Goal: Book appointment/travel/reservation

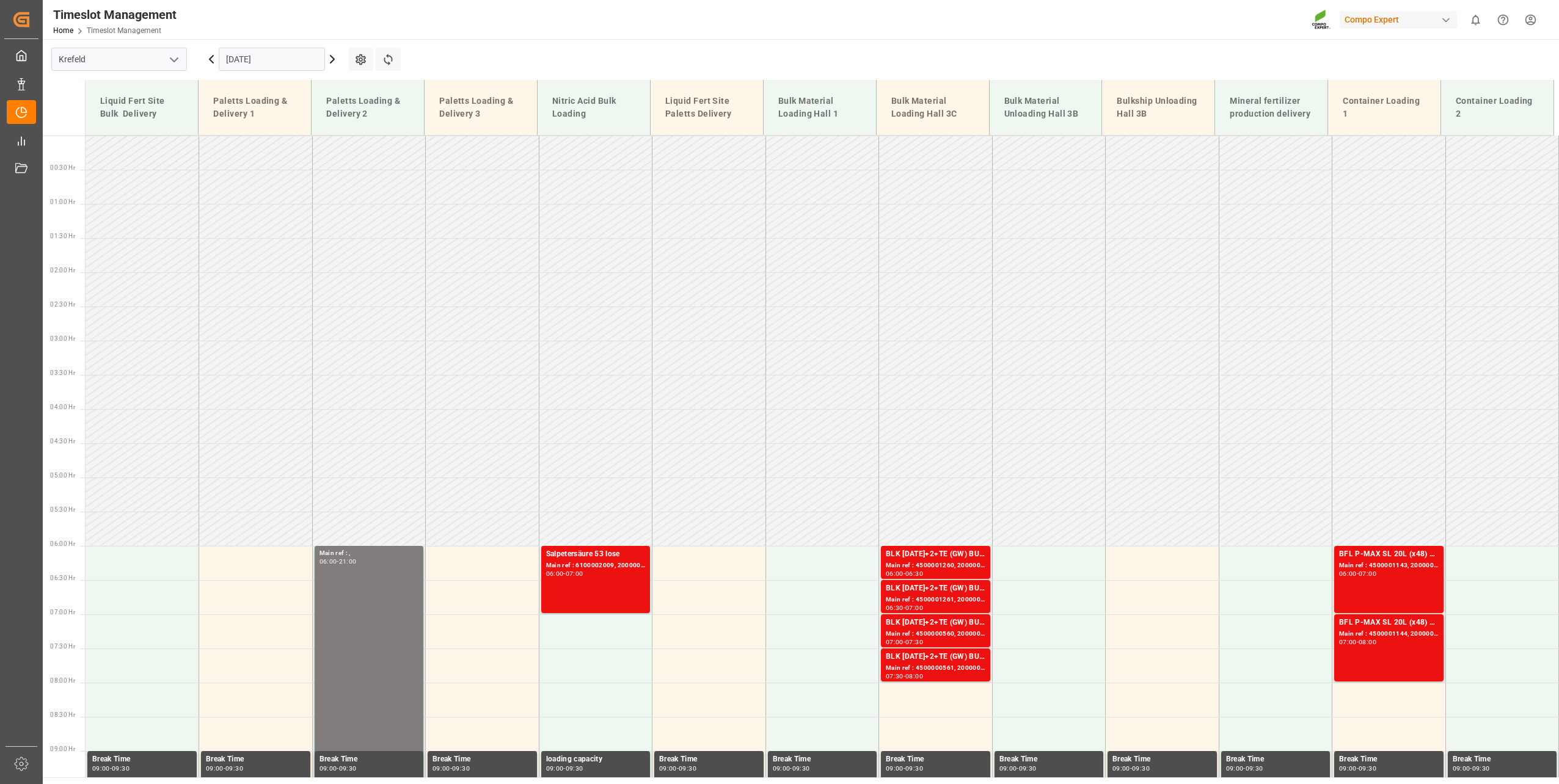
scroll to position [552, 0]
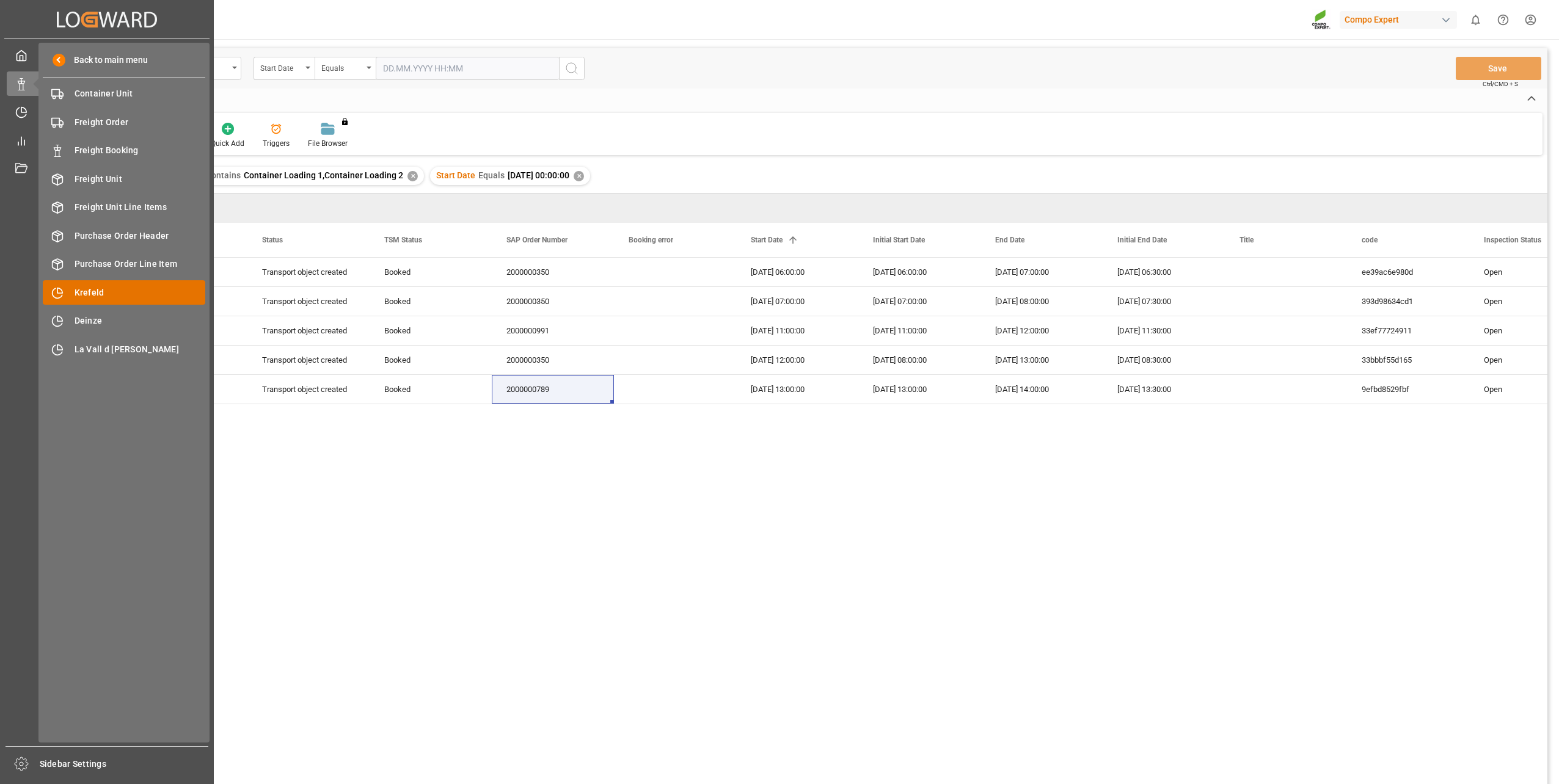
click at [96, 284] on div "Krefeld Krefeld" at bounding box center [123, 292] width 162 height 24
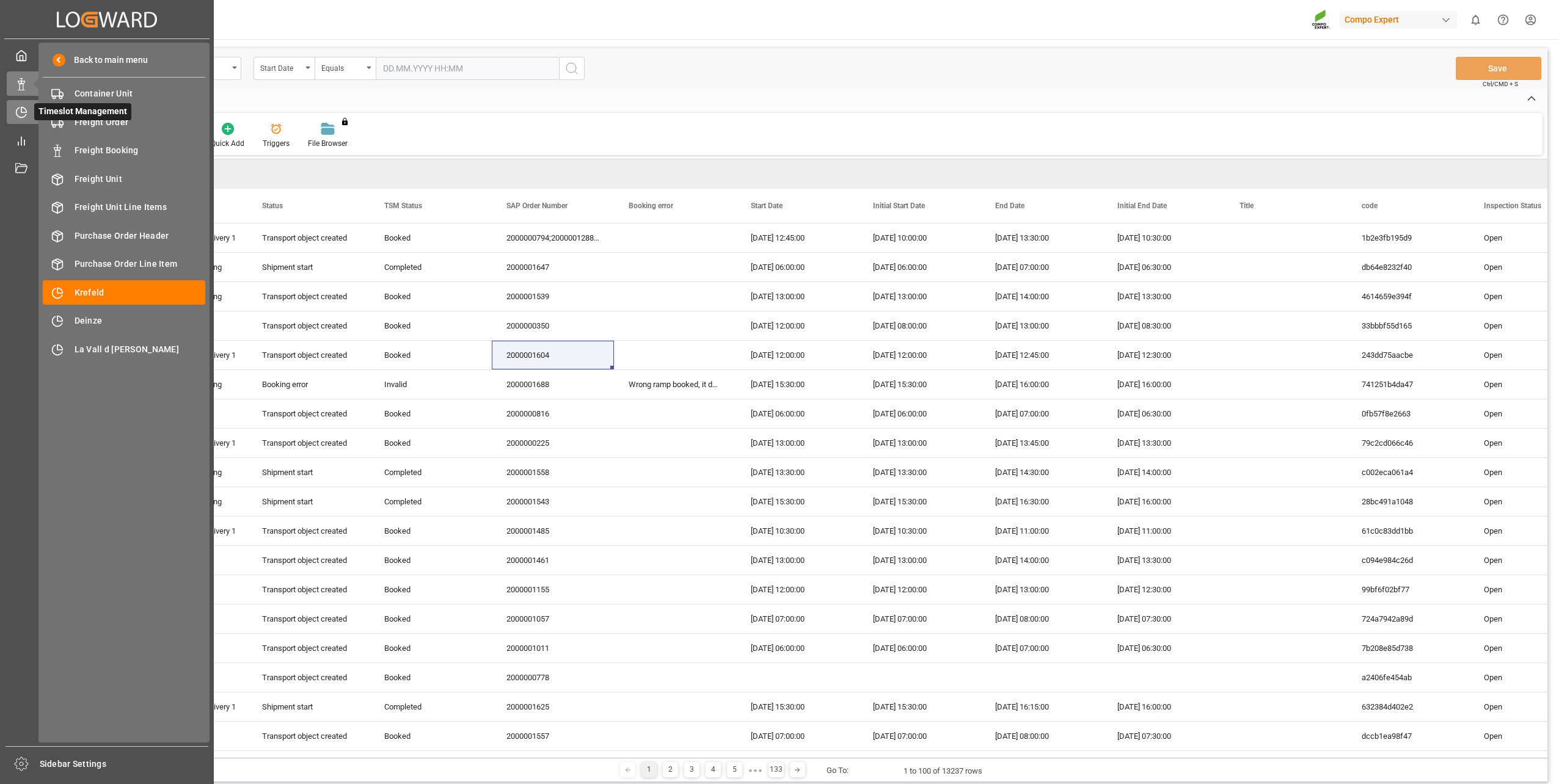
click at [21, 115] on icon at bounding box center [21, 113] width 13 height 13
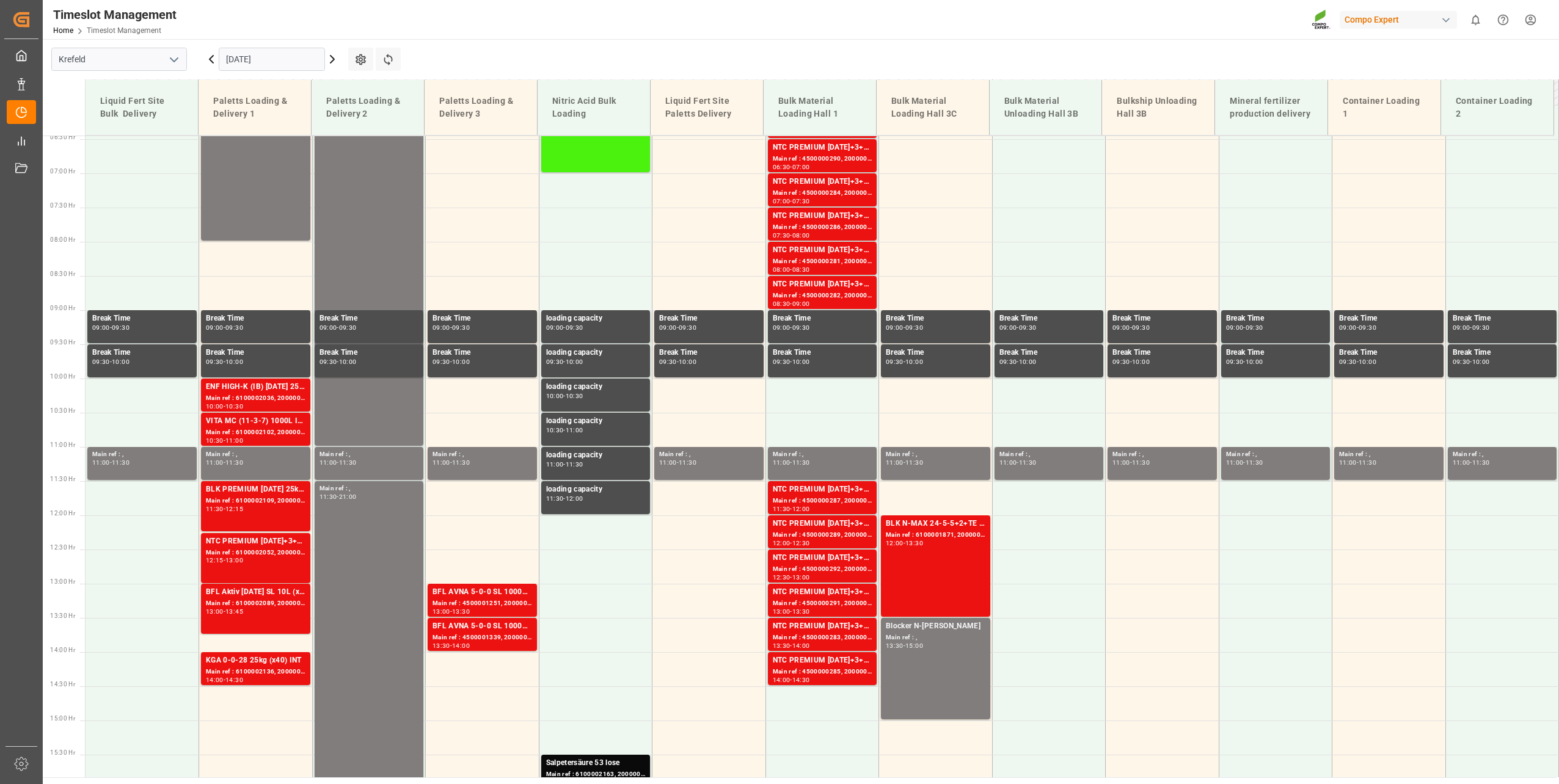
scroll to position [621, 0]
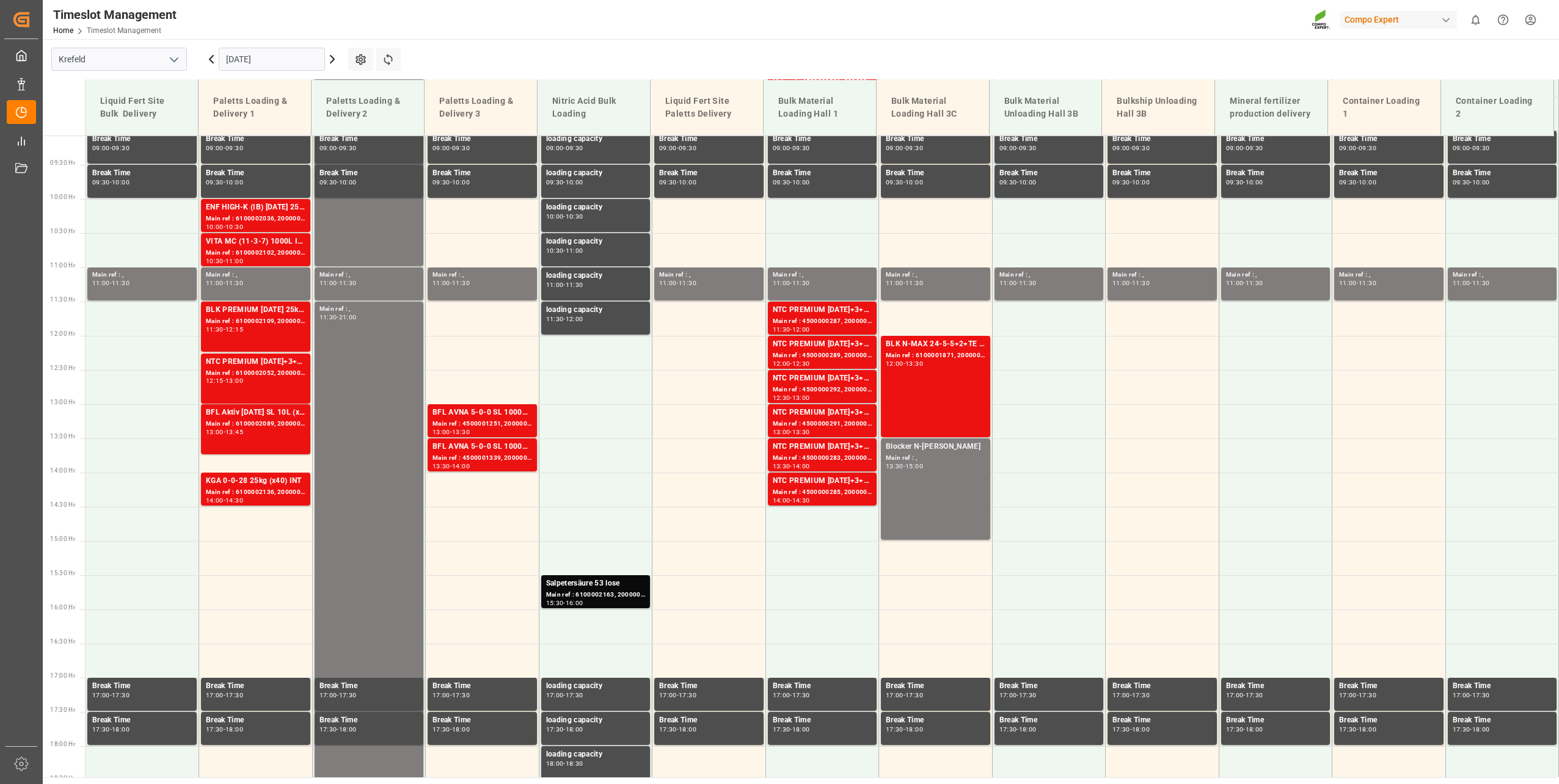
click at [251, 65] on input "[DATE]" at bounding box center [272, 59] width 106 height 23
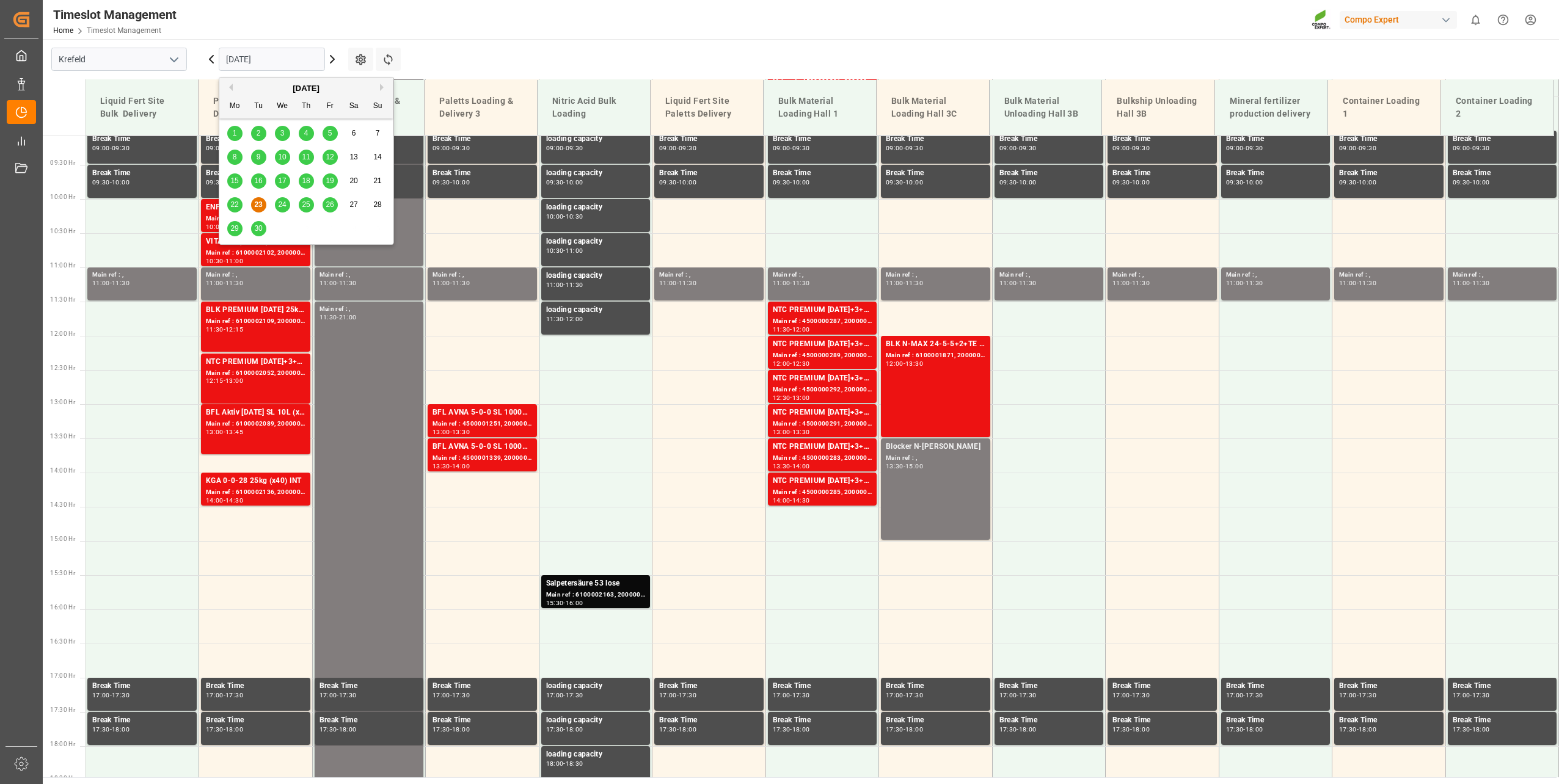
click at [380, 89] on div "[DATE]" at bounding box center [306, 89] width 174 height 13
click at [383, 88] on button "Next Month" at bounding box center [384, 88] width 8 height 8
click at [331, 182] on span "17" at bounding box center [329, 181] width 8 height 9
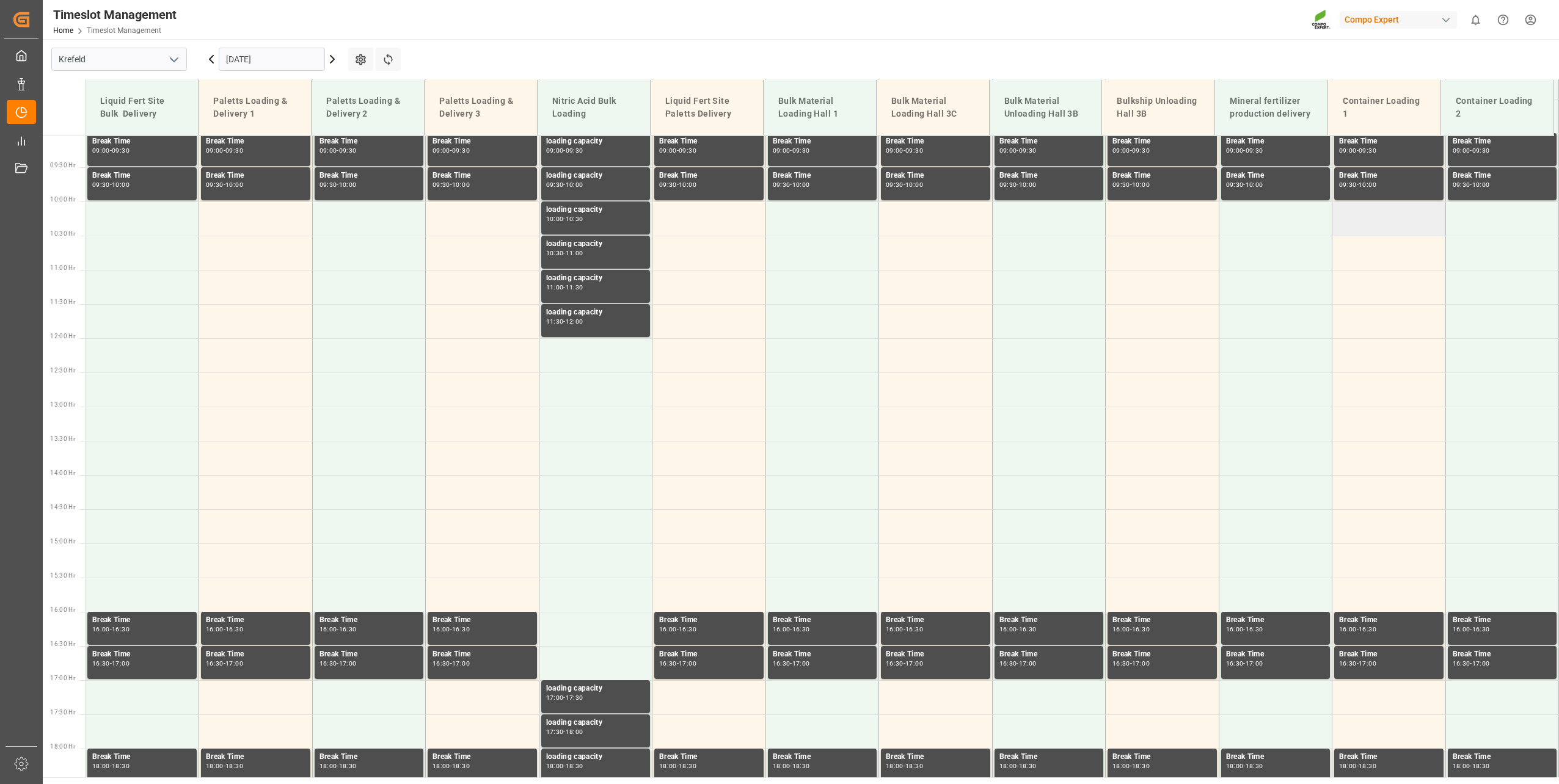
scroll to position [619, 0]
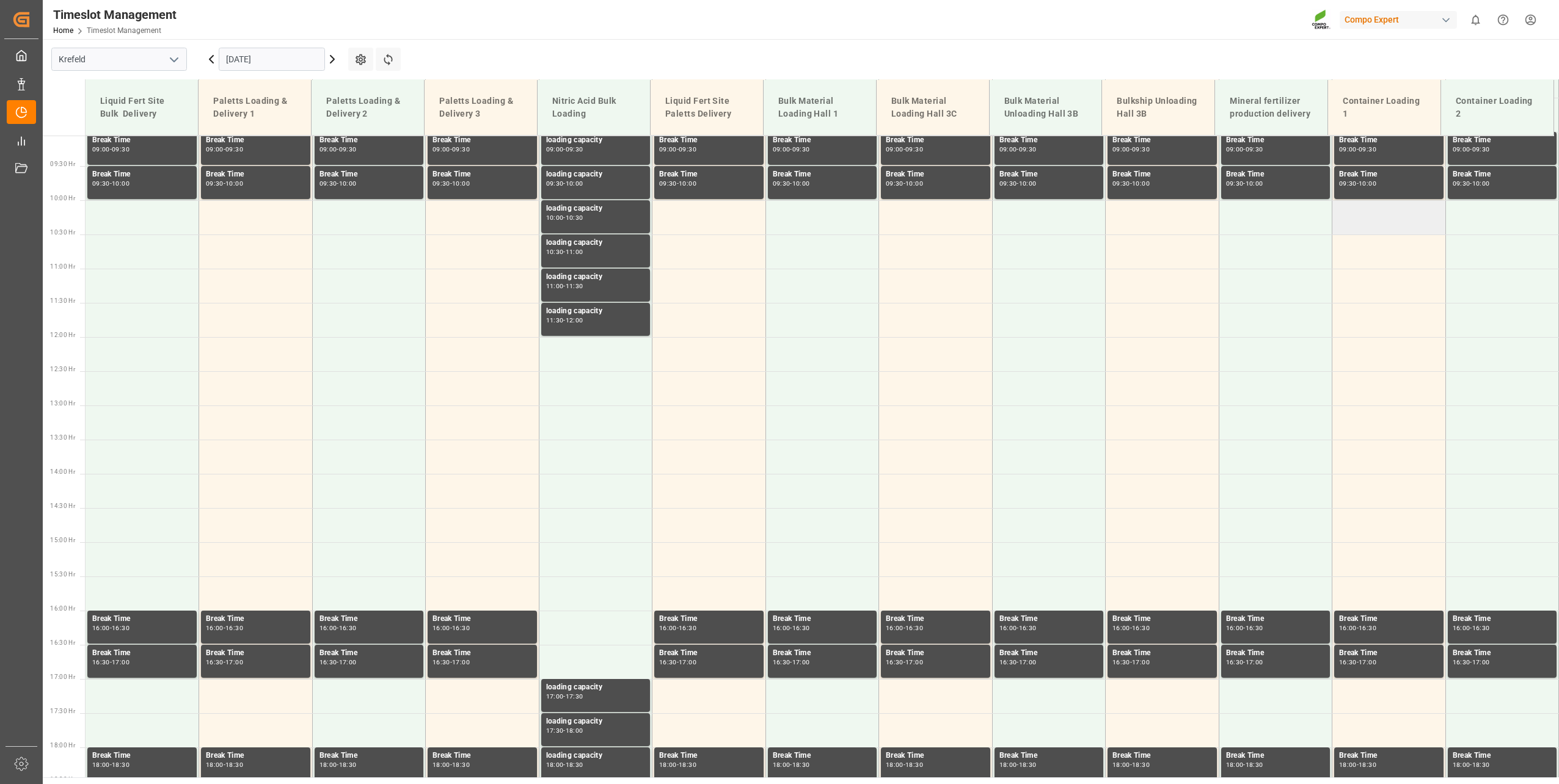
click at [1358, 212] on td at bounding box center [1389, 217] width 113 height 34
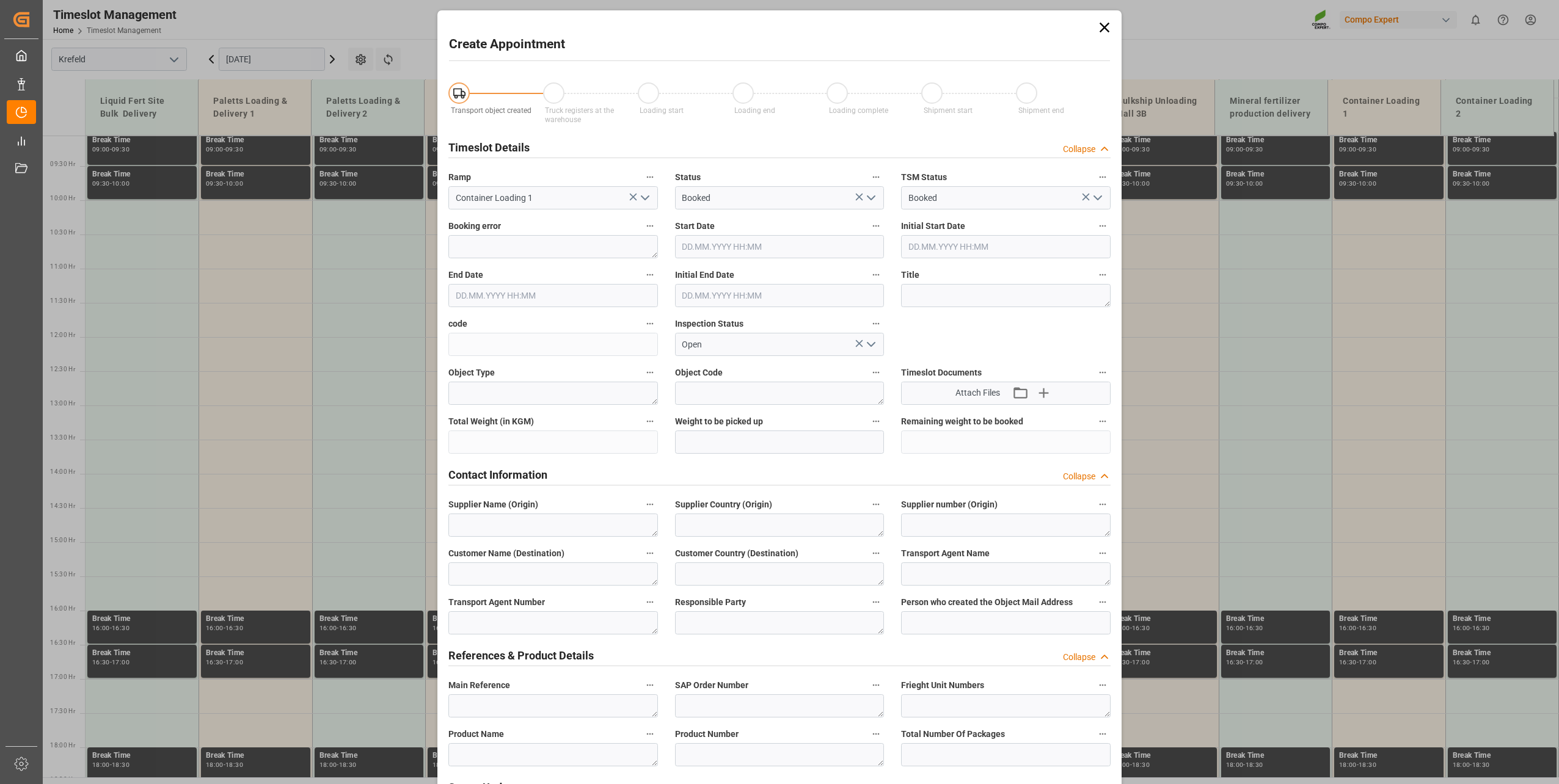
type input "[DATE] 10:00"
type input "[DATE] 10:30"
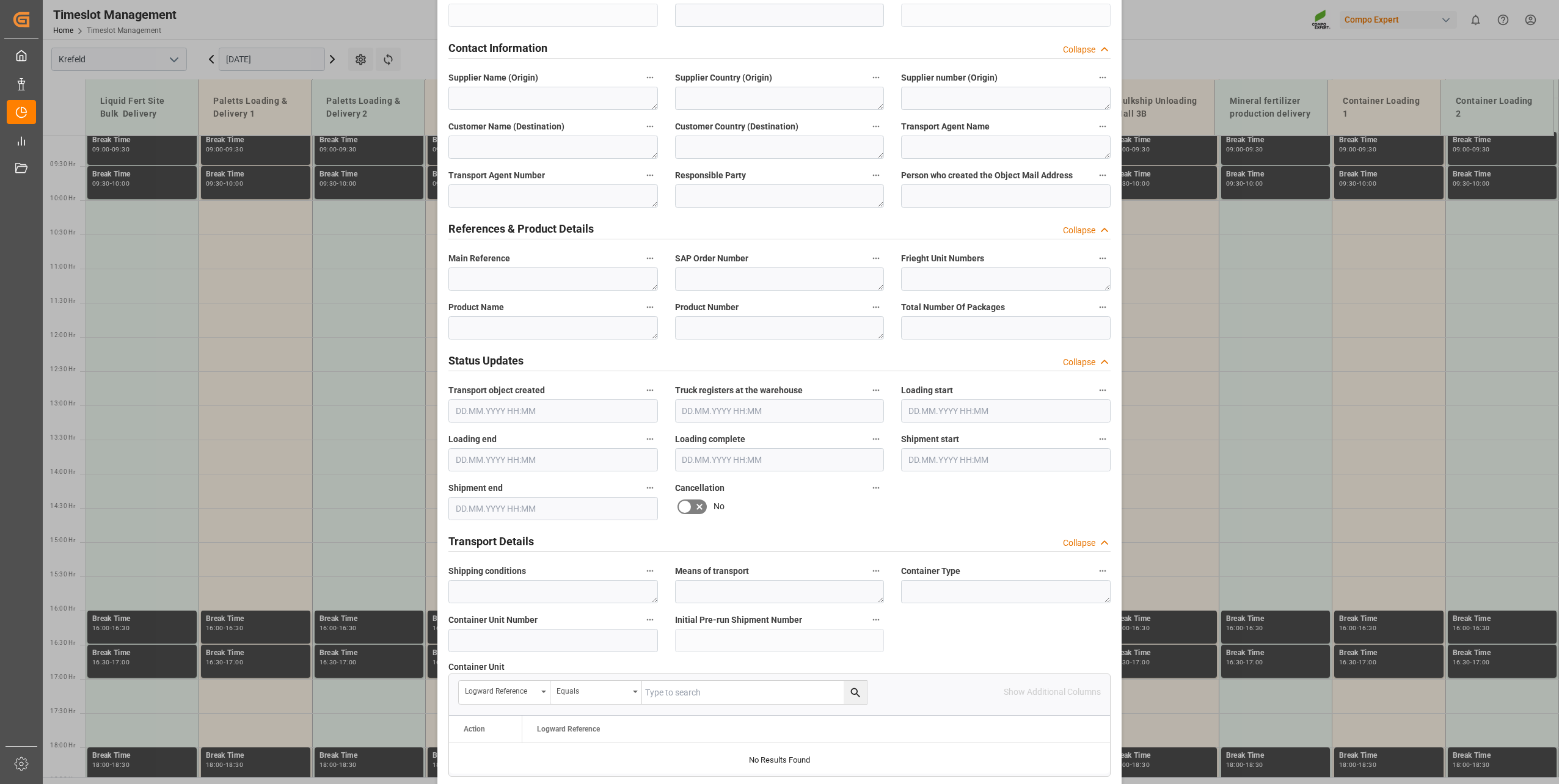
scroll to position [428, 0]
click at [527, 328] on textarea at bounding box center [553, 327] width 210 height 23
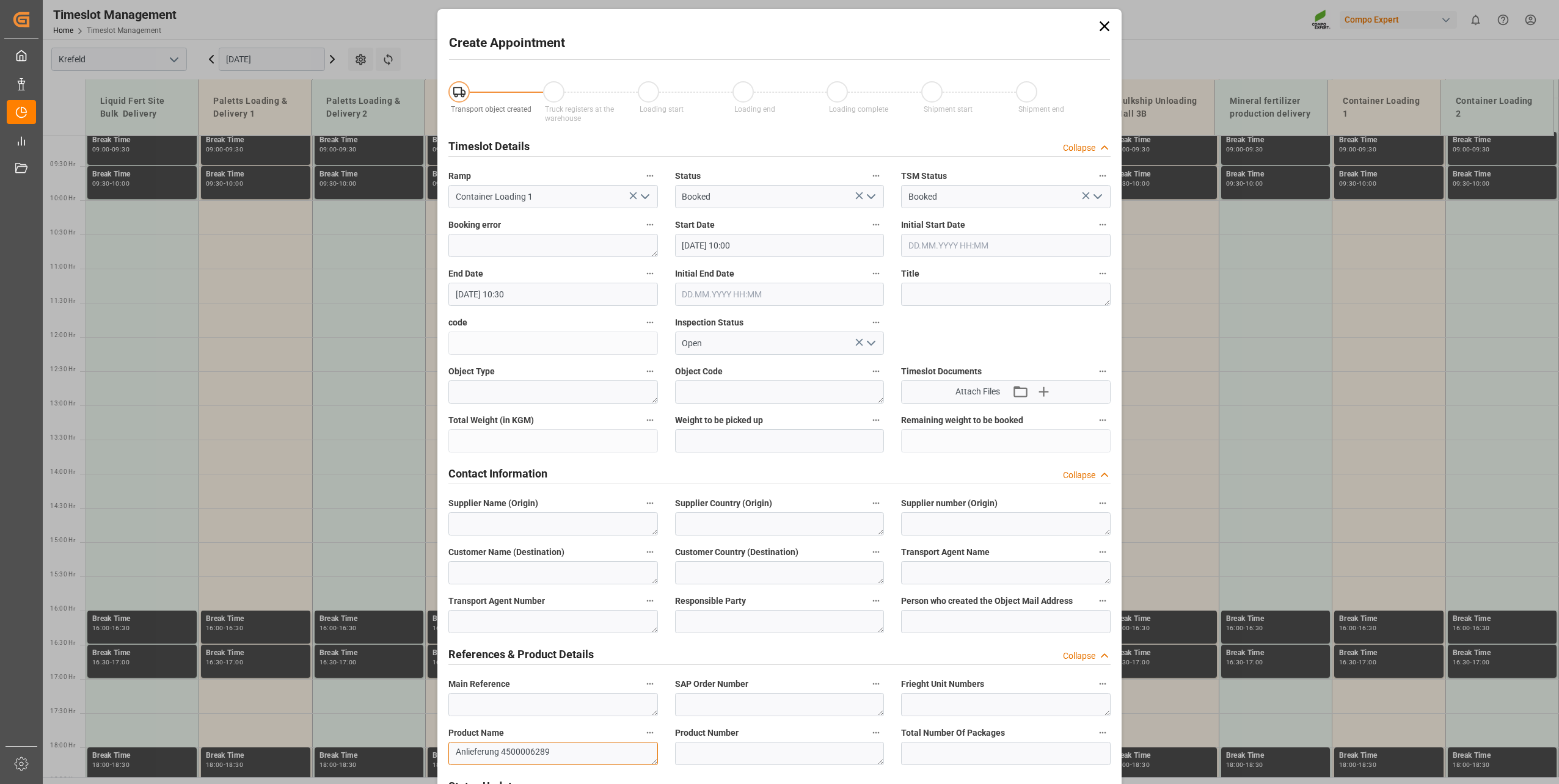
scroll to position [0, 0]
type textarea "Anlieferung 4500006289"
click at [496, 294] on input "[DATE] 10:30" at bounding box center [553, 296] width 210 height 23
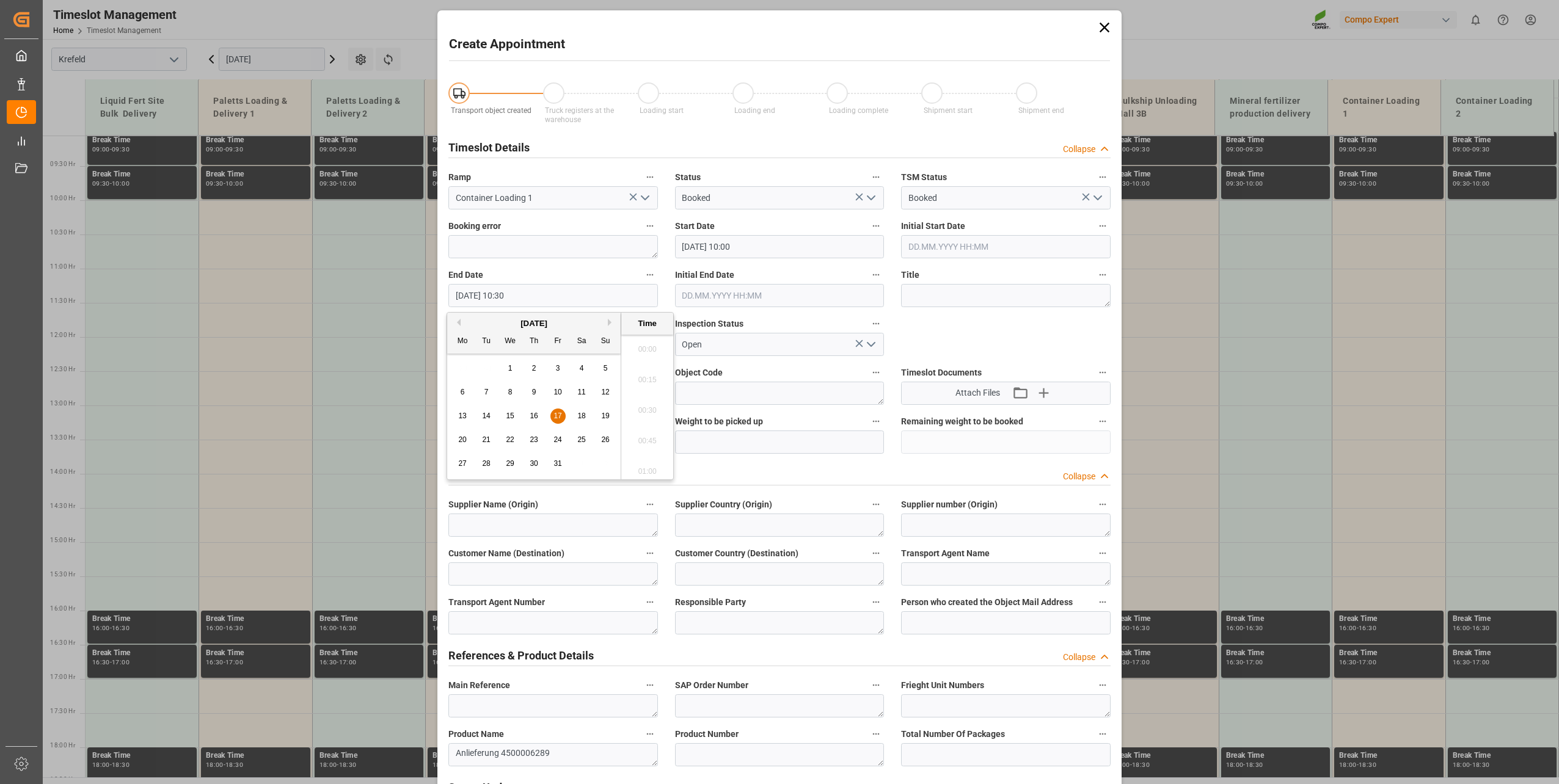
scroll to position [1226, 0]
click at [558, 414] on span "17" at bounding box center [557, 416] width 8 height 9
click at [653, 434] on li "13:00" at bounding box center [647, 444] width 52 height 31
type input "[DATE] 13:00"
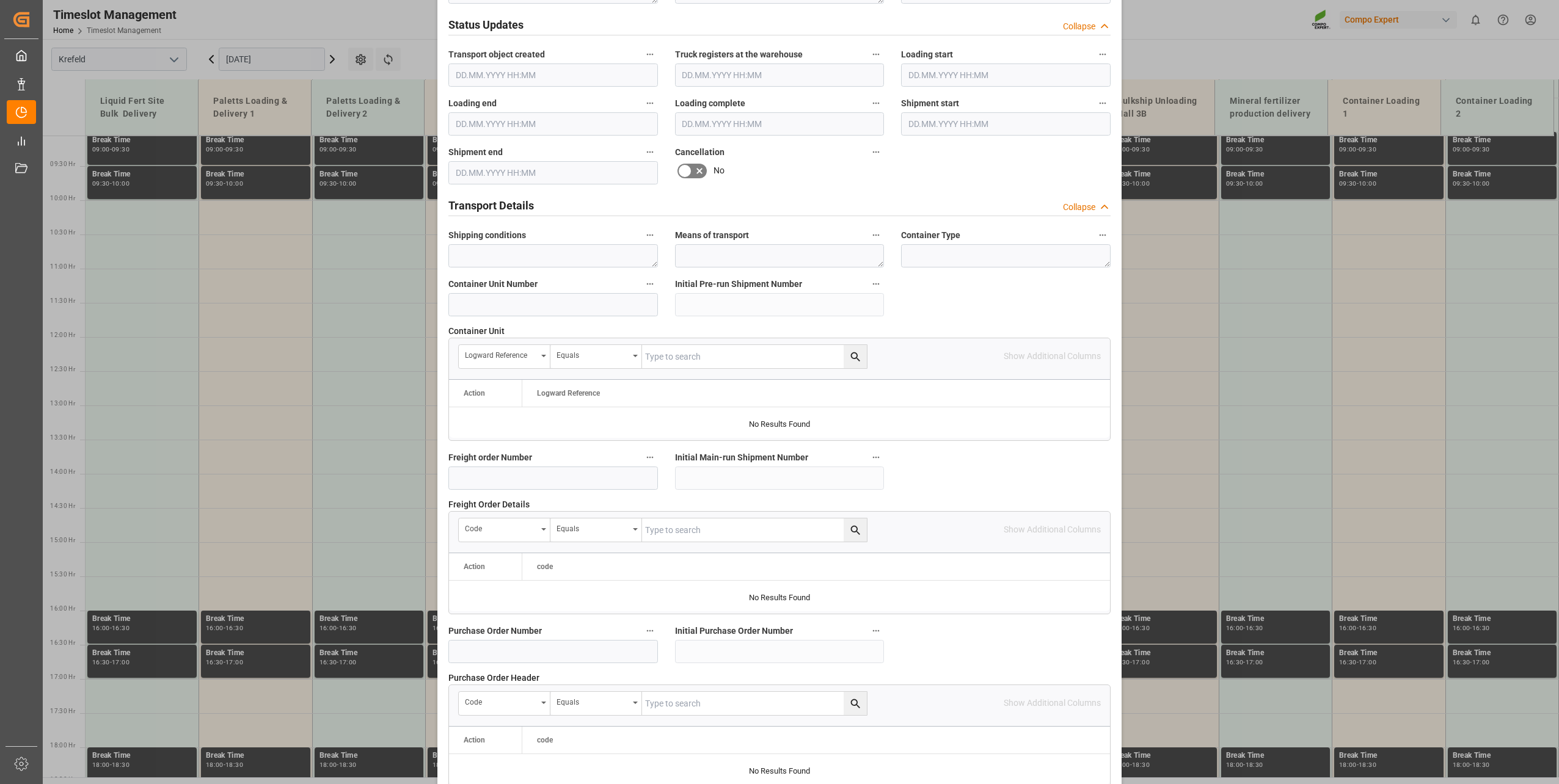
scroll to position [910, 0]
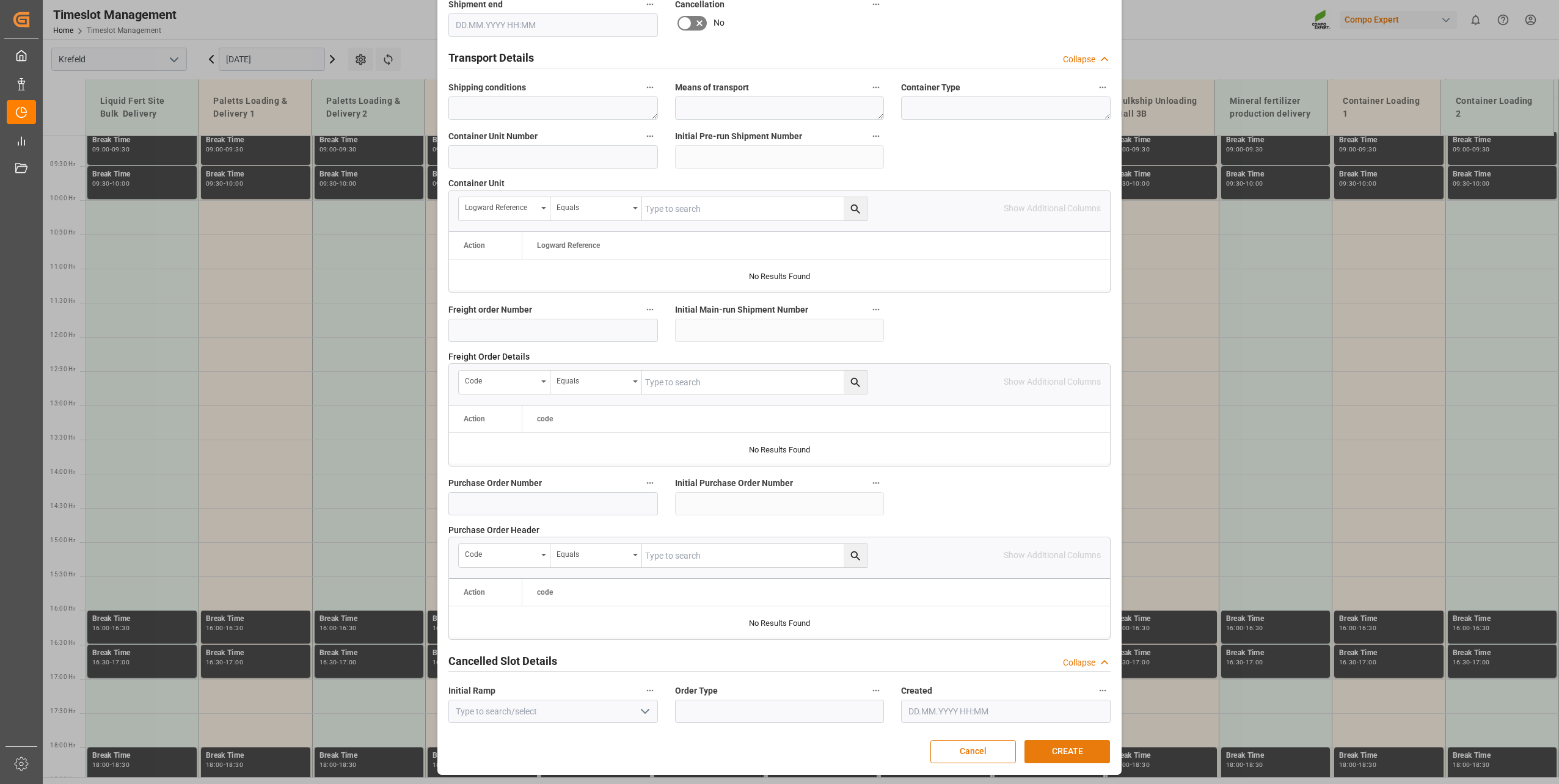
click at [1064, 742] on button "CREATE" at bounding box center [1067, 751] width 86 height 23
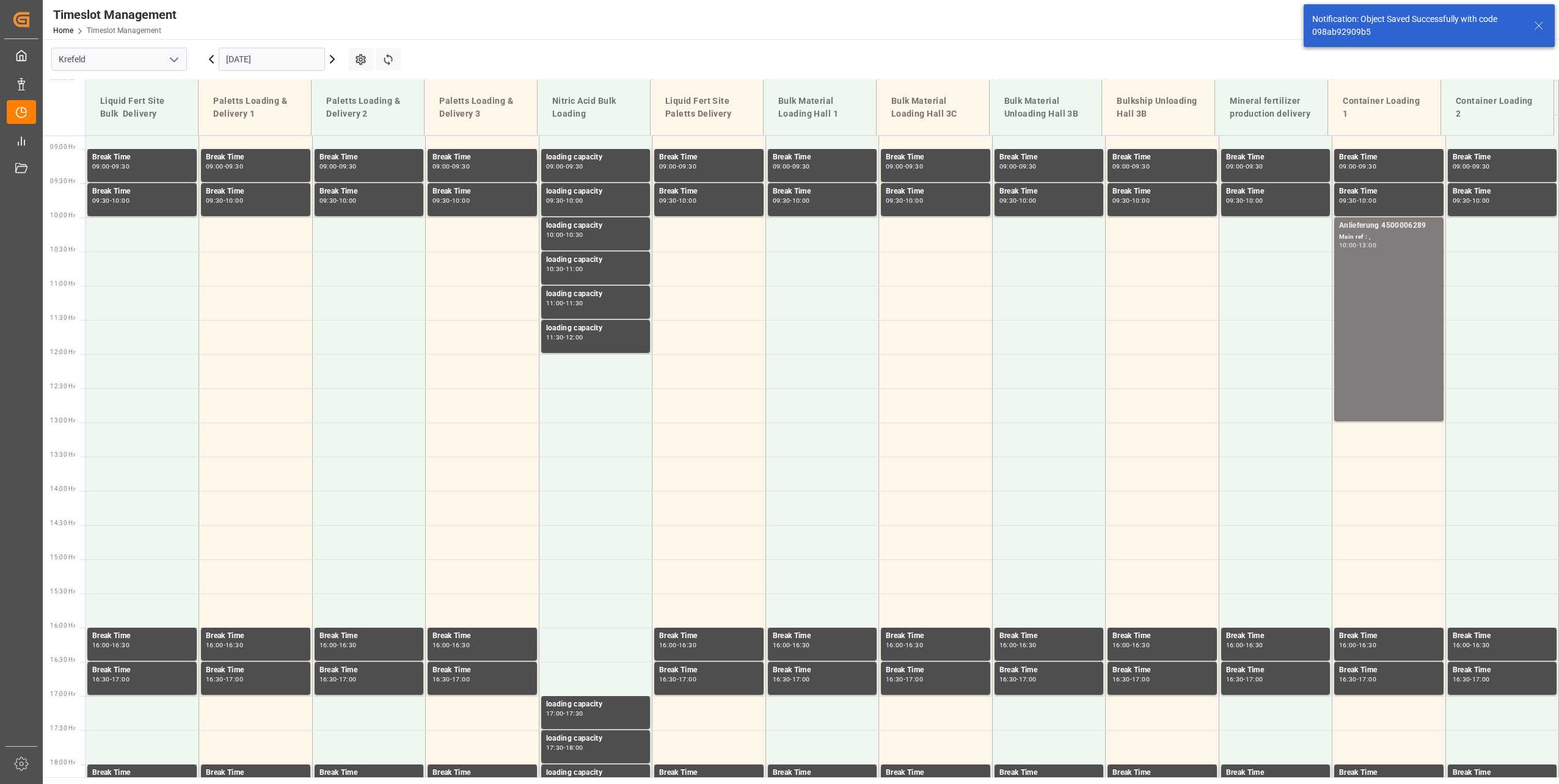
scroll to position [621, 0]
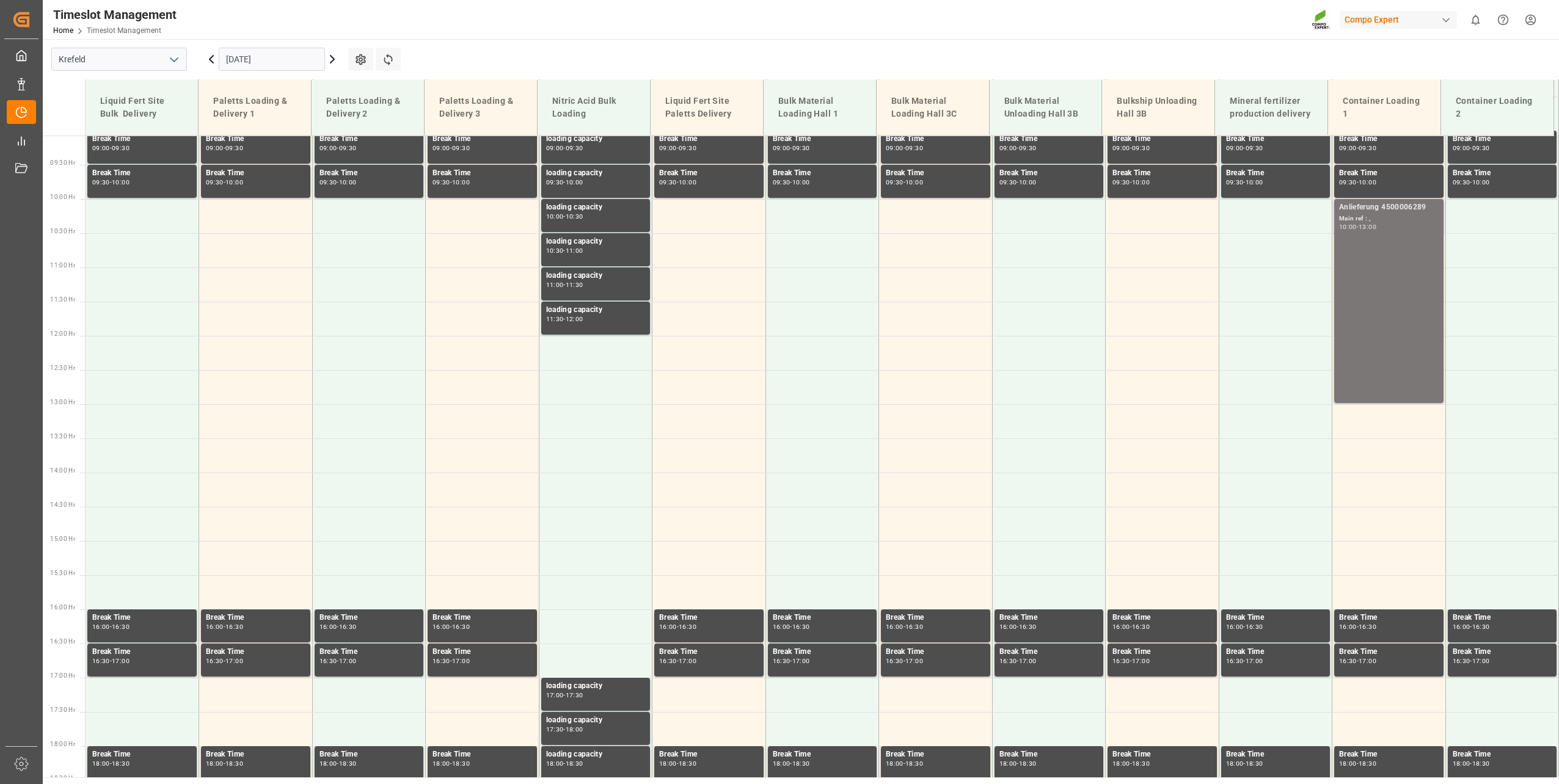
click at [1414, 274] on div "Anlieferung 4500006289 Main ref : , 10:00 - 13:00" at bounding box center [1389, 301] width 100 height 199
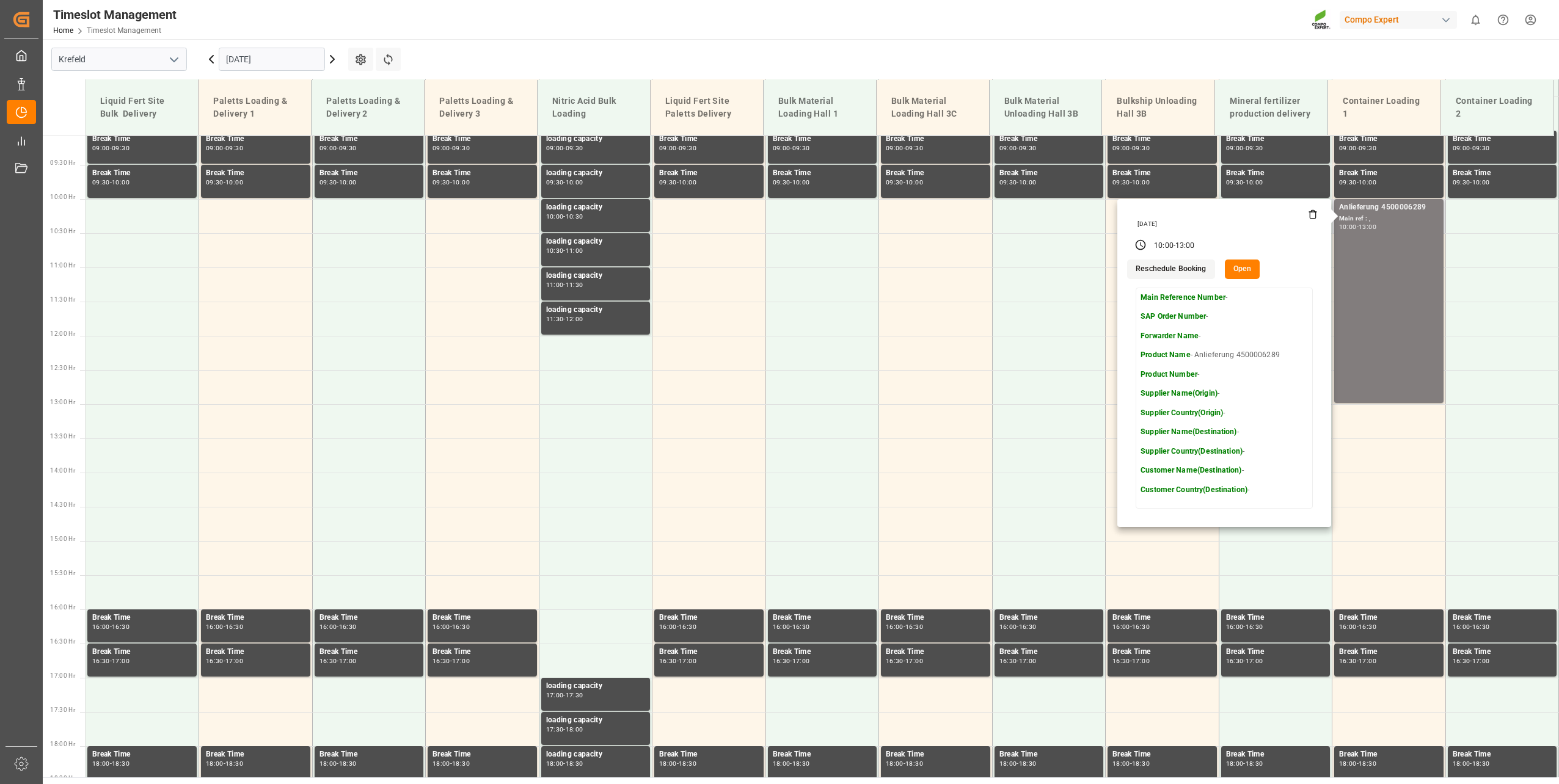
click at [1247, 272] on button "Open" at bounding box center [1243, 269] width 36 height 19
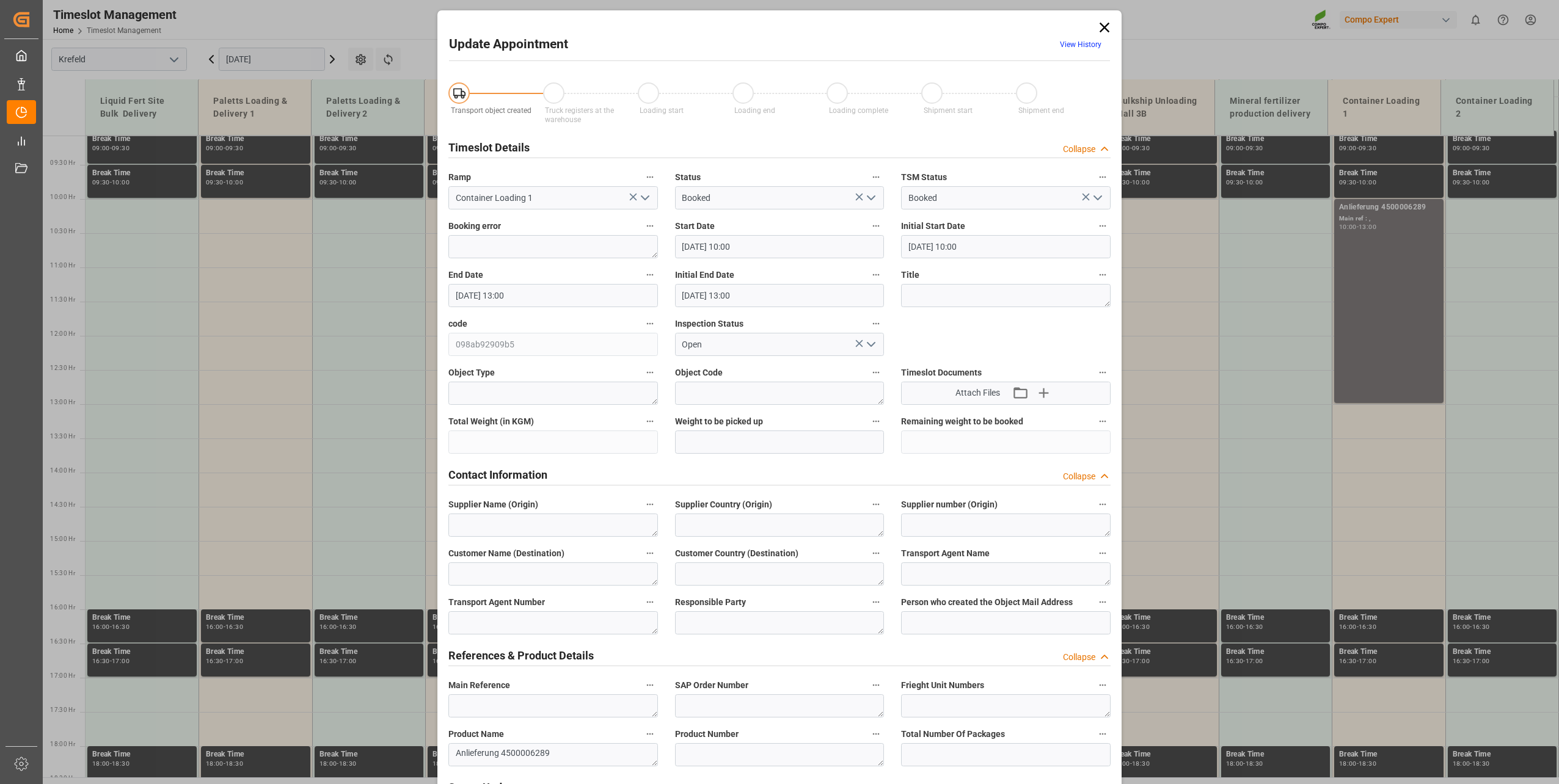
type input "[DATE] 10:00"
type input "[DATE] 13:00"
type input "[DATE] 07:52"
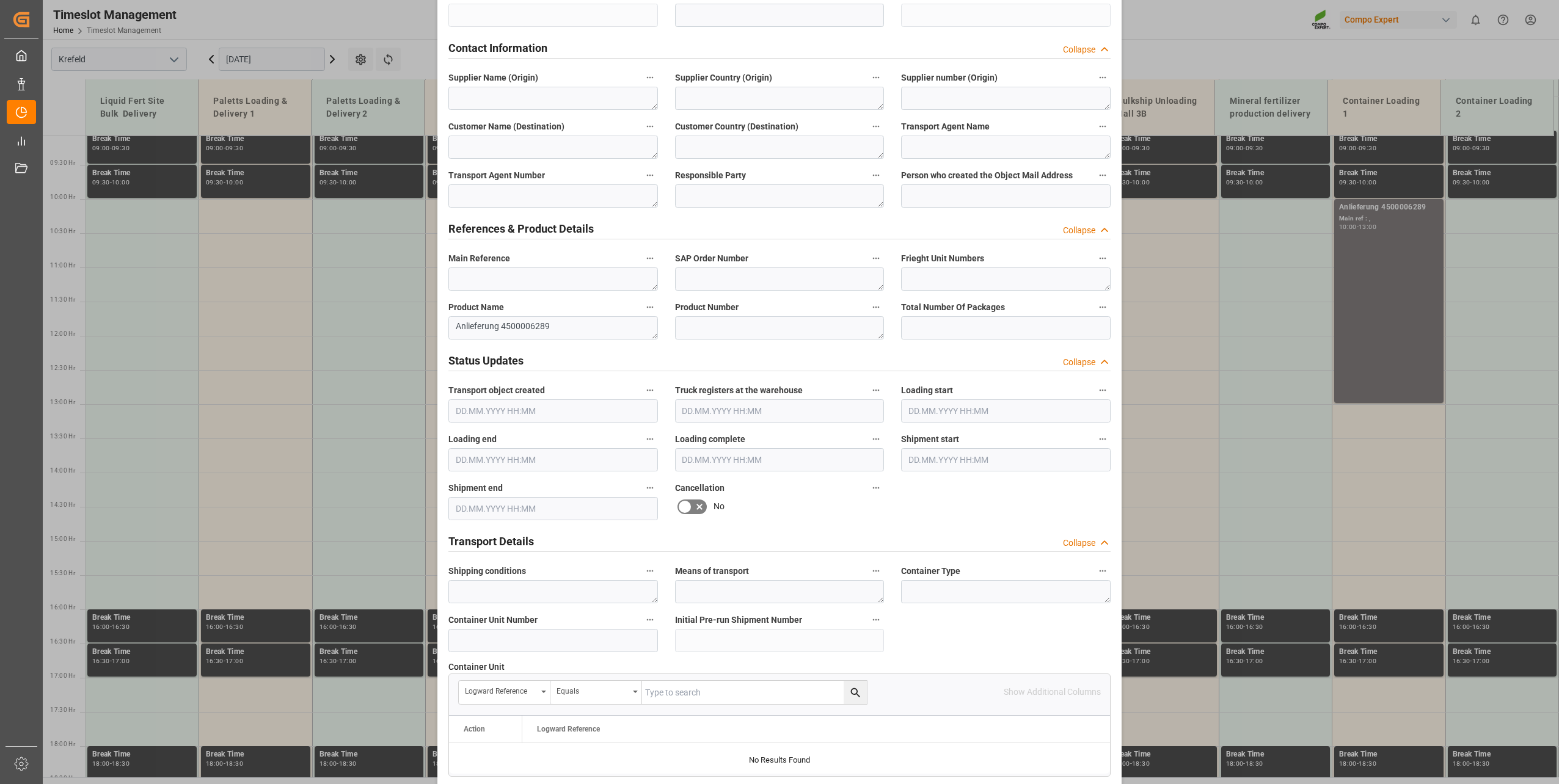
scroll to position [428, 0]
click at [599, 331] on textarea "Anlieferung 4500006289" at bounding box center [553, 327] width 210 height 23
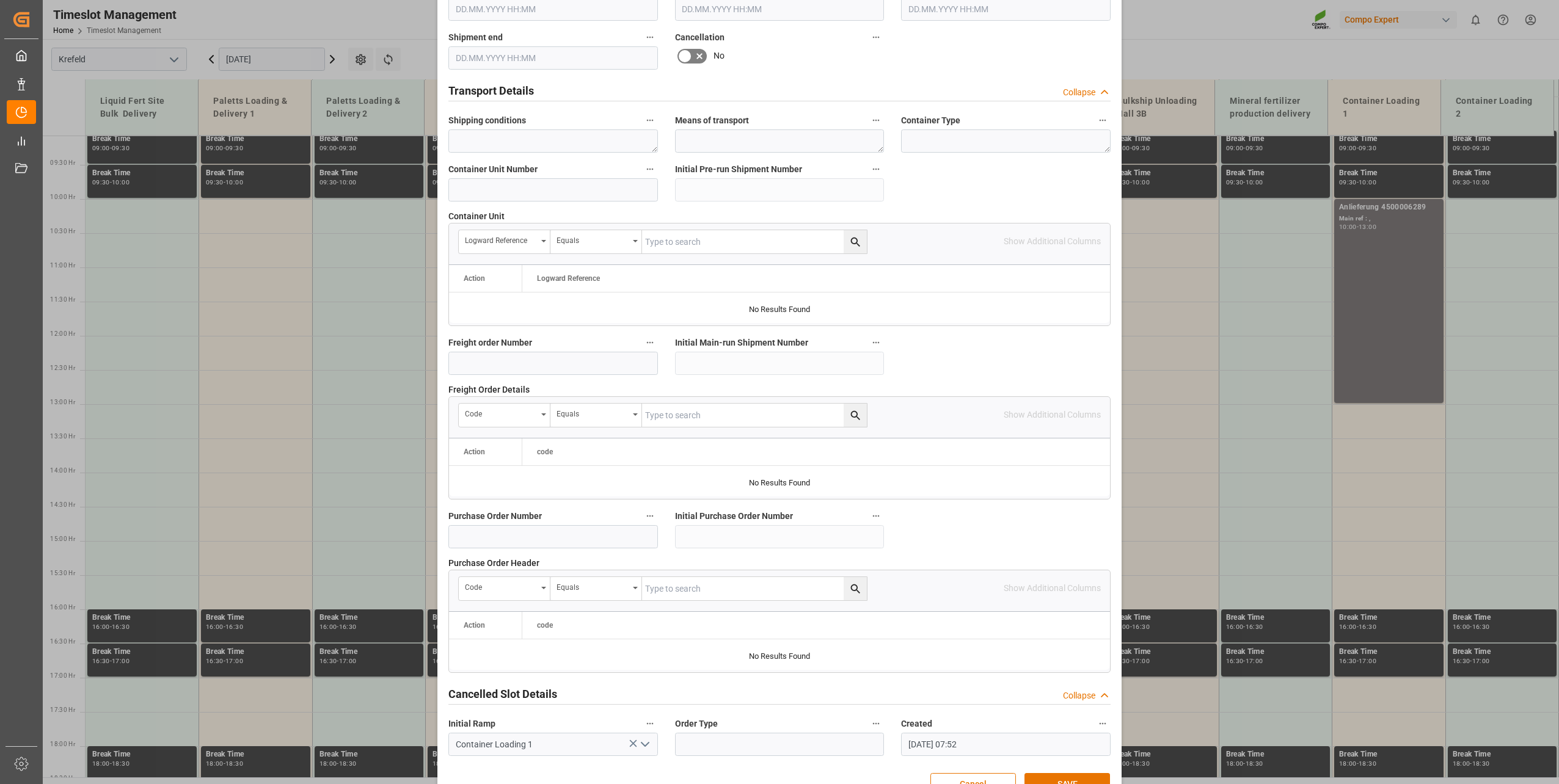
scroll to position [910, 0]
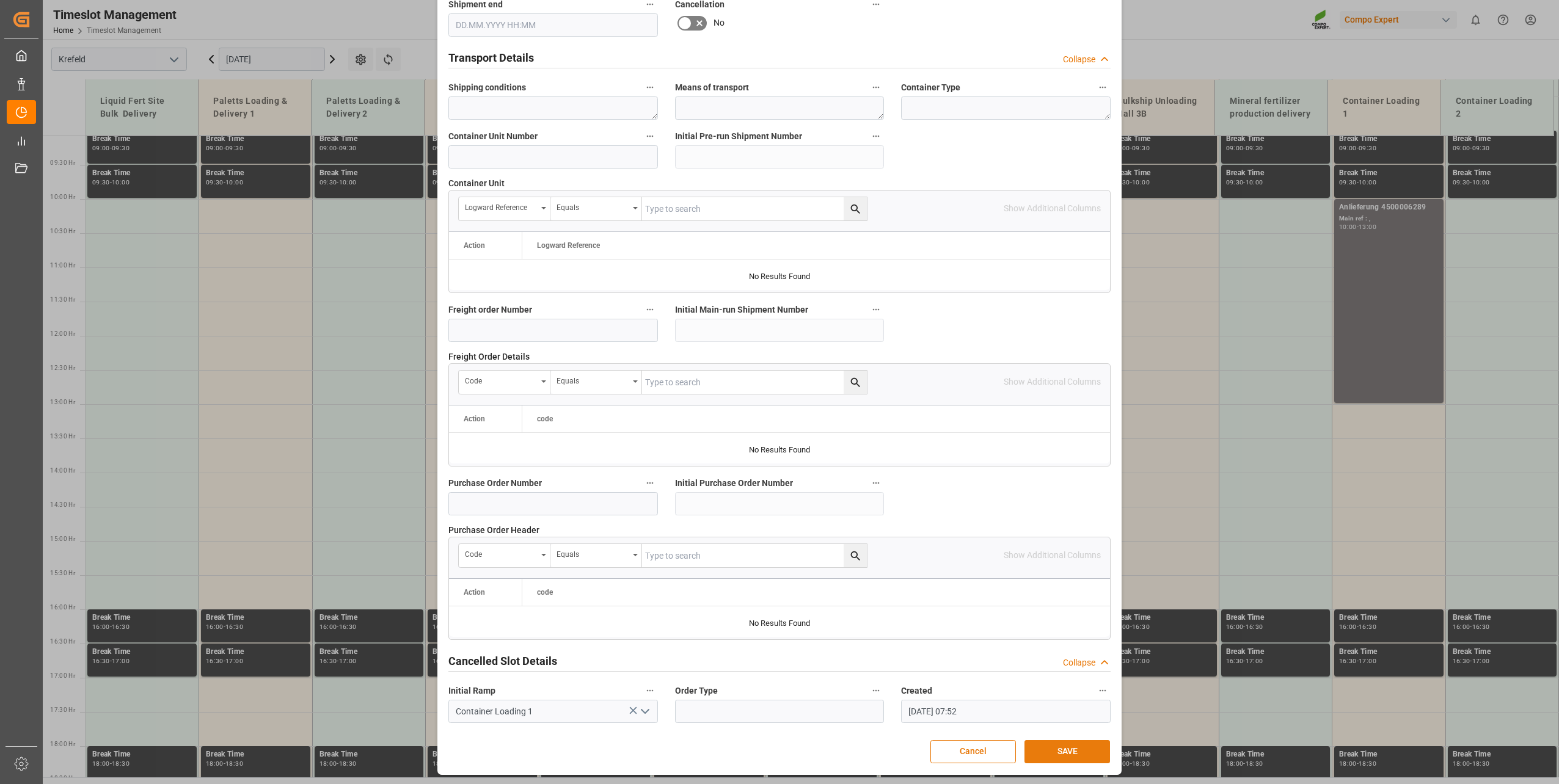
type textarea "Anlieferung 4500006289 insg. 6 Ctr"
click at [1065, 755] on button "SAVE" at bounding box center [1067, 751] width 86 height 23
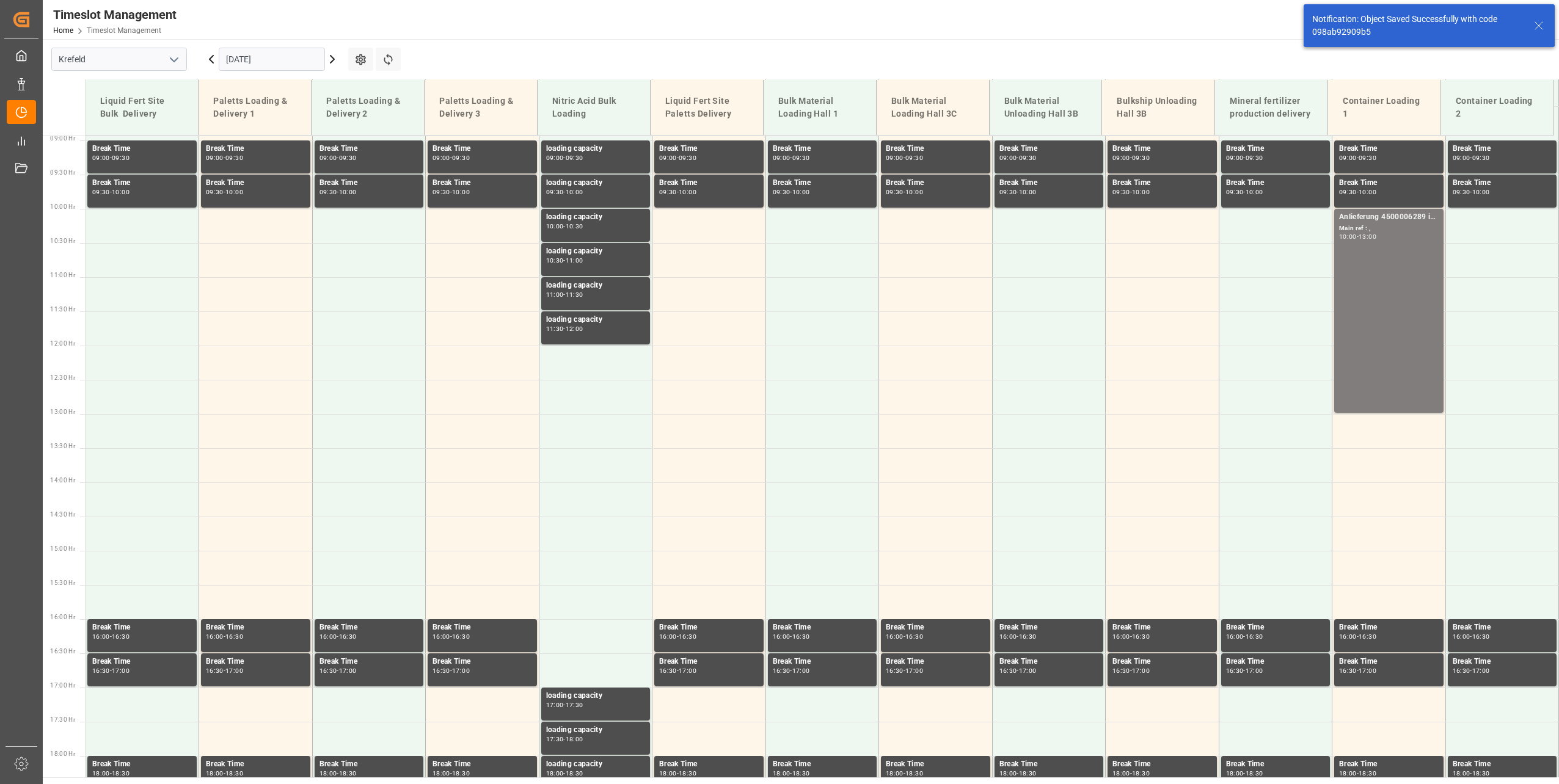
scroll to position [621, 0]
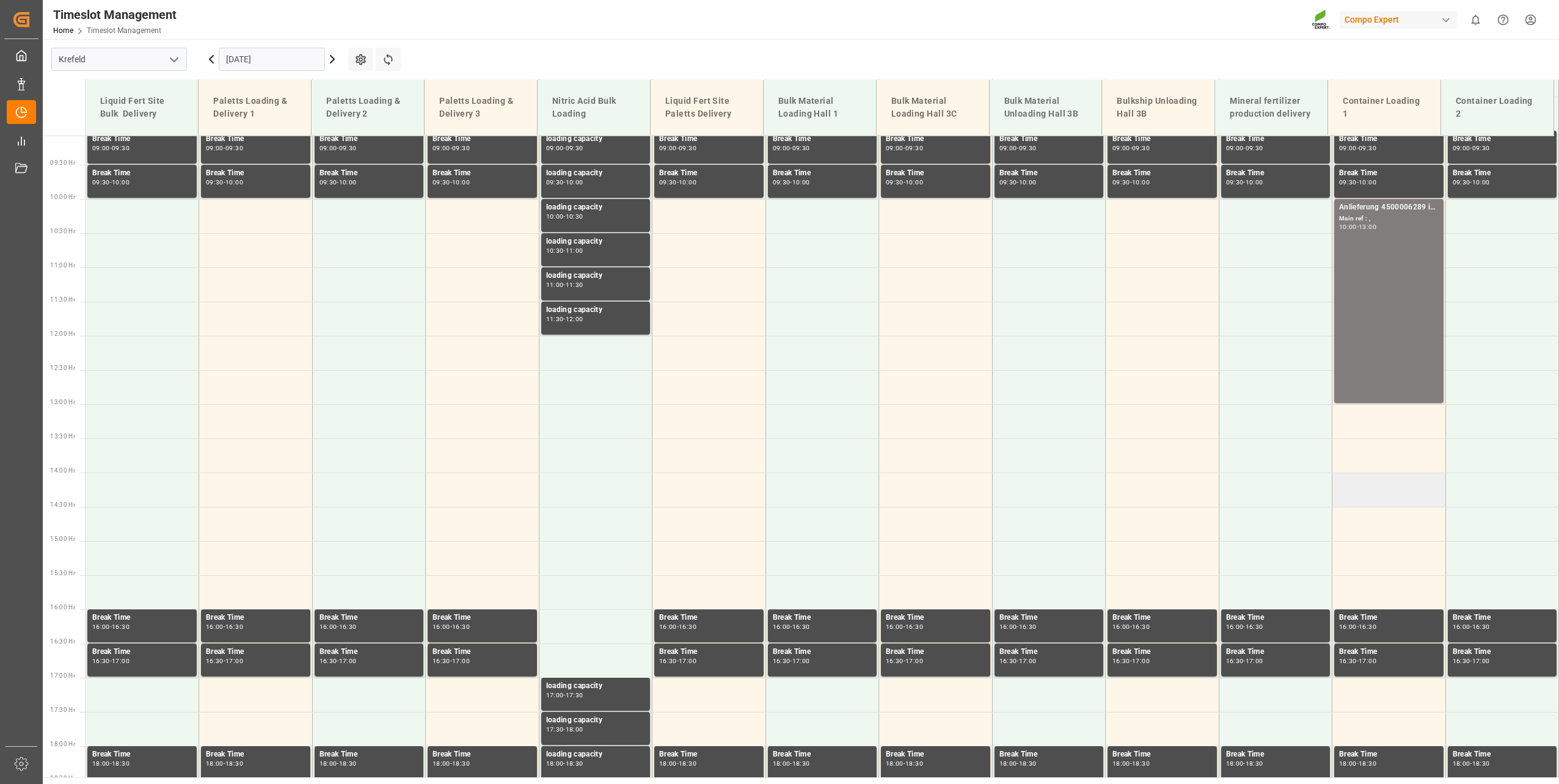
click at [1370, 485] on td at bounding box center [1389, 490] width 113 height 34
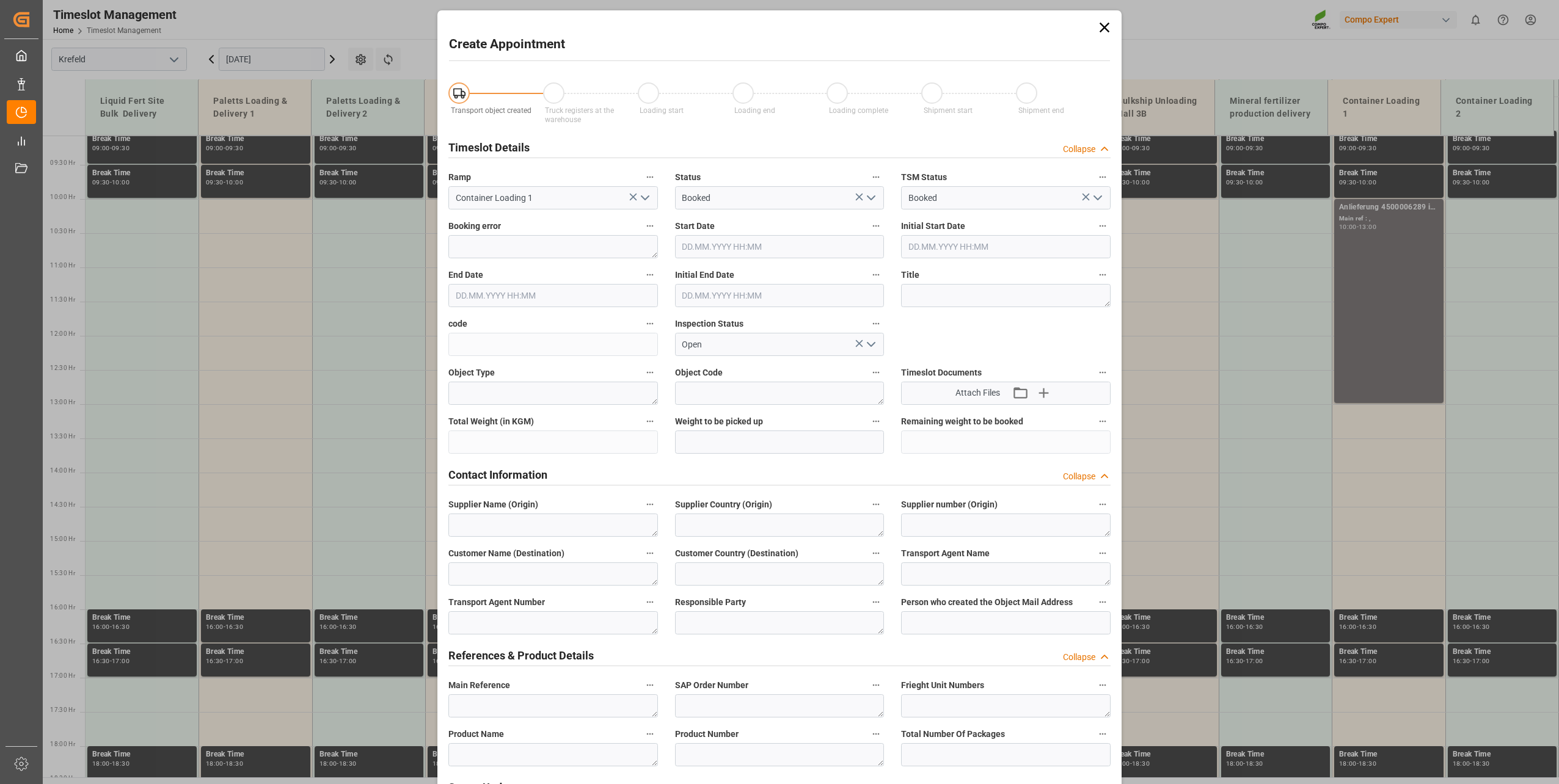
type input "[DATE] 14:00"
type input "[DATE] 14:30"
click at [1104, 20] on icon at bounding box center [1104, 27] width 17 height 17
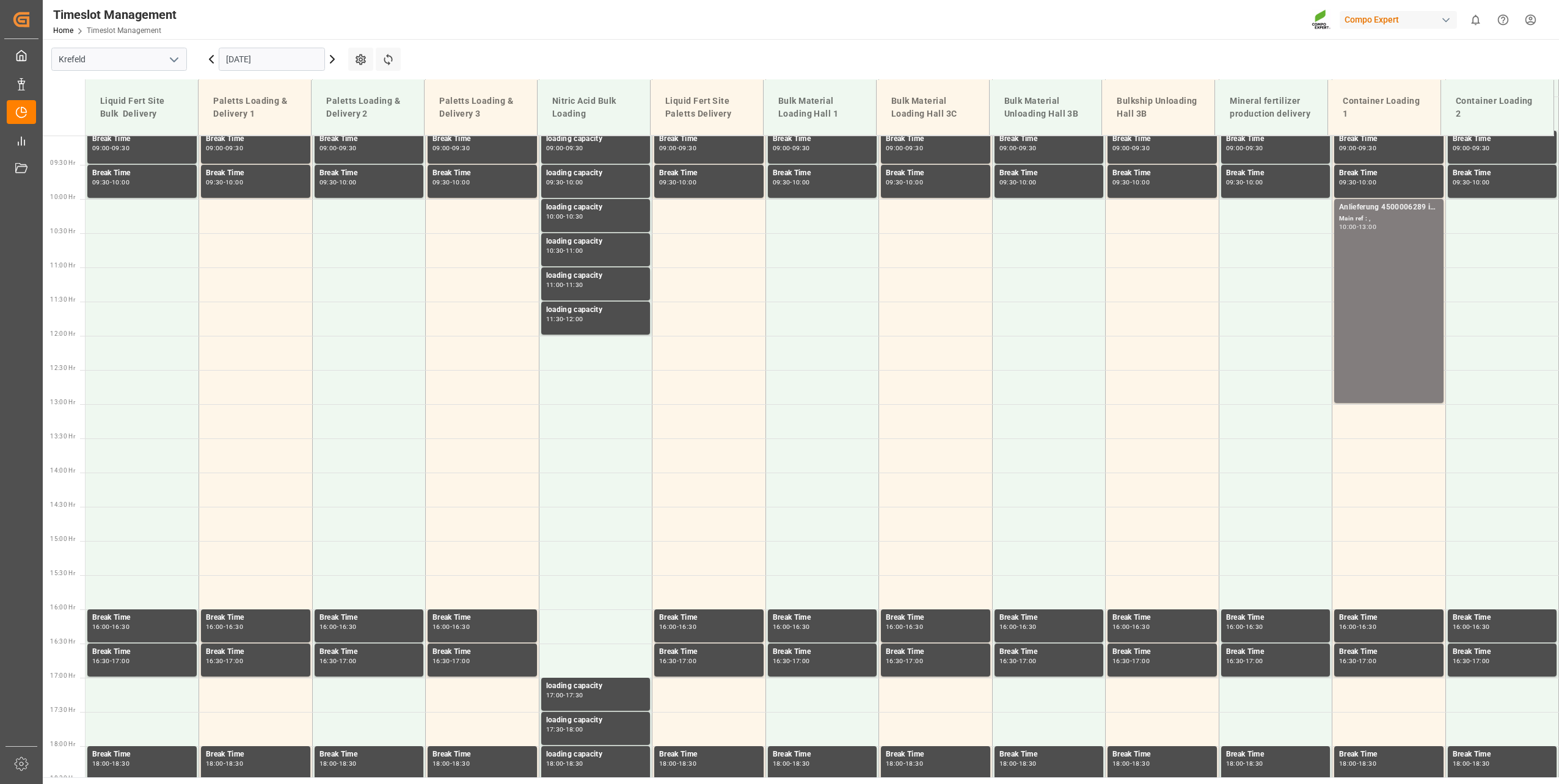
click at [279, 62] on input "[DATE]" at bounding box center [272, 59] width 106 height 23
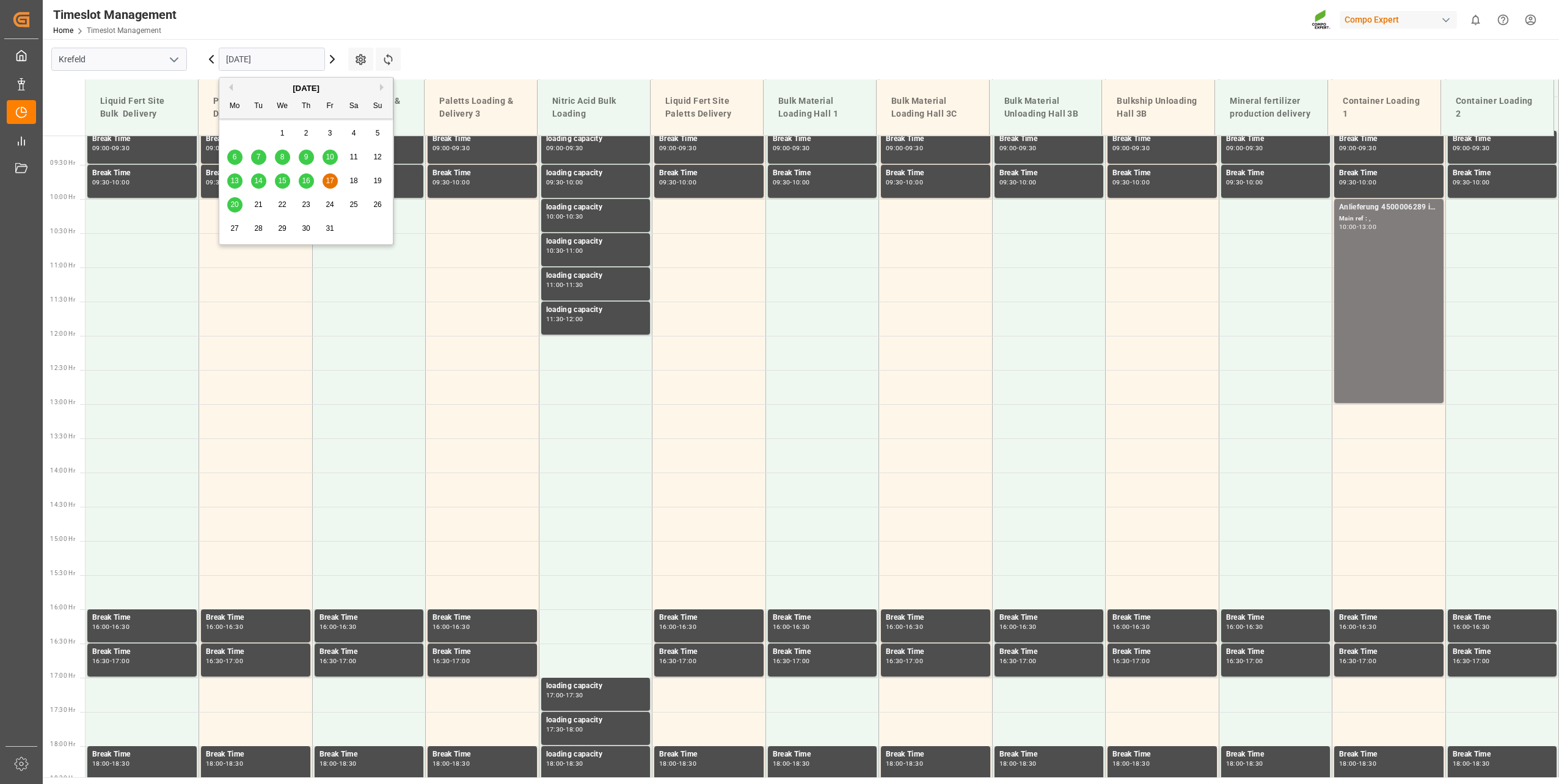
click at [236, 198] on div "20" at bounding box center [235, 205] width 15 height 14
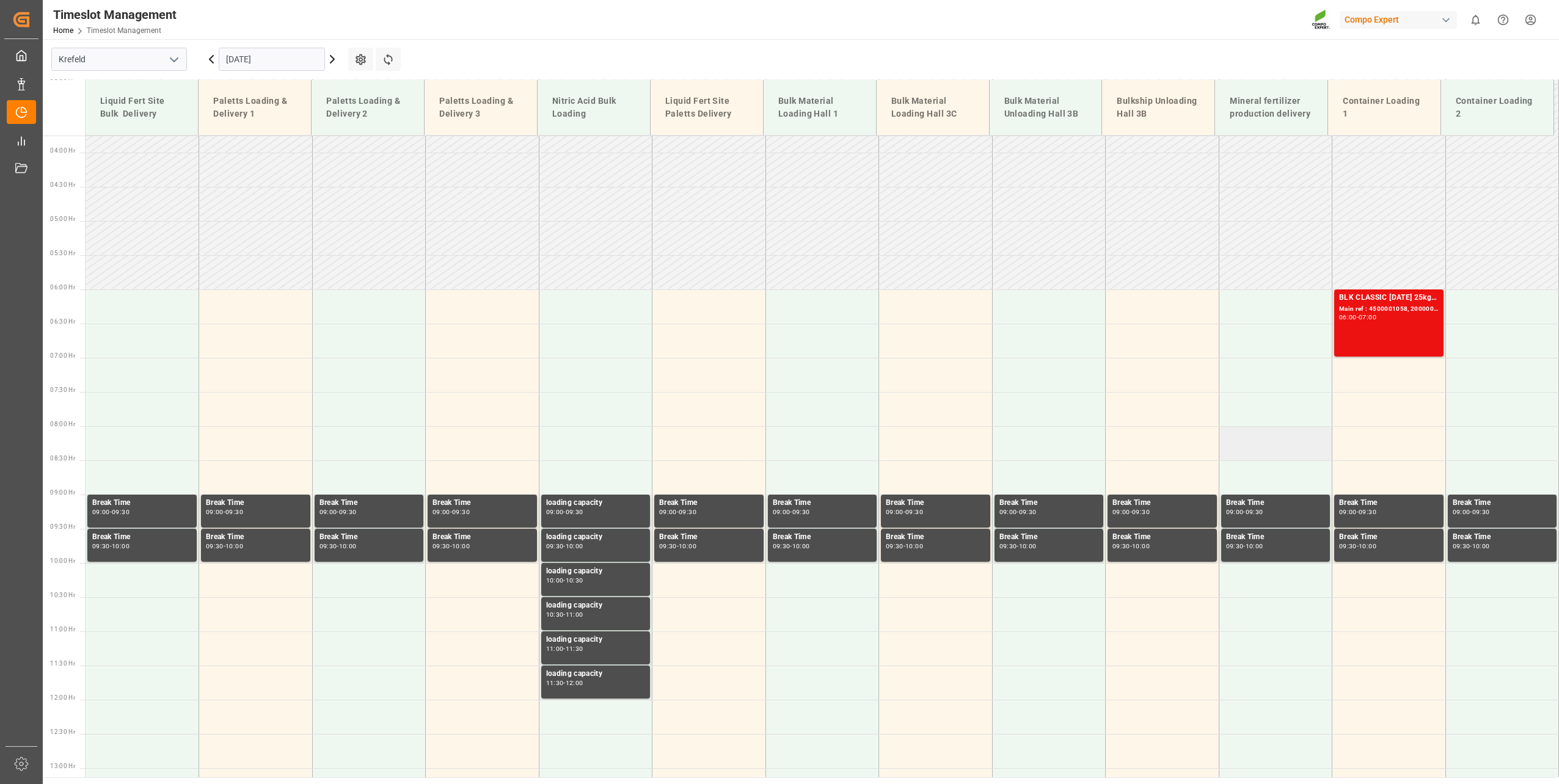
scroll to position [255, 0]
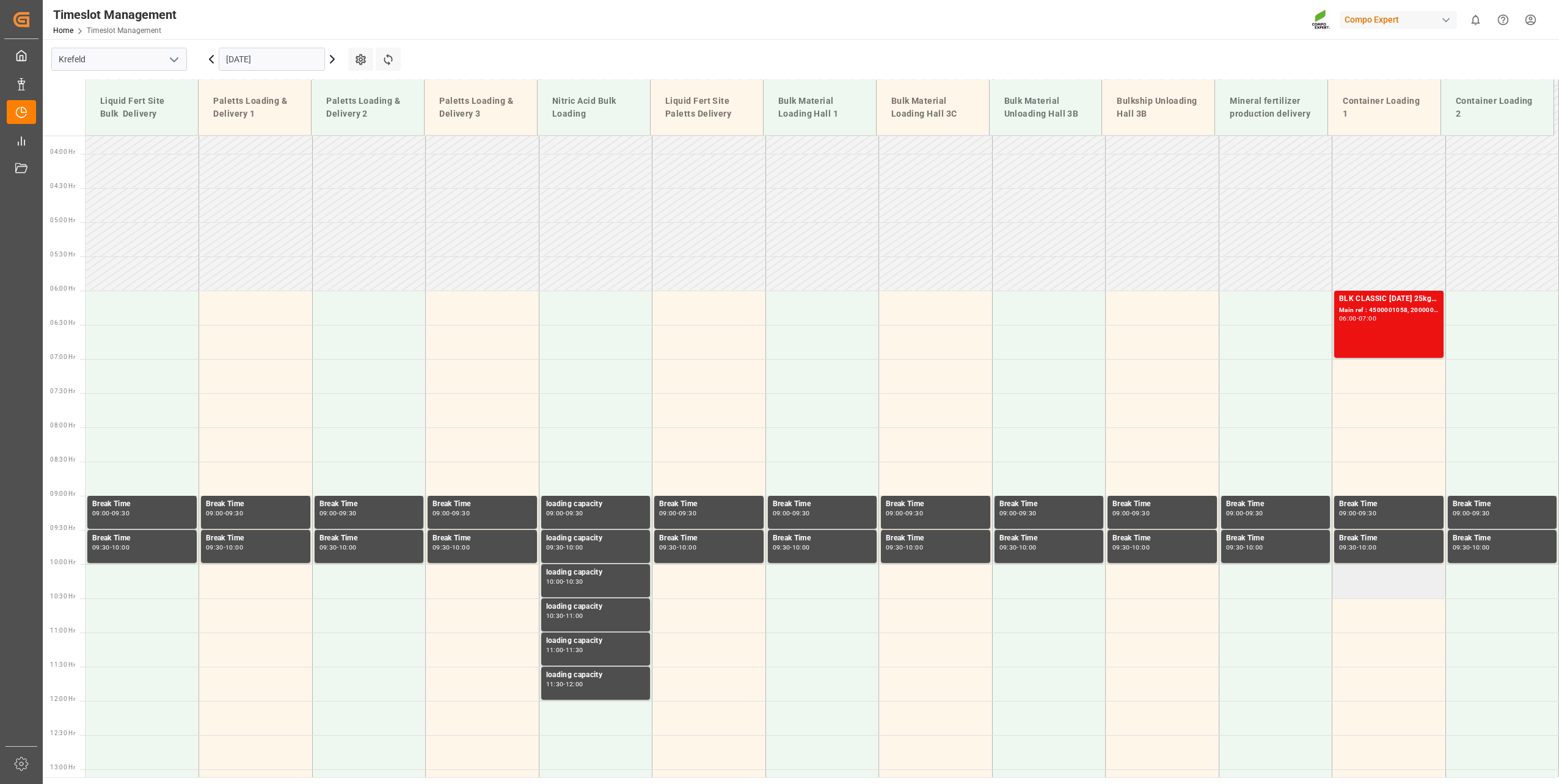
click at [1397, 577] on td at bounding box center [1389, 581] width 113 height 34
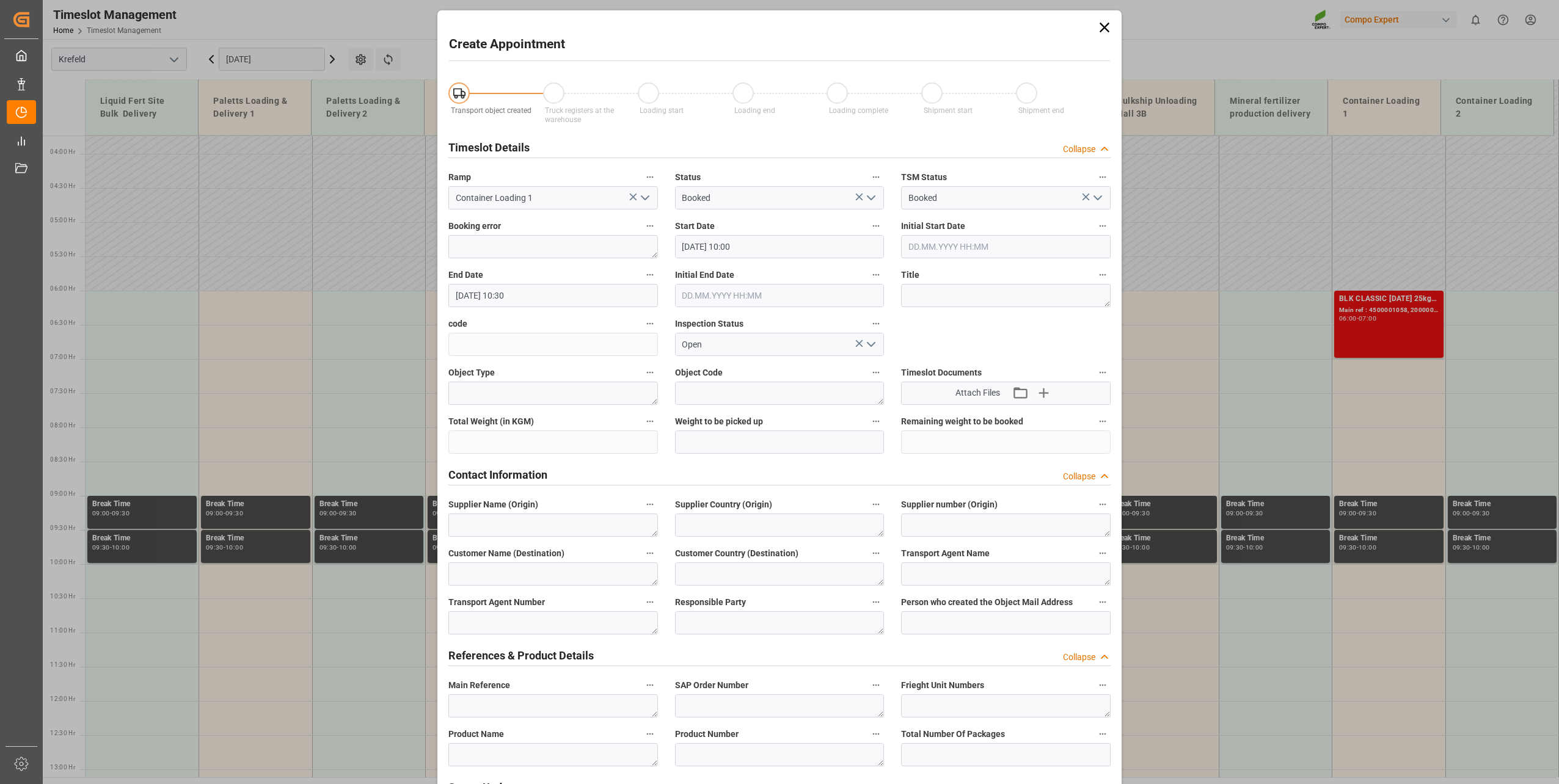
type input "[DATE] 10:00"
type input "[DATE] 10:30"
click at [552, 286] on input "[DATE] 10:30" at bounding box center [553, 296] width 210 height 23
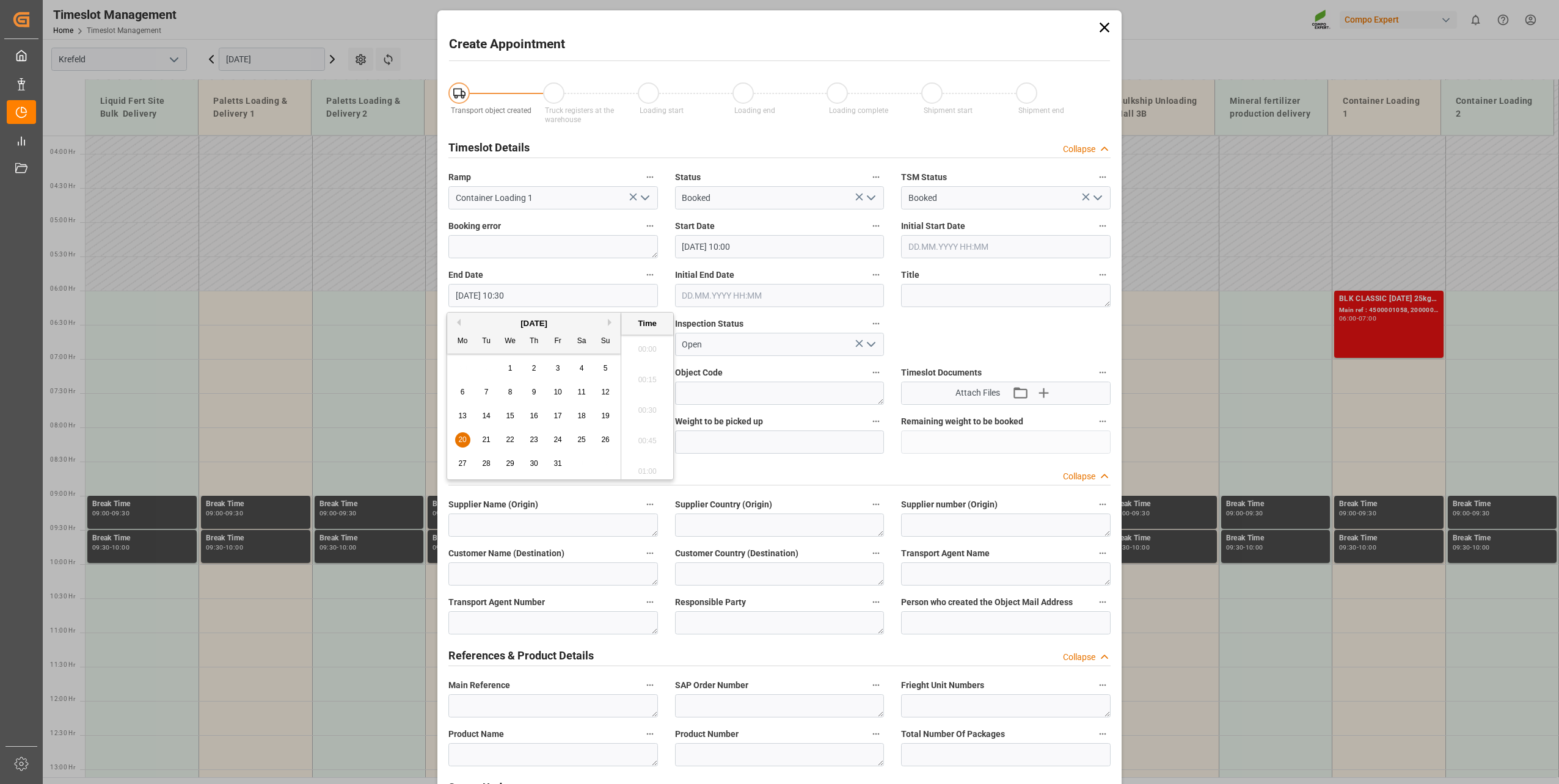
scroll to position [1226, 0]
drag, startPoint x: 464, startPoint y: 443, endPoint x: 669, endPoint y: 402, distance: 209.1
click at [464, 443] on span "20" at bounding box center [462, 440] width 8 height 9
click at [1103, 21] on icon at bounding box center [1104, 27] width 17 height 17
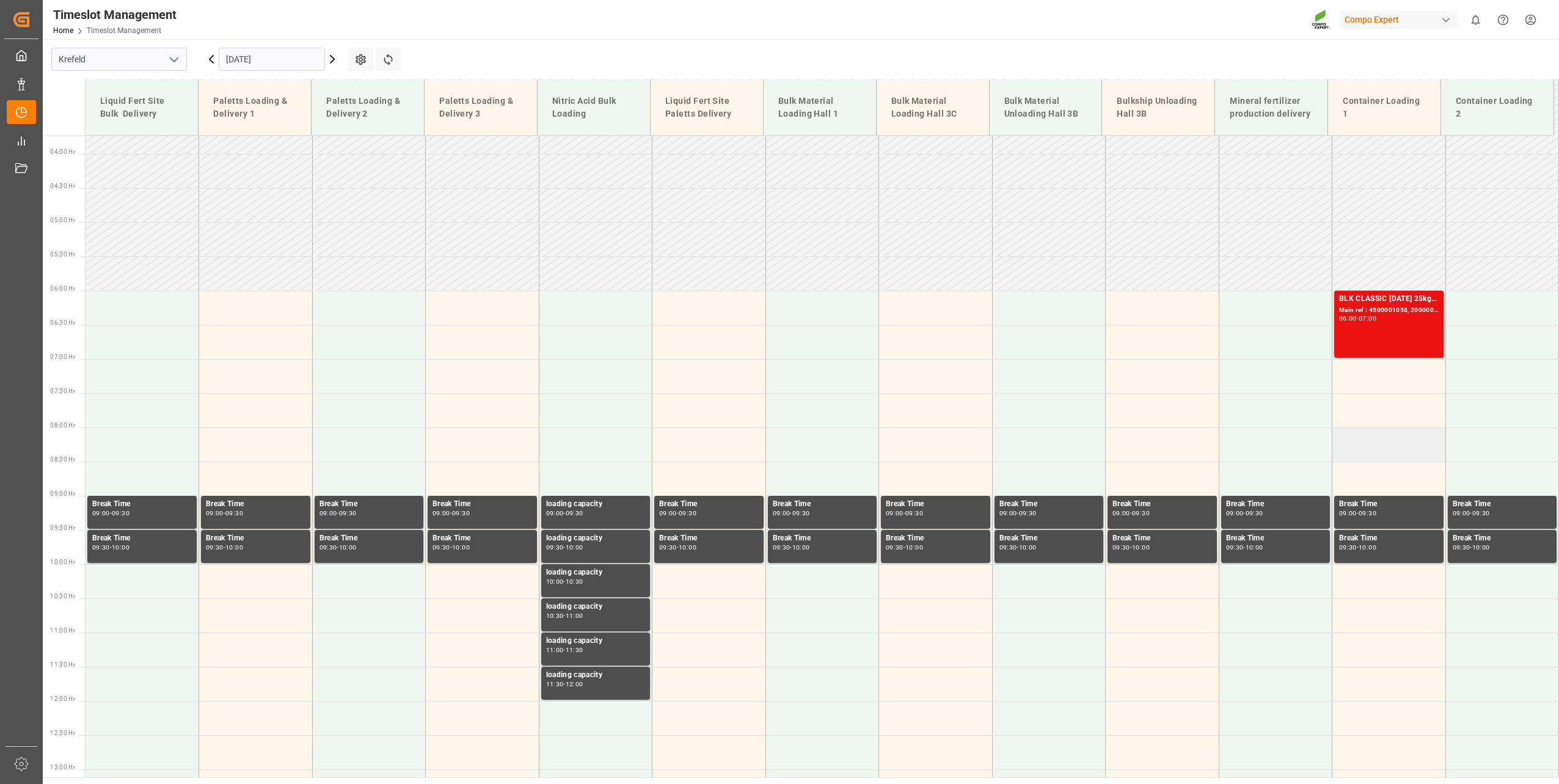
click at [1354, 446] on td at bounding box center [1389, 445] width 113 height 34
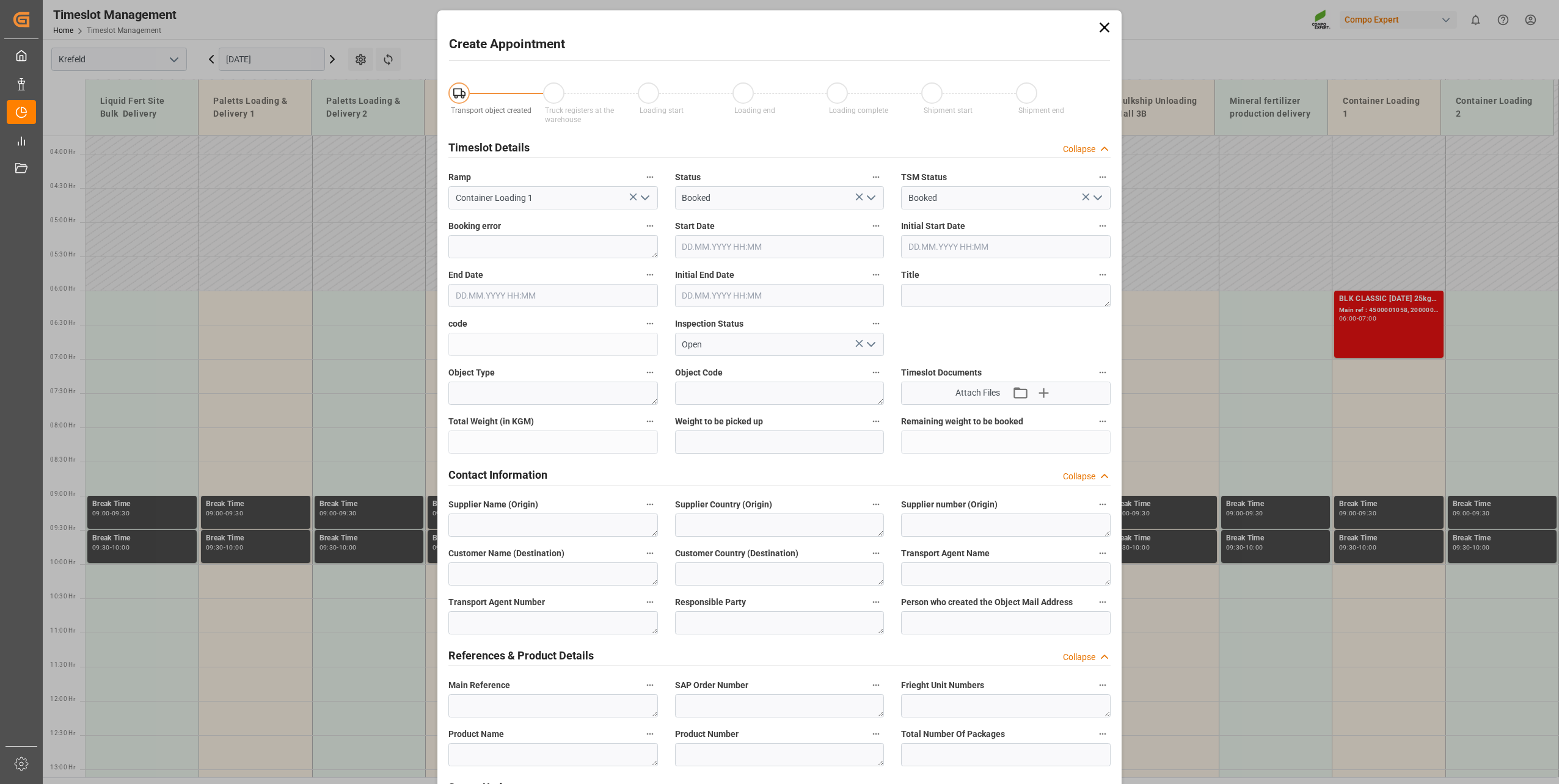
type input "[DATE] 08:00"
click at [581, 299] on input "[DATE] 08:30" at bounding box center [553, 296] width 210 height 23
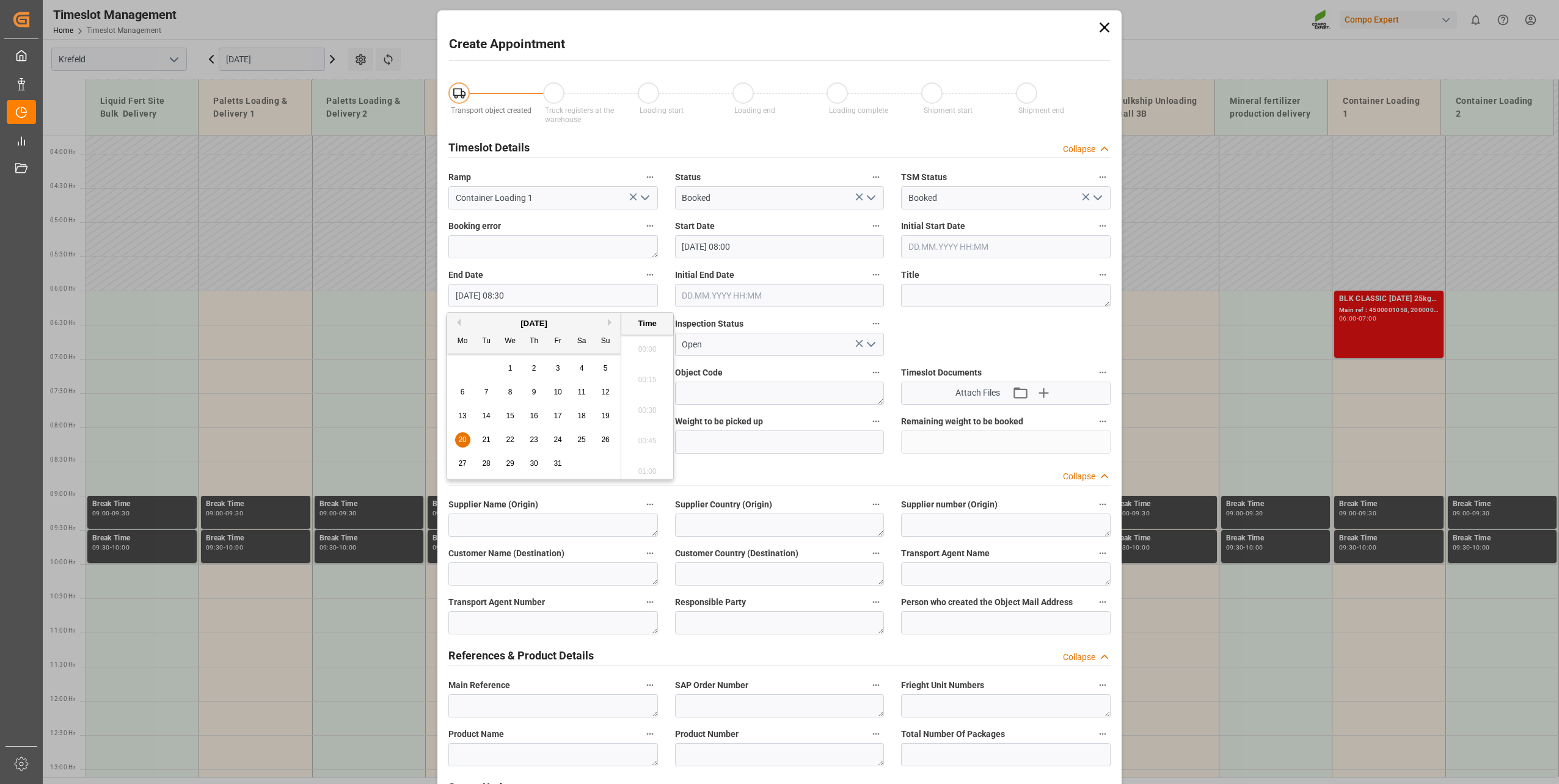
scroll to position [982, 0]
click at [462, 436] on span "20" at bounding box center [462, 440] width 8 height 9
click at [645, 436] on li "11:00" at bounding box center [647, 438] width 52 height 31
type input "[DATE] 11:00"
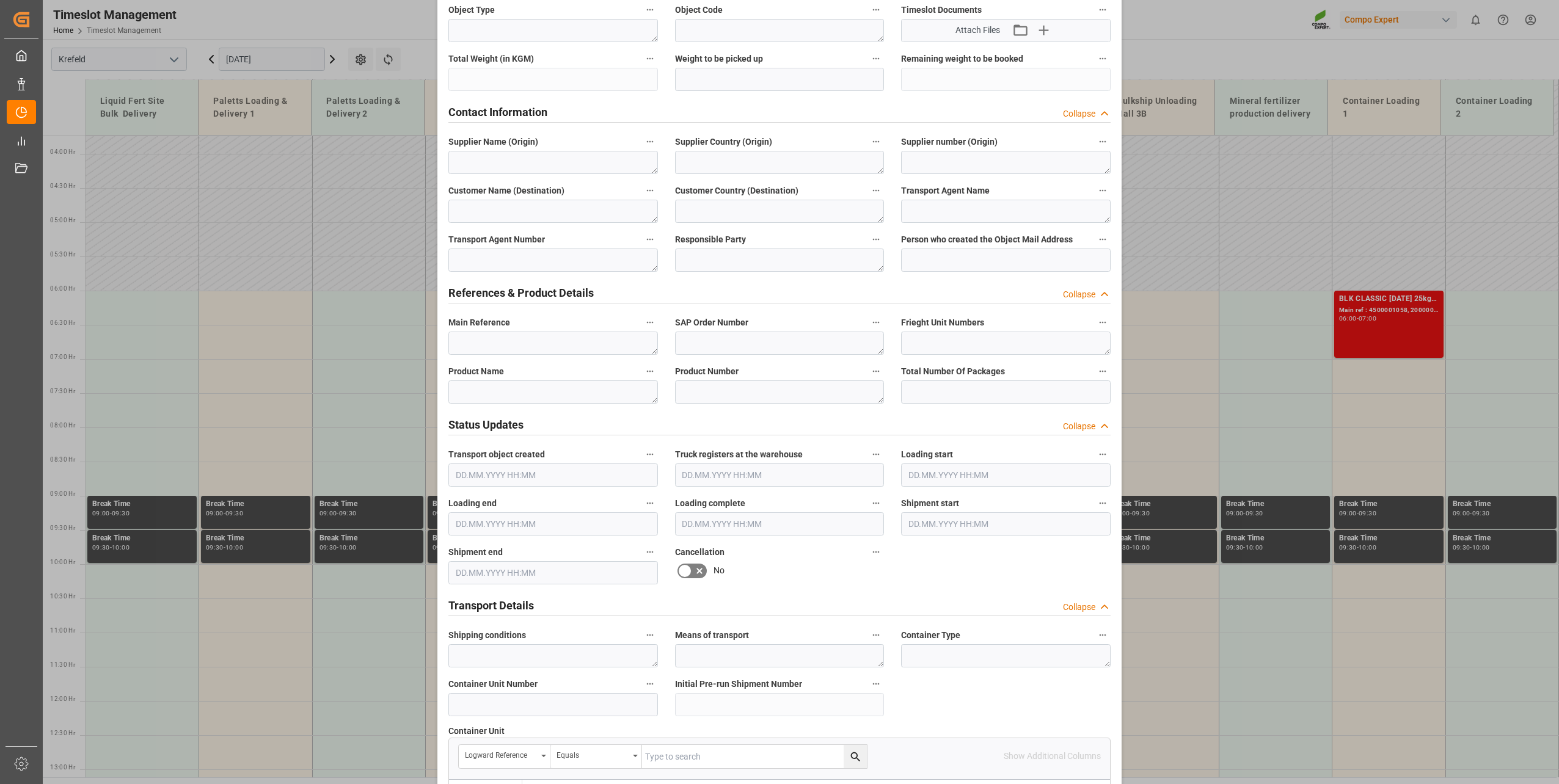
scroll to position [365, 0]
click at [524, 393] on textarea at bounding box center [553, 389] width 210 height 23
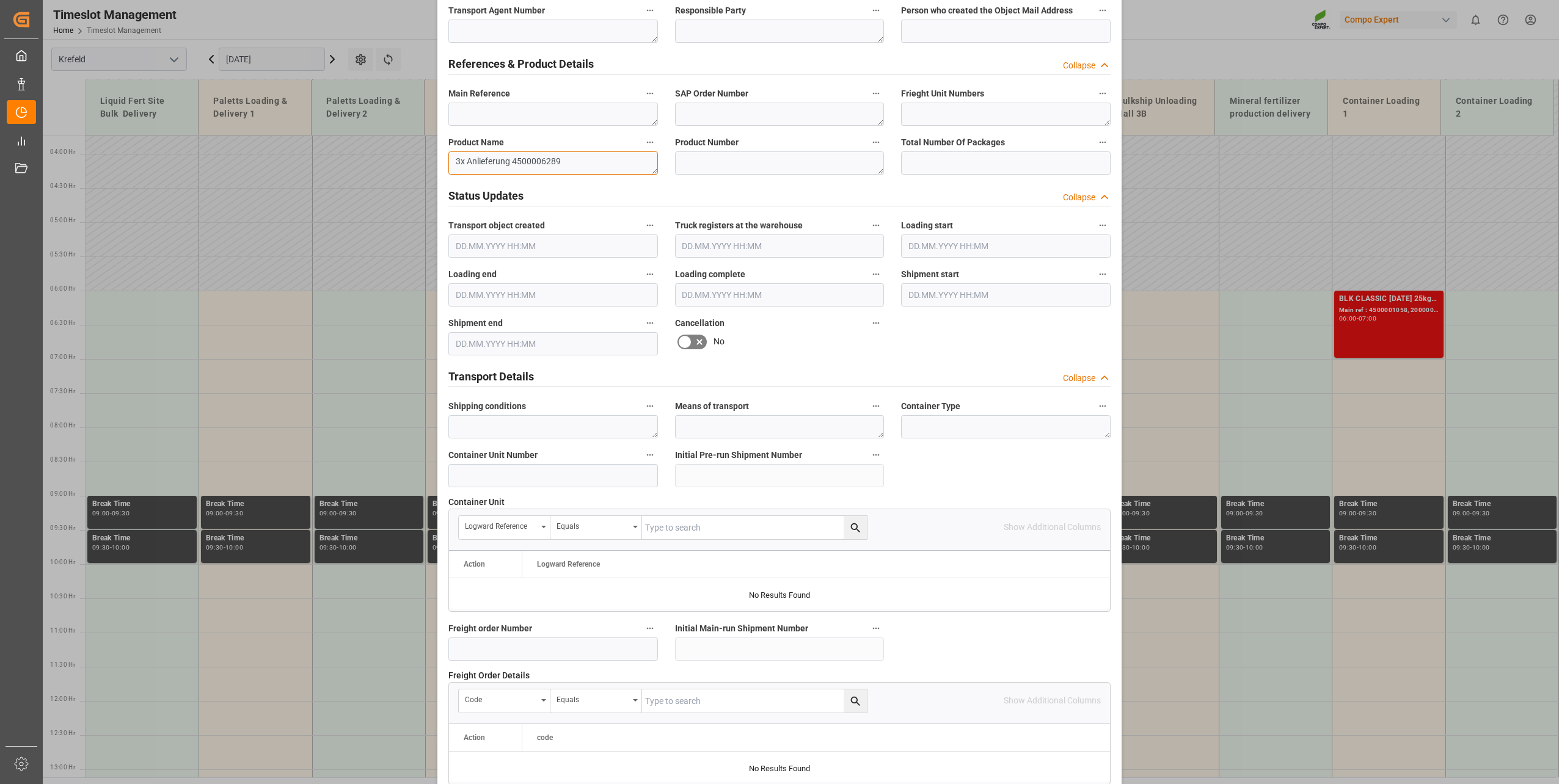
scroll to position [910, 0]
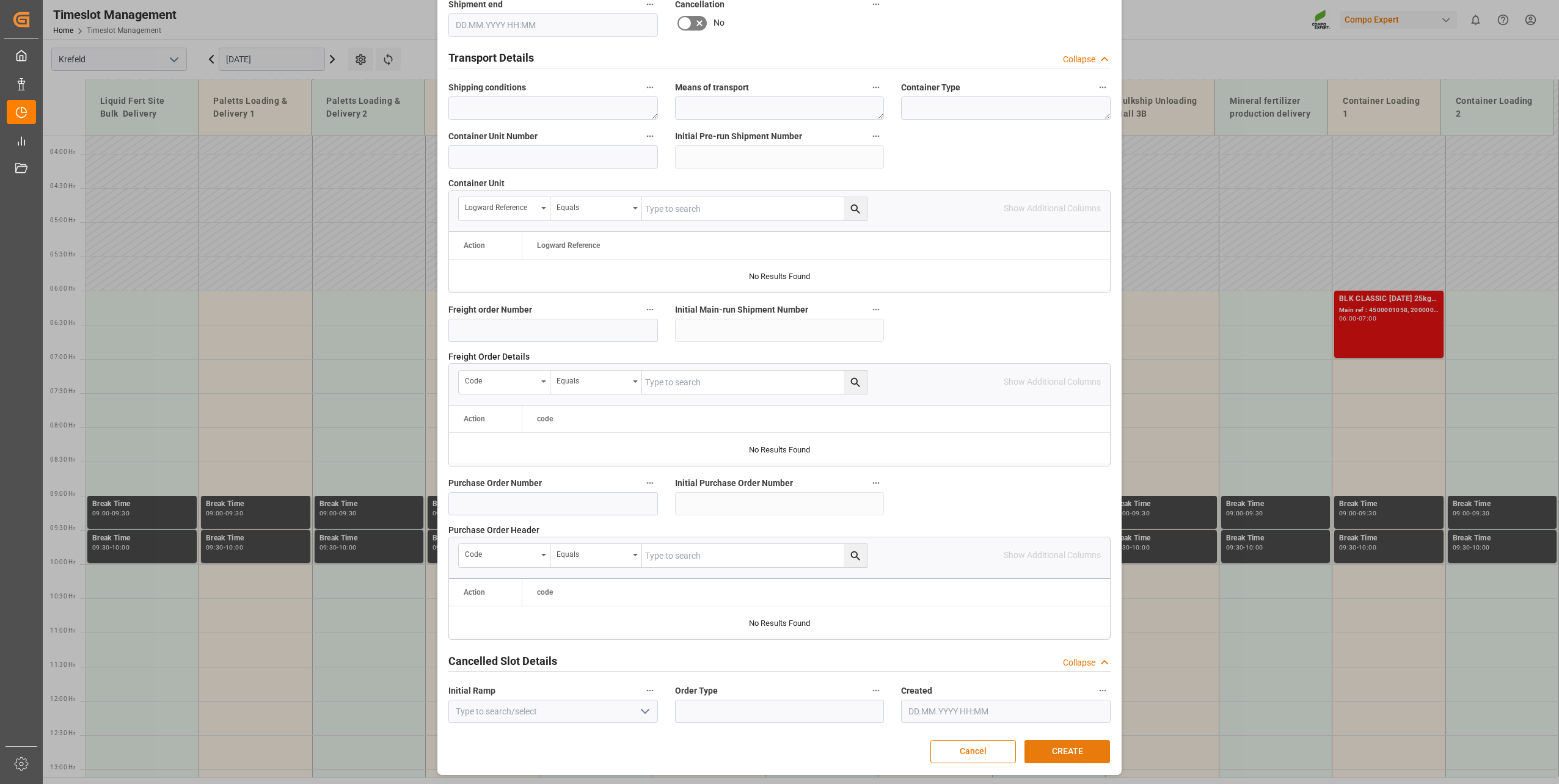
type textarea "3x Anlieferung 4500006289"
click at [1050, 751] on button "CREATE" at bounding box center [1067, 751] width 86 height 23
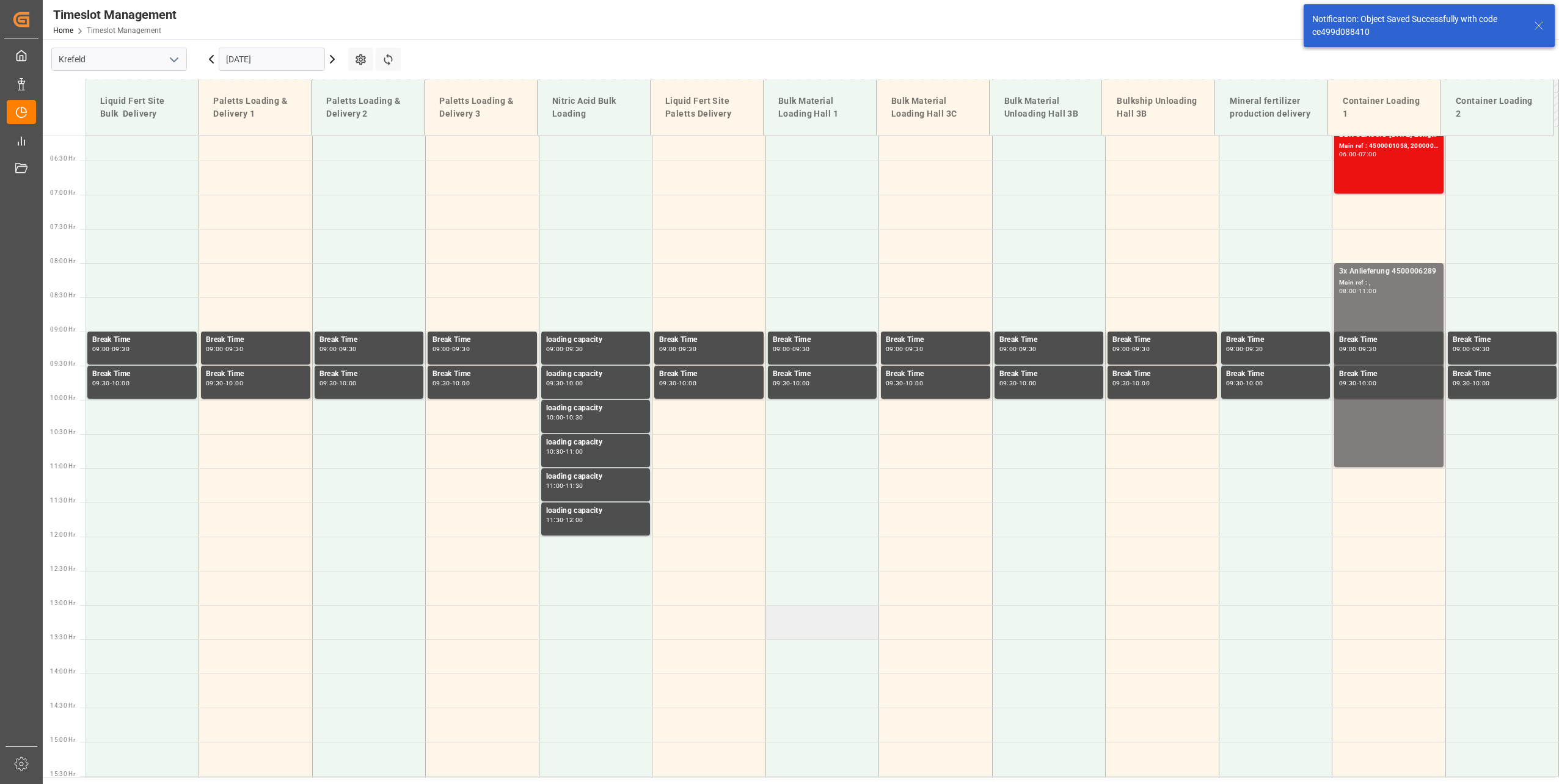
scroll to position [484, 0]
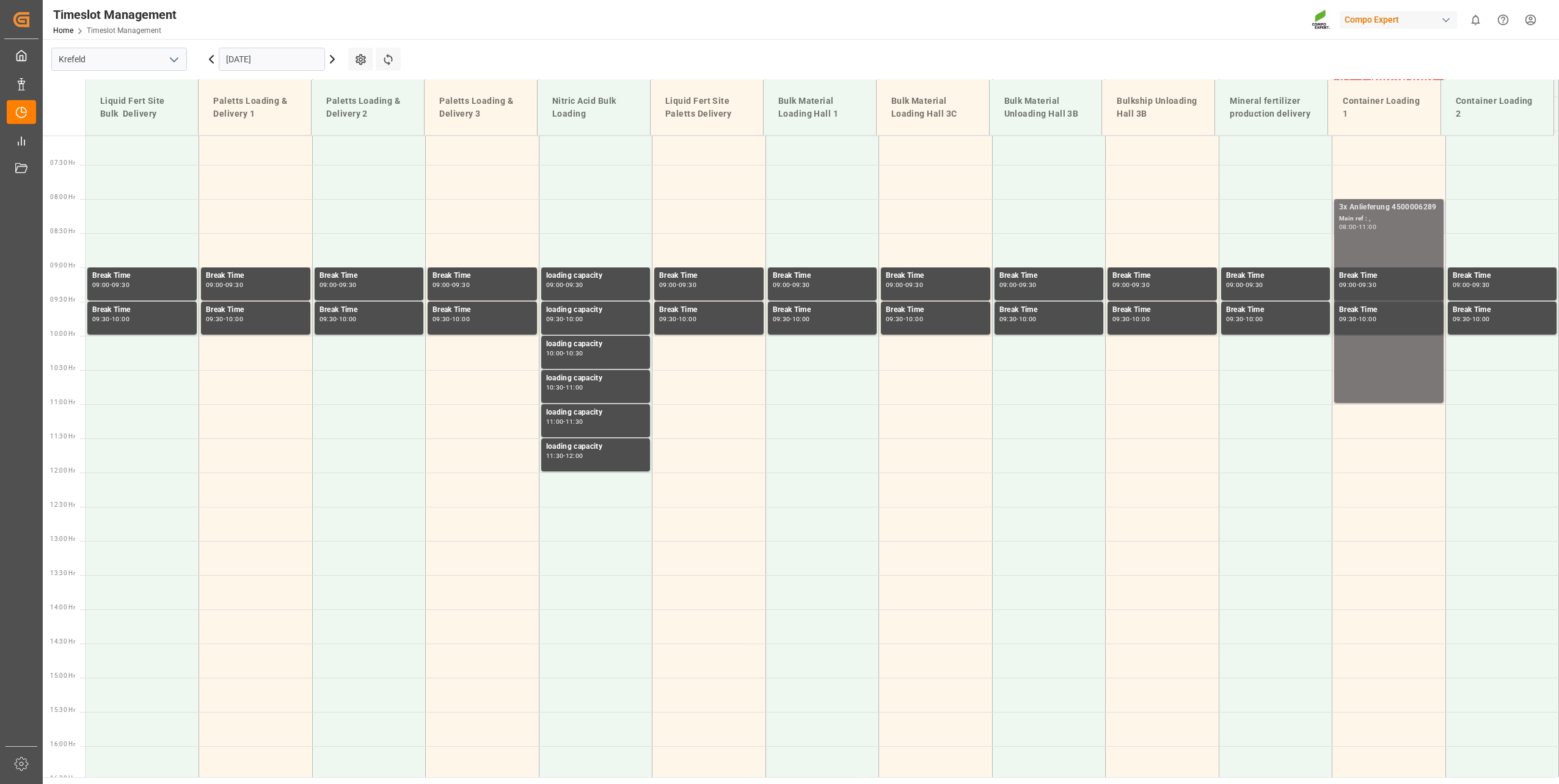
click at [1364, 365] on div "3x Anlieferung 4500006289 Main ref : , 08:00 - 11:00" at bounding box center [1389, 301] width 100 height 199
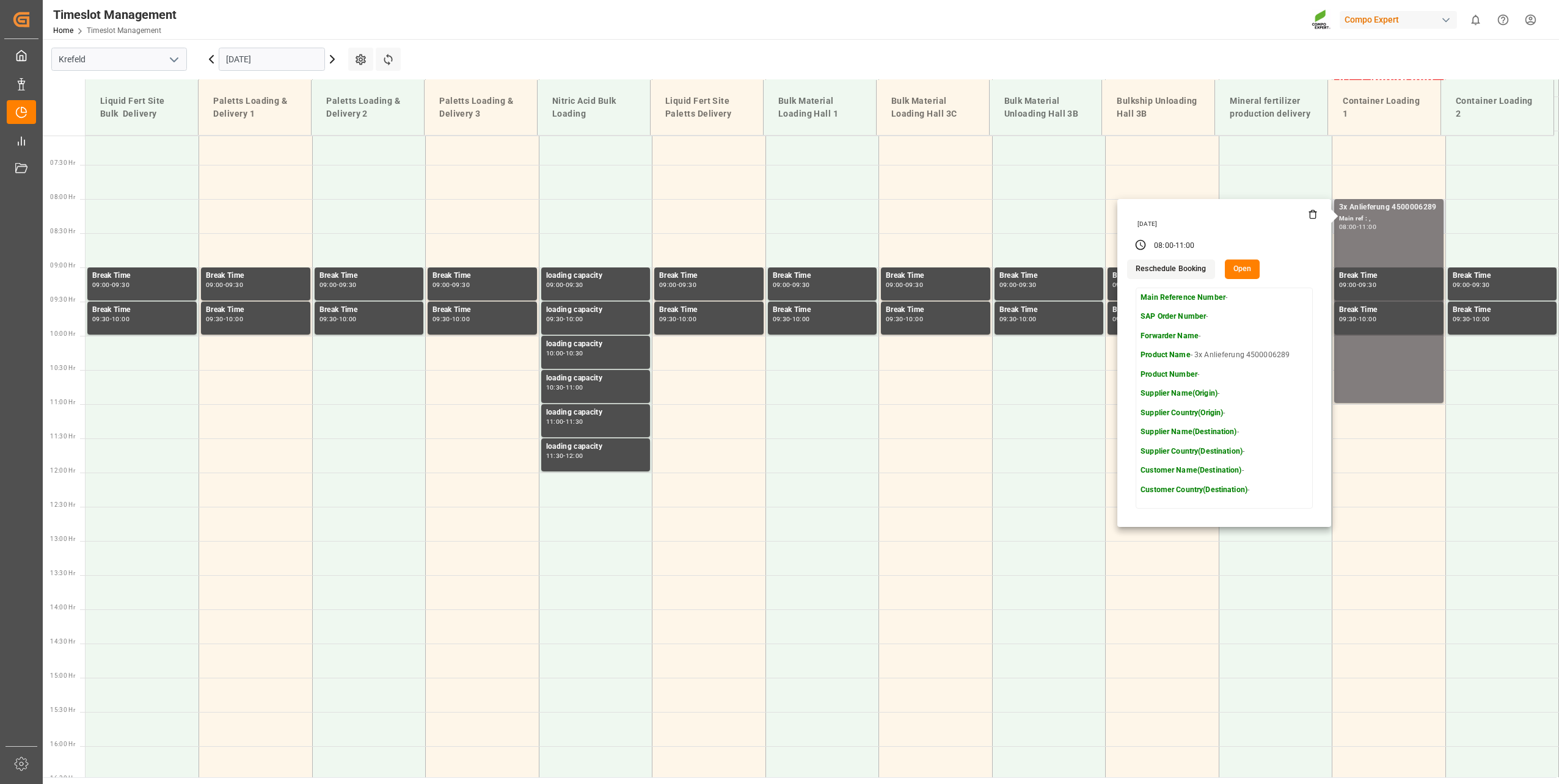
click at [1231, 265] on button "Open" at bounding box center [1243, 269] width 36 height 19
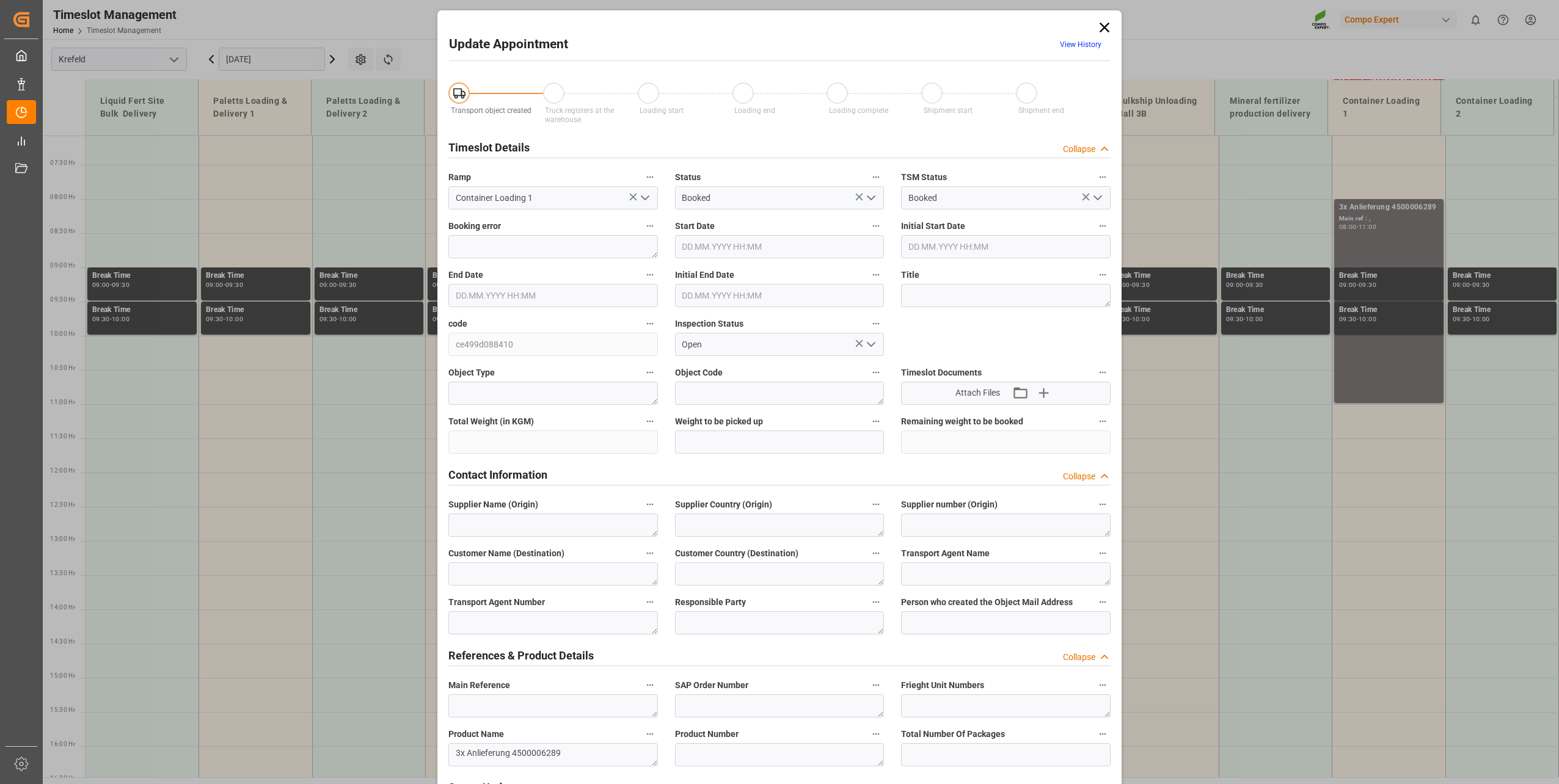
type input "[DATE] 08:00"
type input "[DATE] 11:00"
type input "[DATE] 07:54"
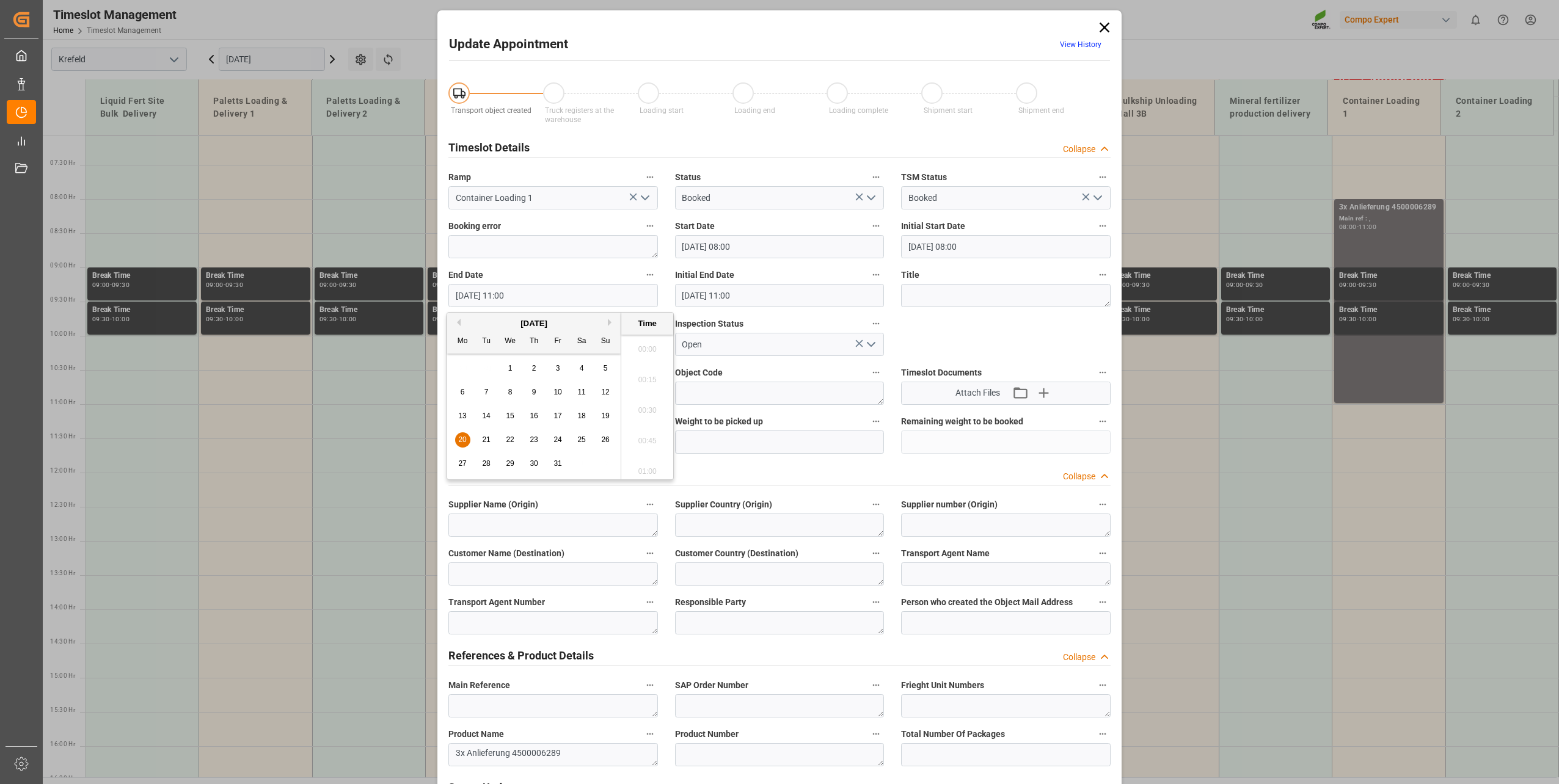
click at [557, 287] on input "[DATE] 11:00" at bounding box center [553, 296] width 210 height 23
click at [463, 437] on span "20" at bounding box center [462, 440] width 8 height 9
click at [654, 463] on li "12:00" at bounding box center [647, 469] width 52 height 31
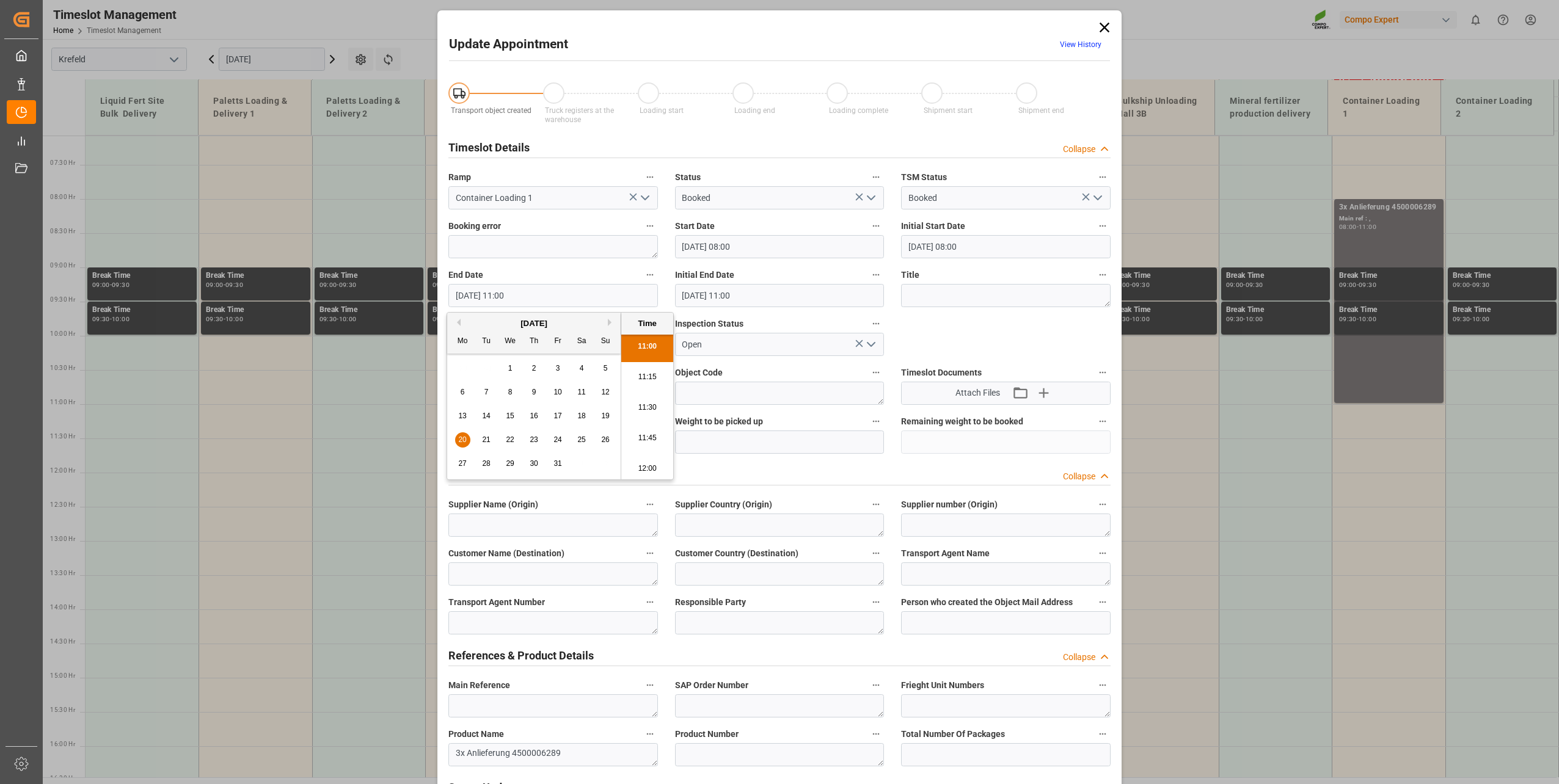
type input "[DATE] 12:00"
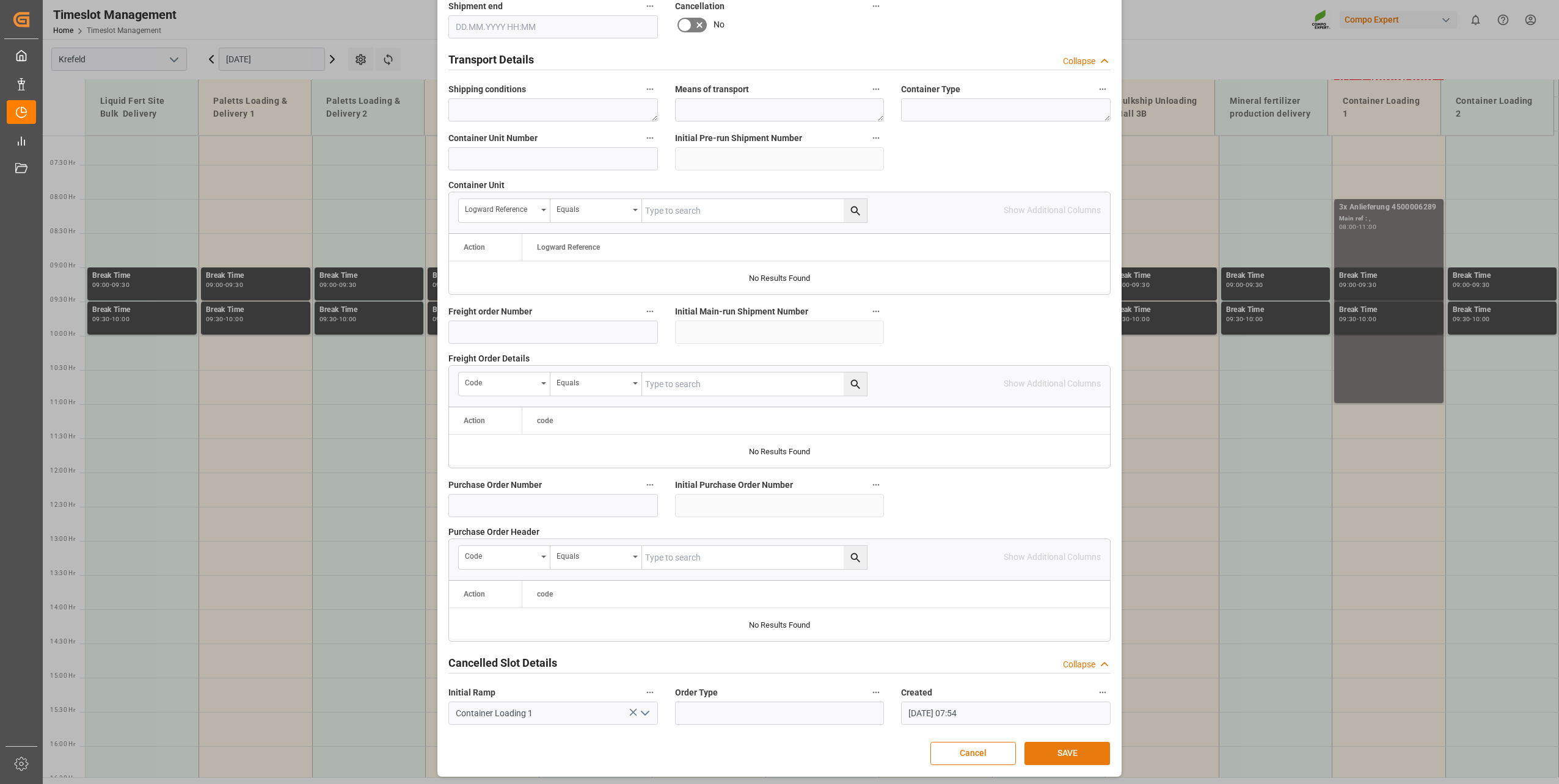
scroll to position [910, 0]
click at [1080, 746] on button "SAVE" at bounding box center [1067, 751] width 86 height 23
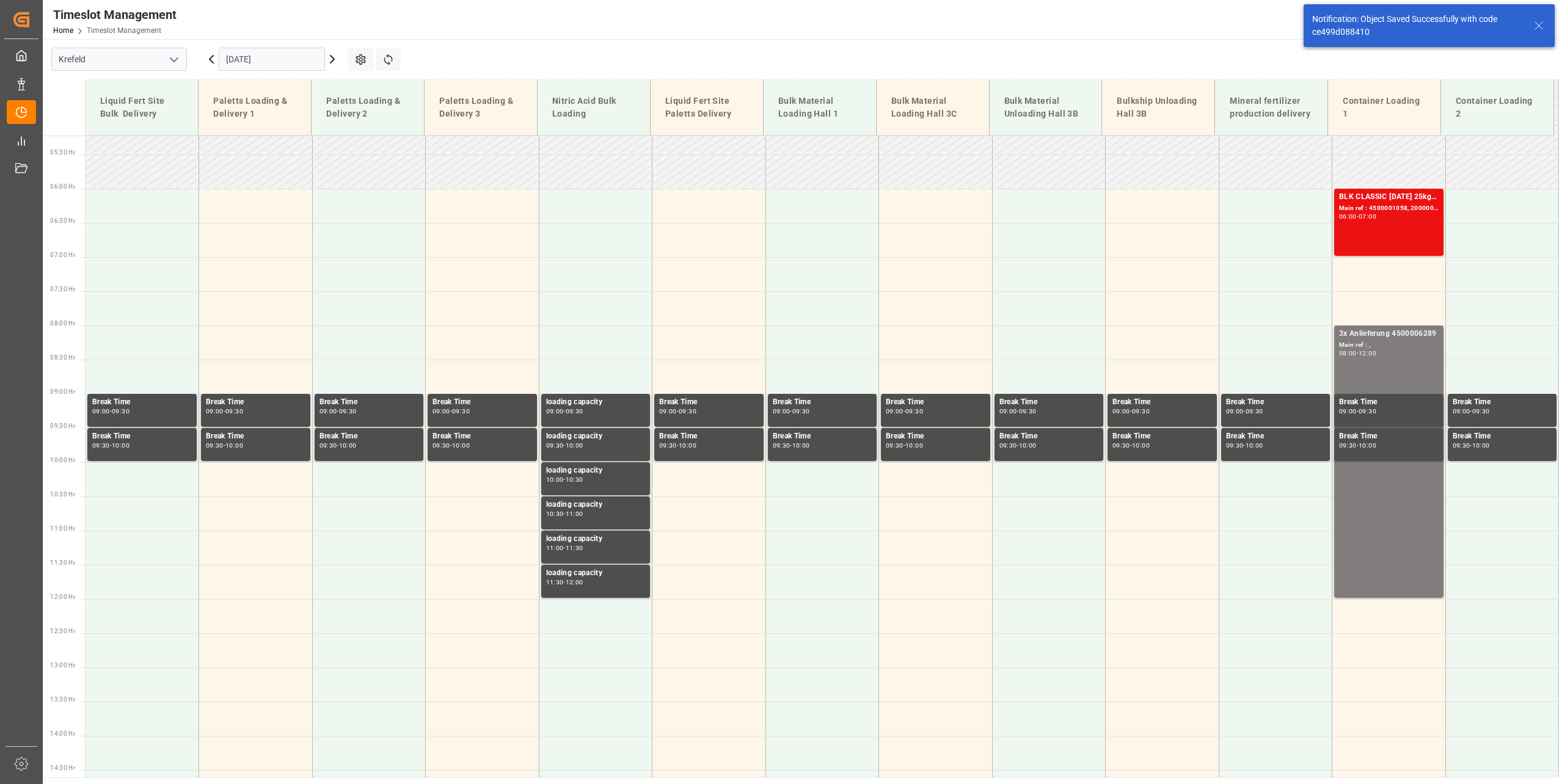
scroll to position [428, 0]
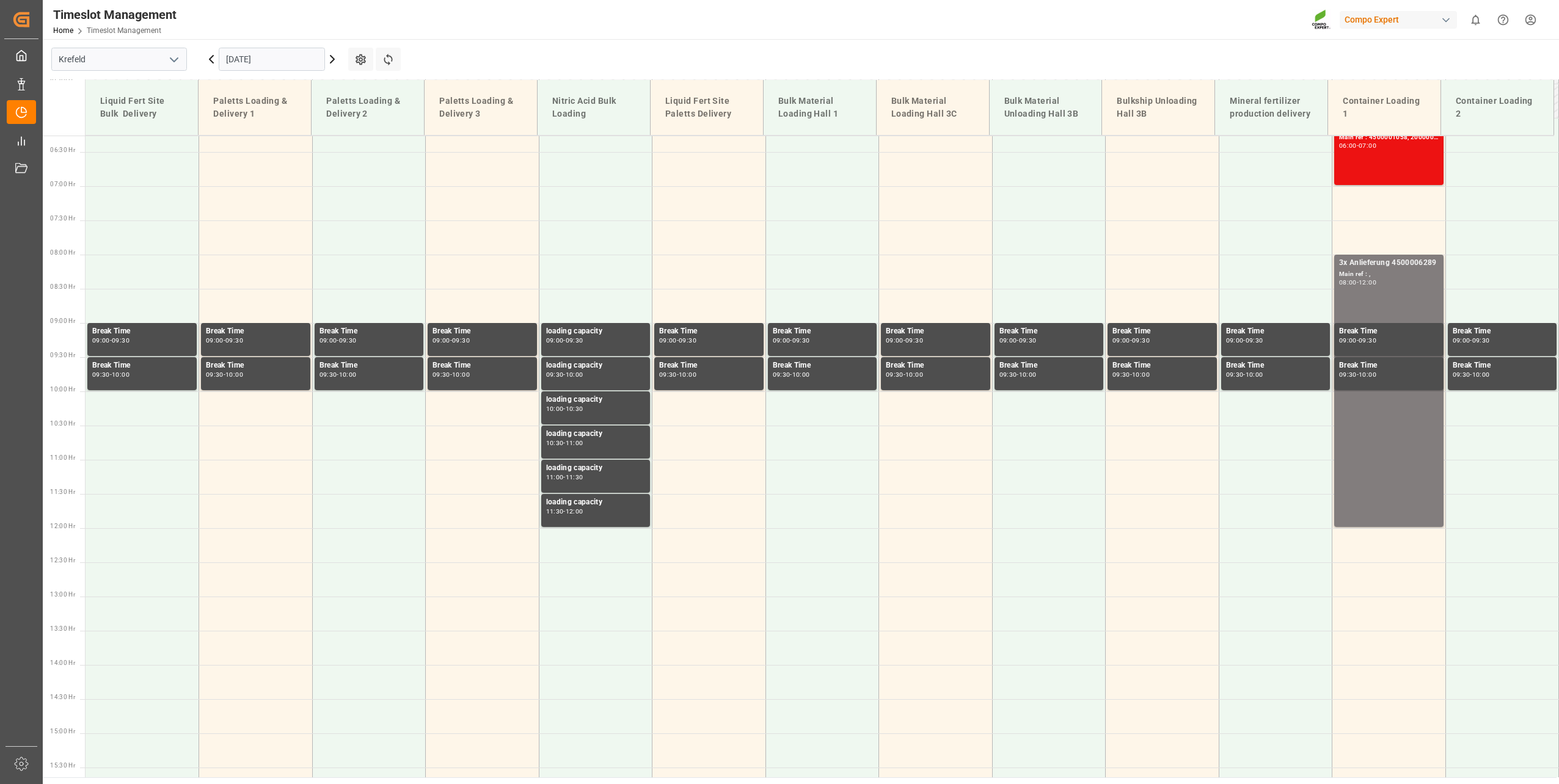
click at [248, 64] on input "[DATE]" at bounding box center [272, 59] width 106 height 23
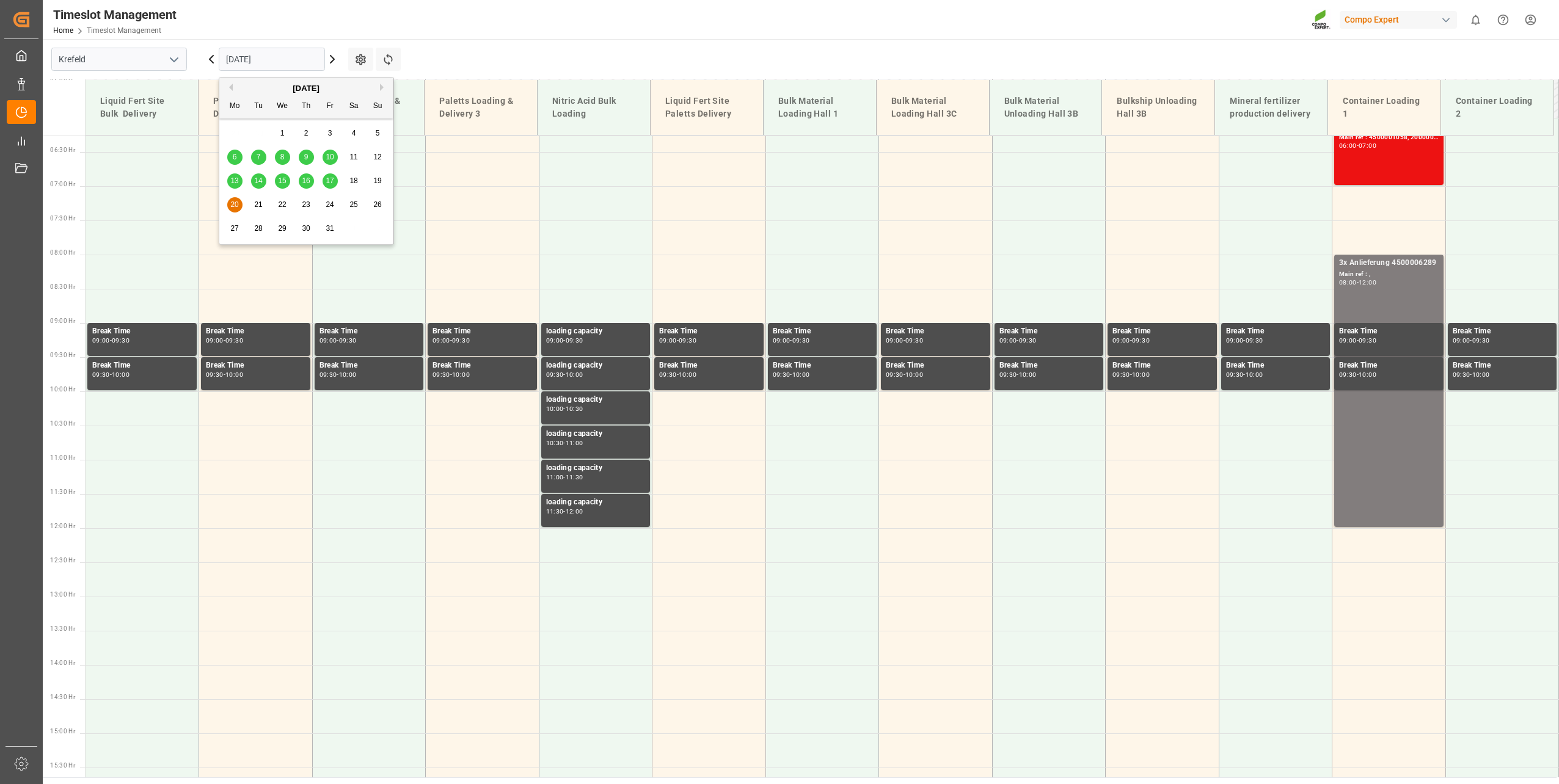
click at [328, 185] on span "17" at bounding box center [329, 181] width 8 height 9
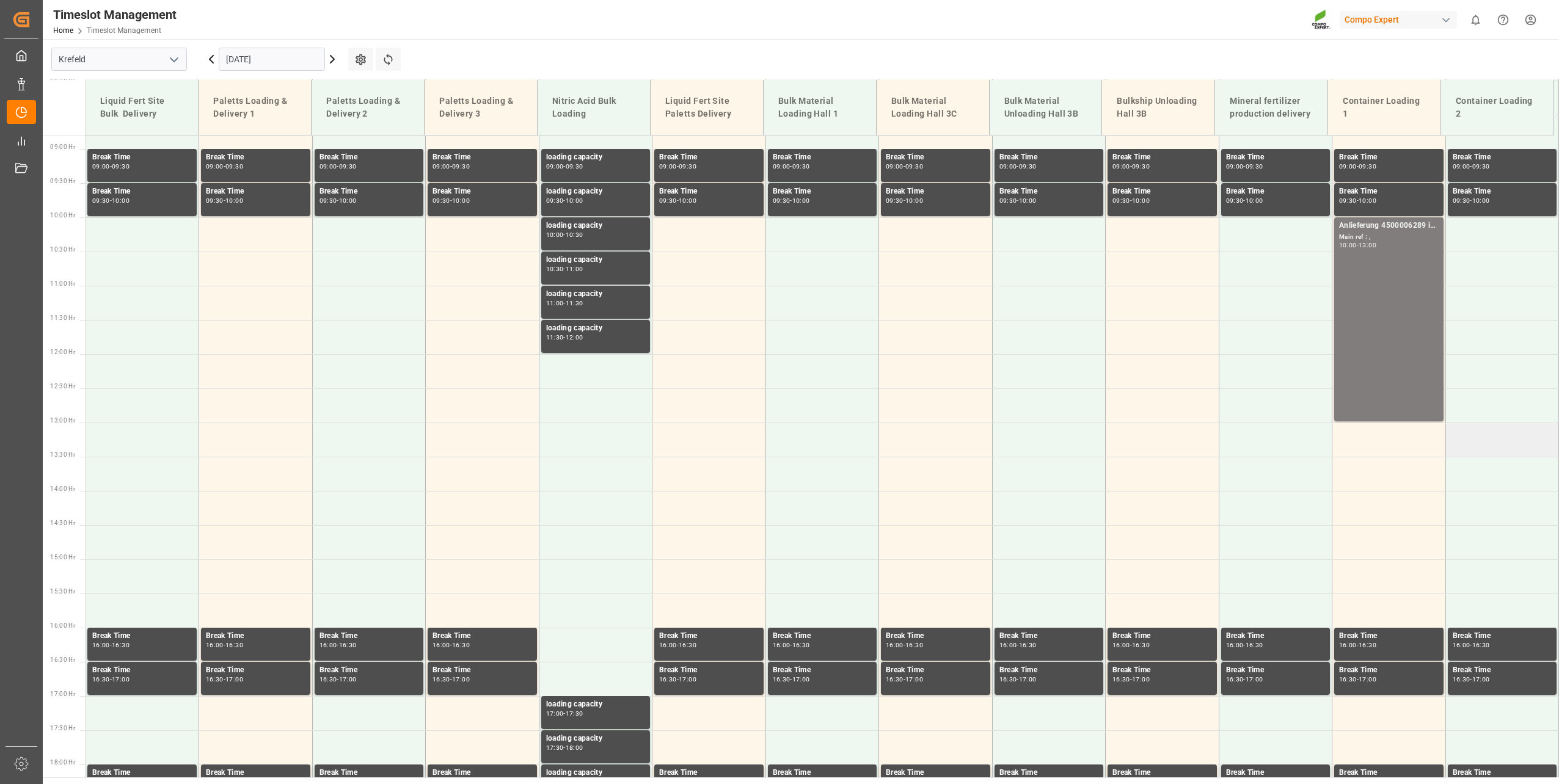
scroll to position [621, 0]
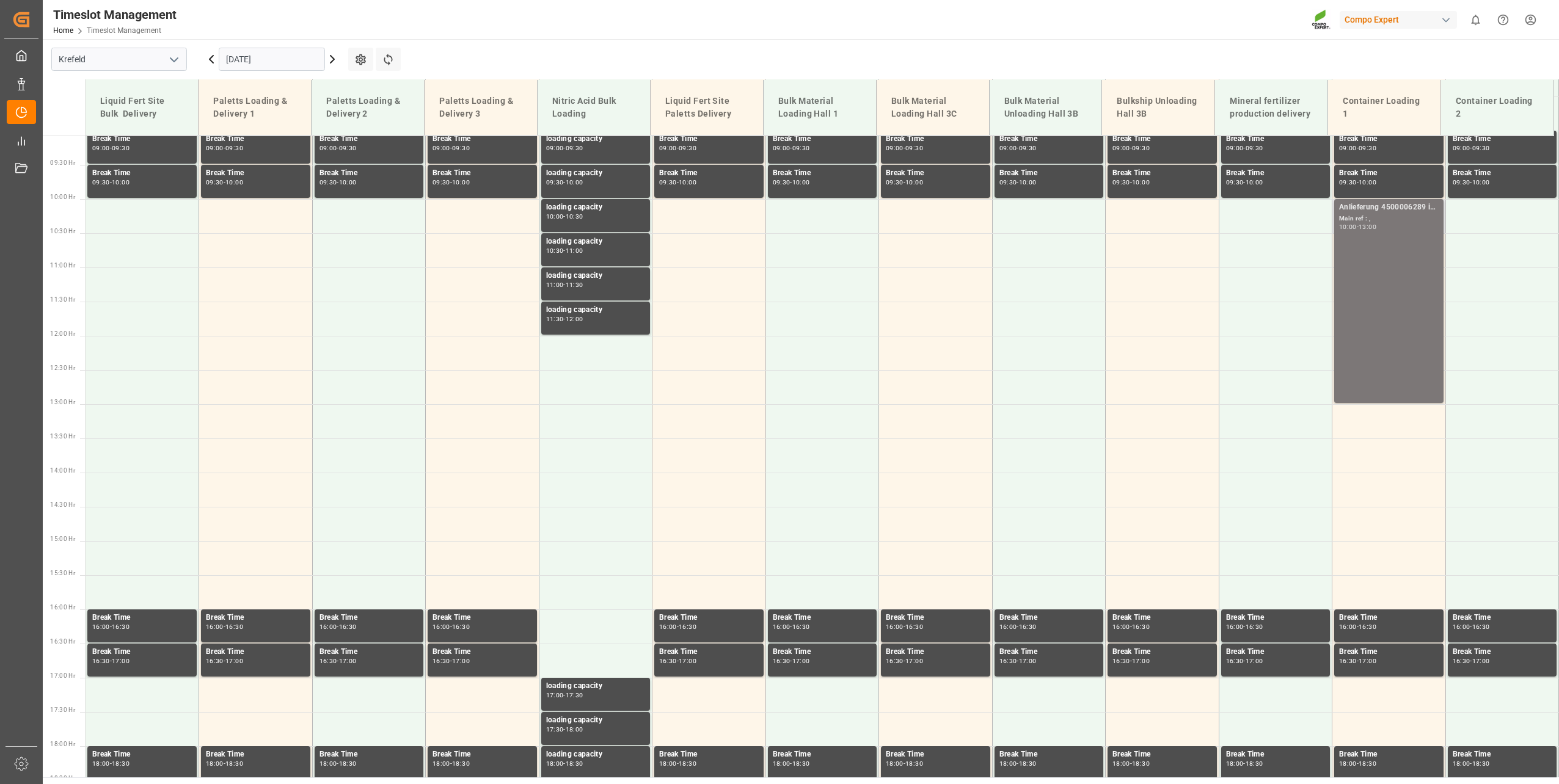
click at [1396, 332] on div "Anlieferung 4500006289 insg. 6 Ctr Main ref : , 10:00 - 13:00" at bounding box center [1389, 301] width 100 height 199
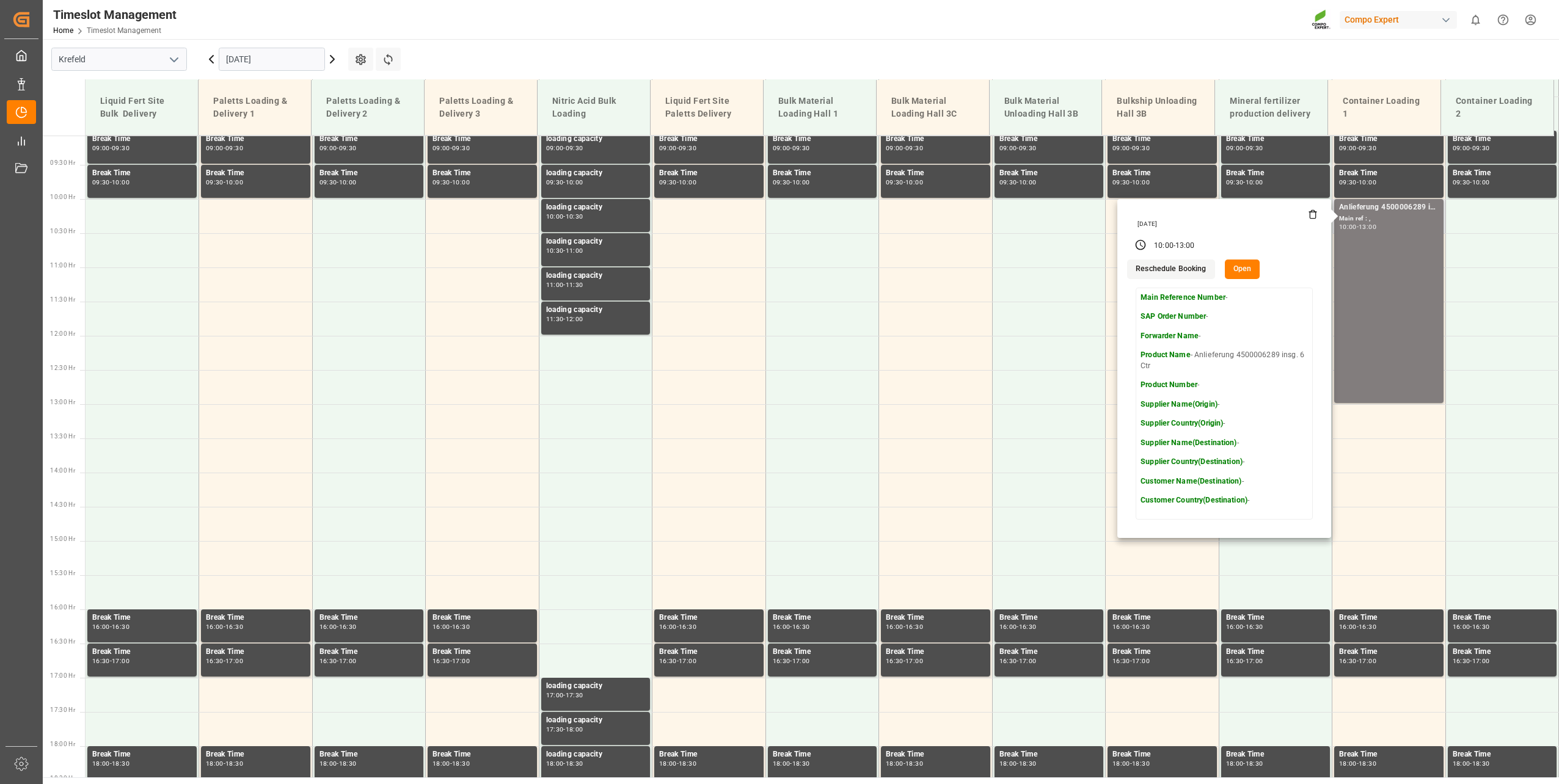
click at [1231, 272] on button "Open" at bounding box center [1243, 269] width 36 height 19
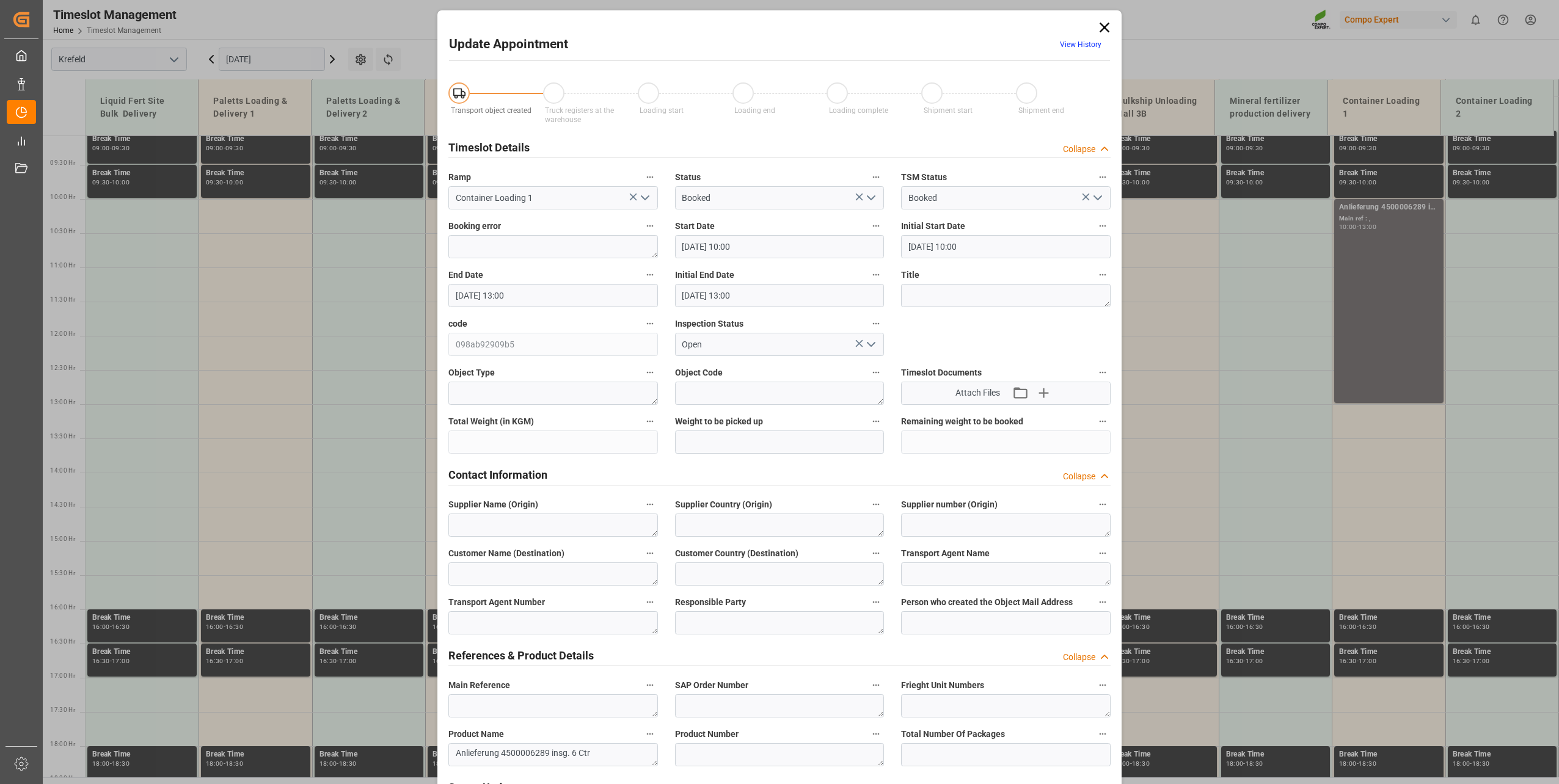
type input "[DATE] 10:00"
type input "[DATE] 13:00"
type input "[DATE] 07:52"
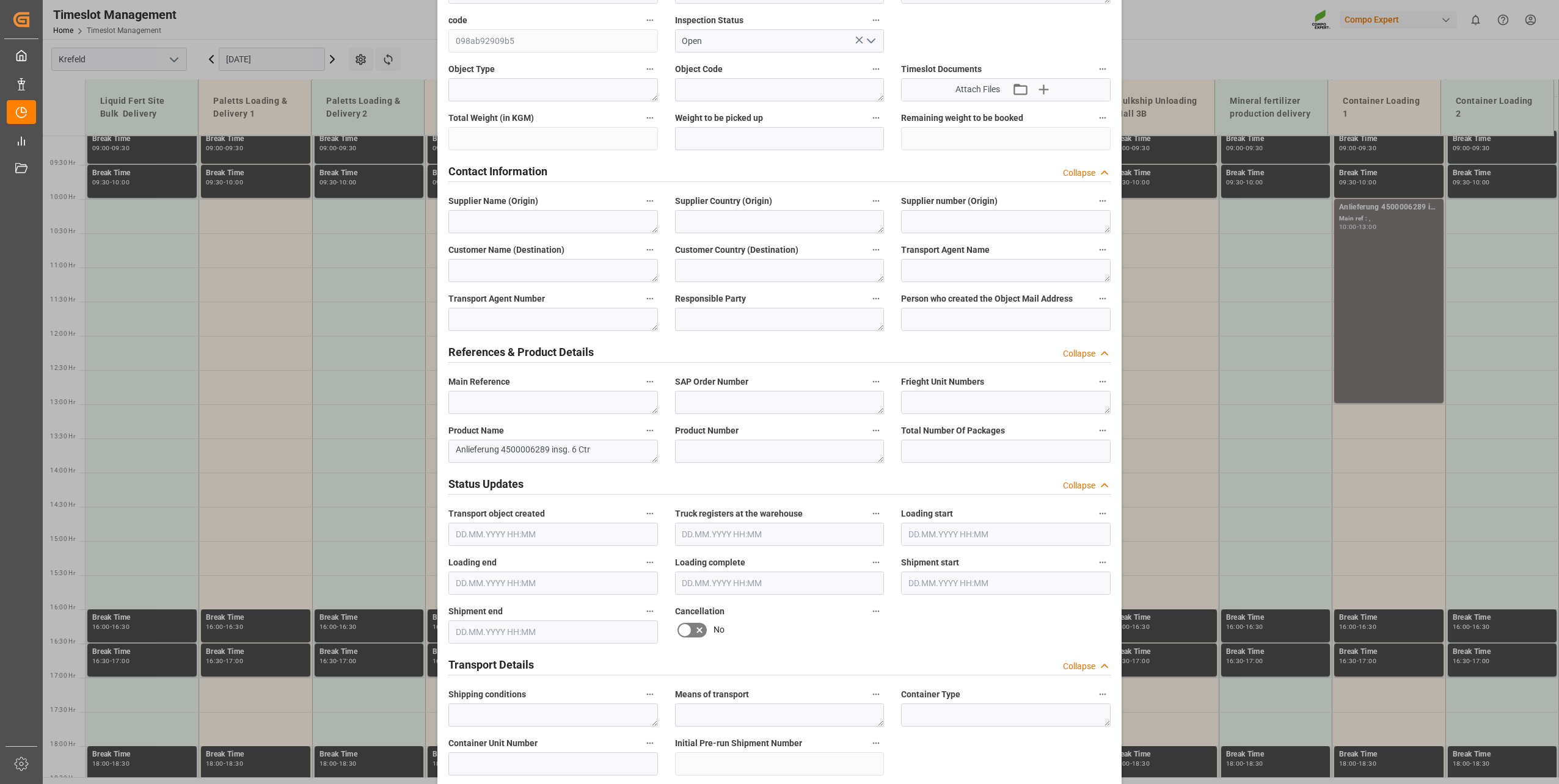
scroll to position [305, 0]
click at [571, 445] on textarea "Anlieferung 4500006289 insg. 6 Ctr" at bounding box center [553, 450] width 210 height 23
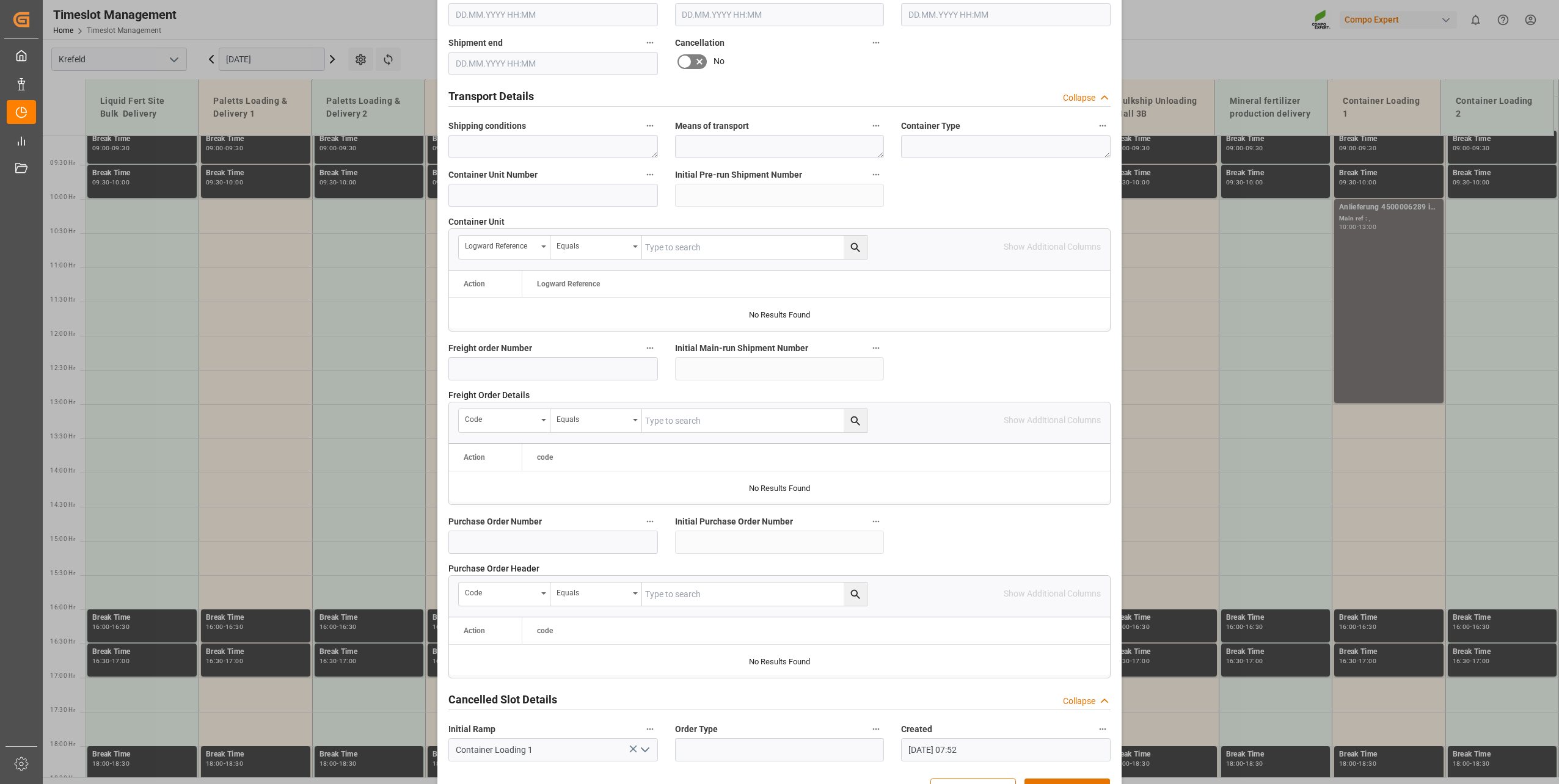
scroll to position [910, 0]
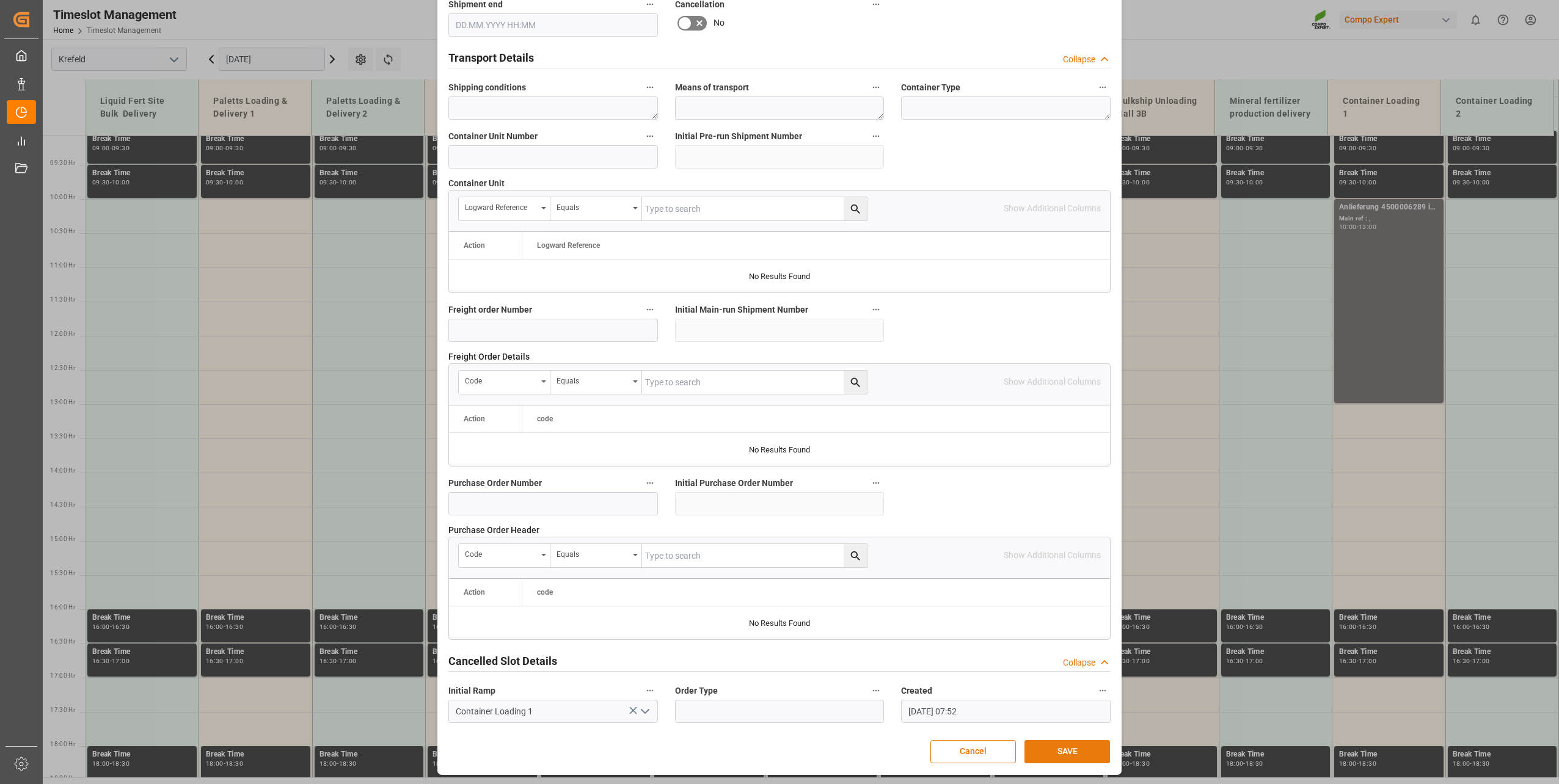
type textarea "3x Anlieferung 4500006289"
click at [1081, 743] on button "SAVE" at bounding box center [1067, 751] width 86 height 23
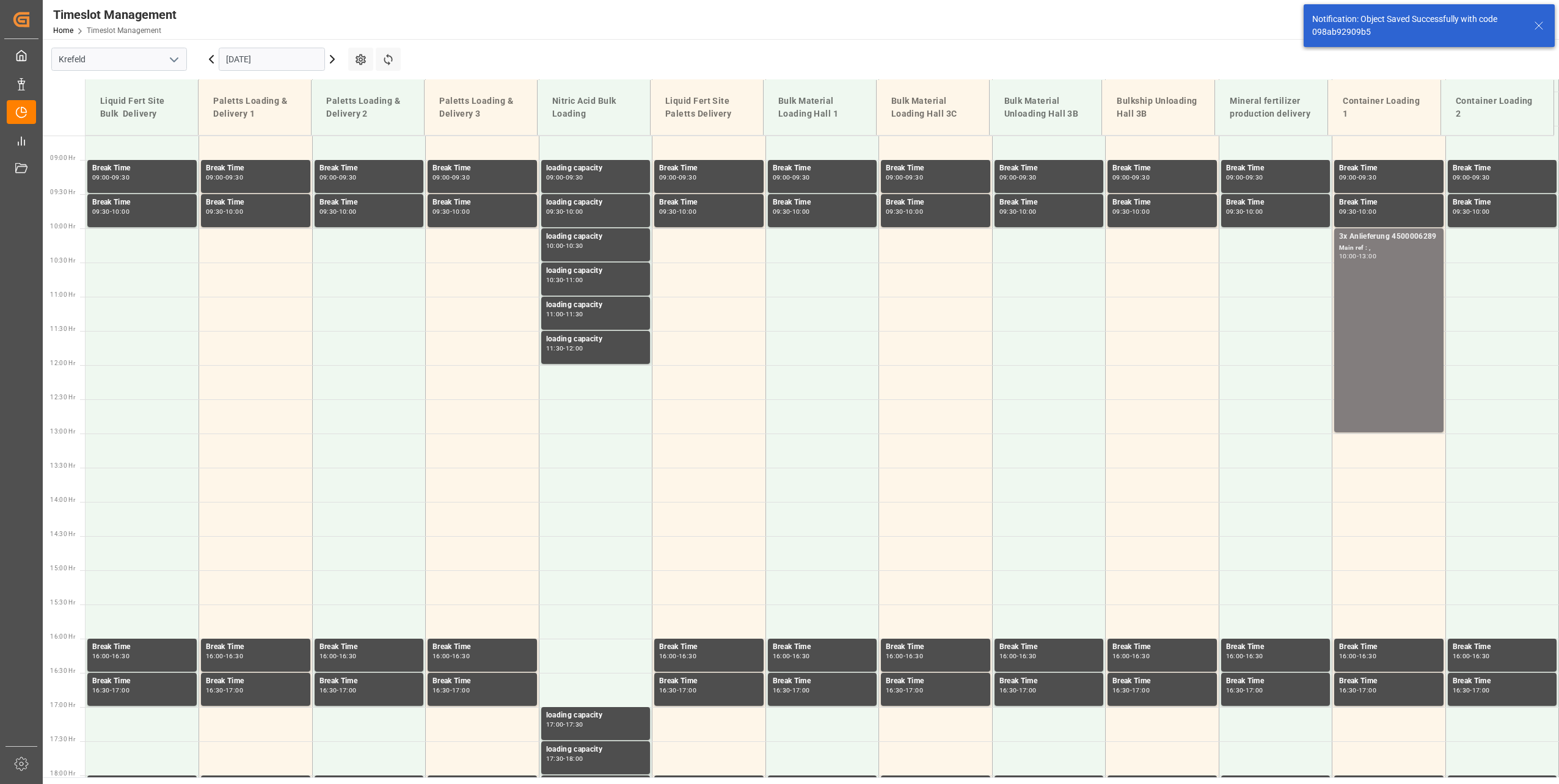
scroll to position [621, 0]
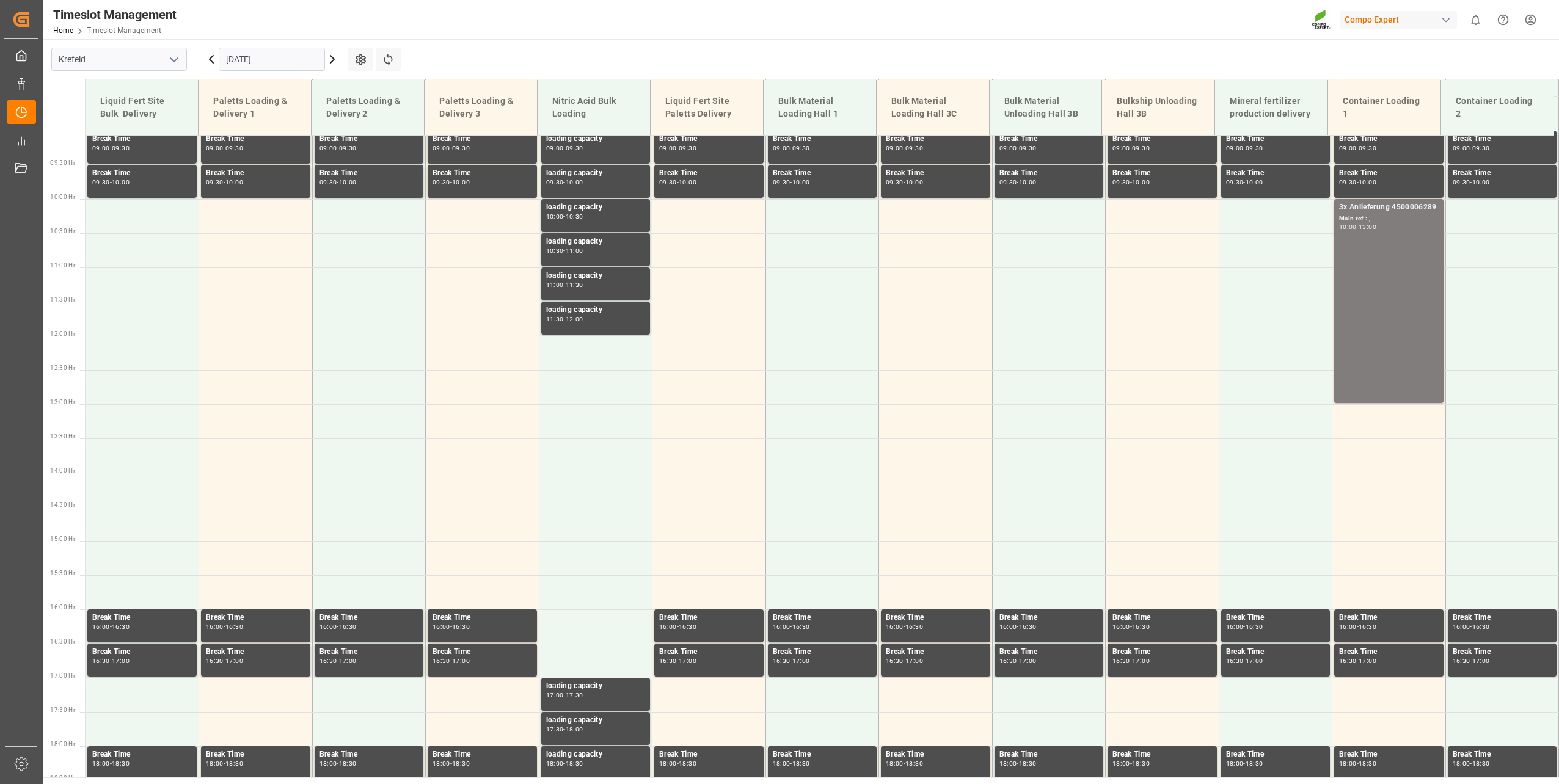
click at [263, 66] on input "[DATE]" at bounding box center [272, 59] width 106 height 23
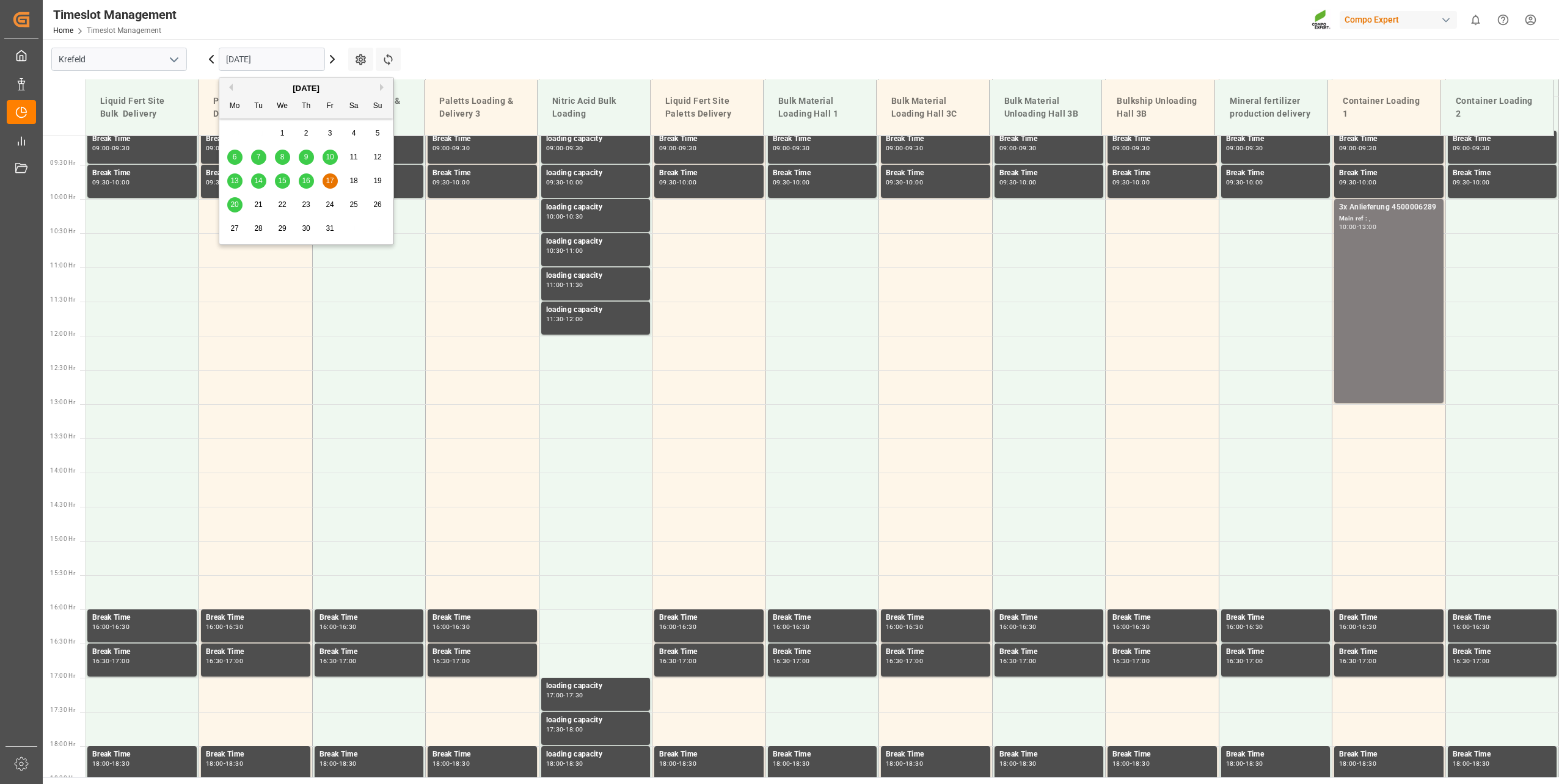
click at [233, 202] on span "20" at bounding box center [234, 205] width 8 height 9
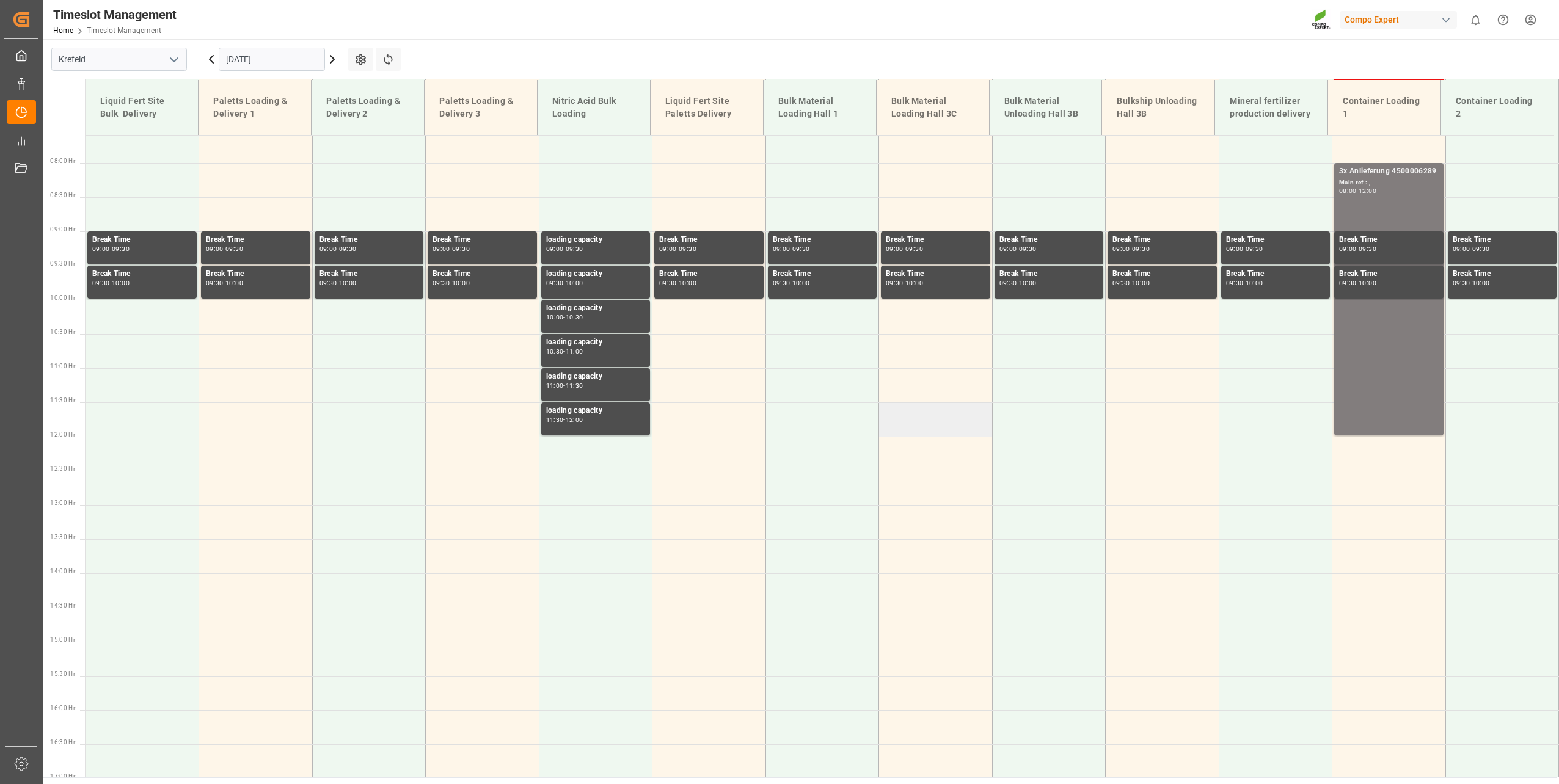
scroll to position [376, 0]
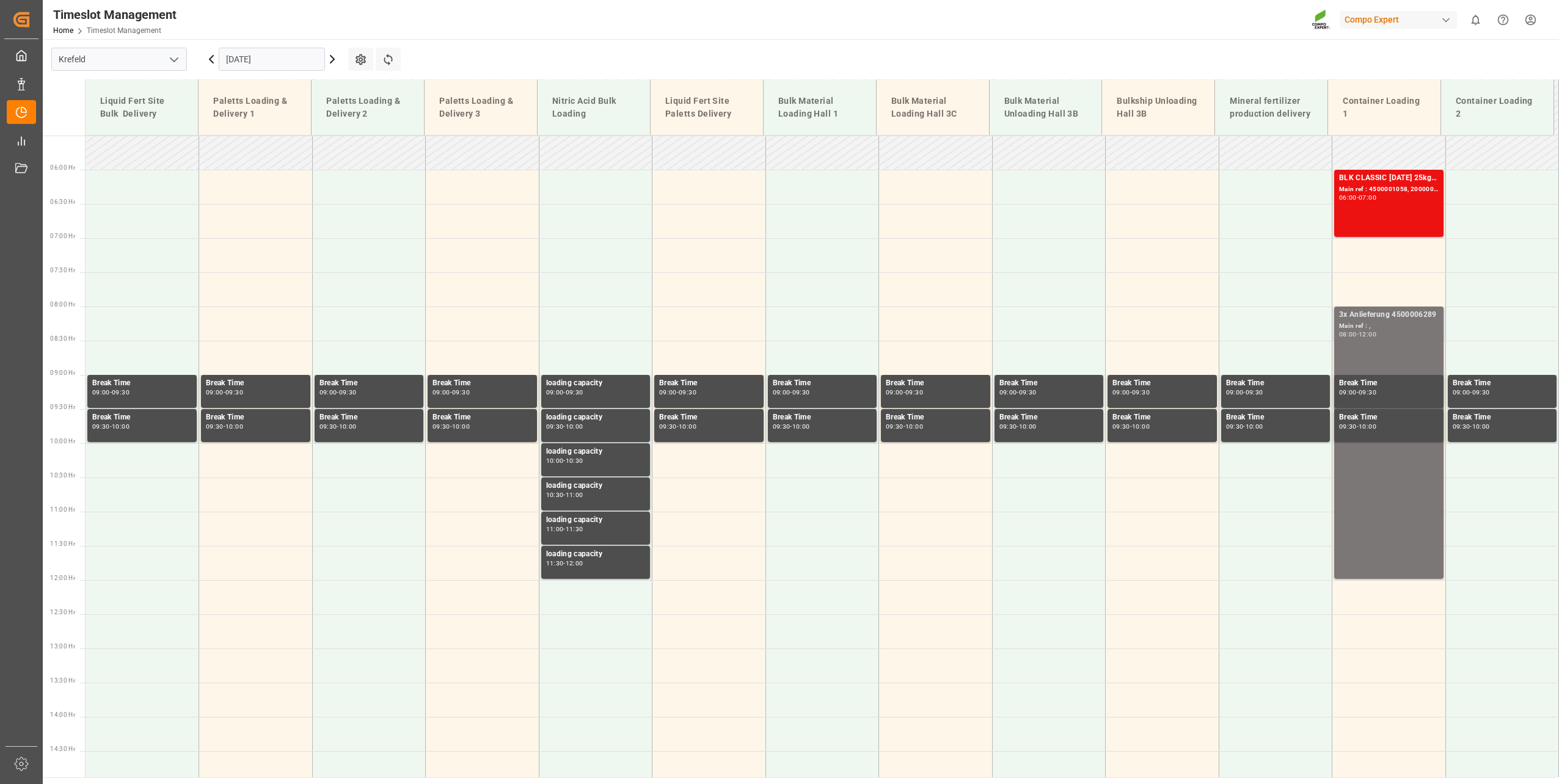
click at [1379, 542] on div "3x Anlieferung 4500006289 Main ref : , 08:00 - 12:00" at bounding box center [1389, 443] width 100 height 267
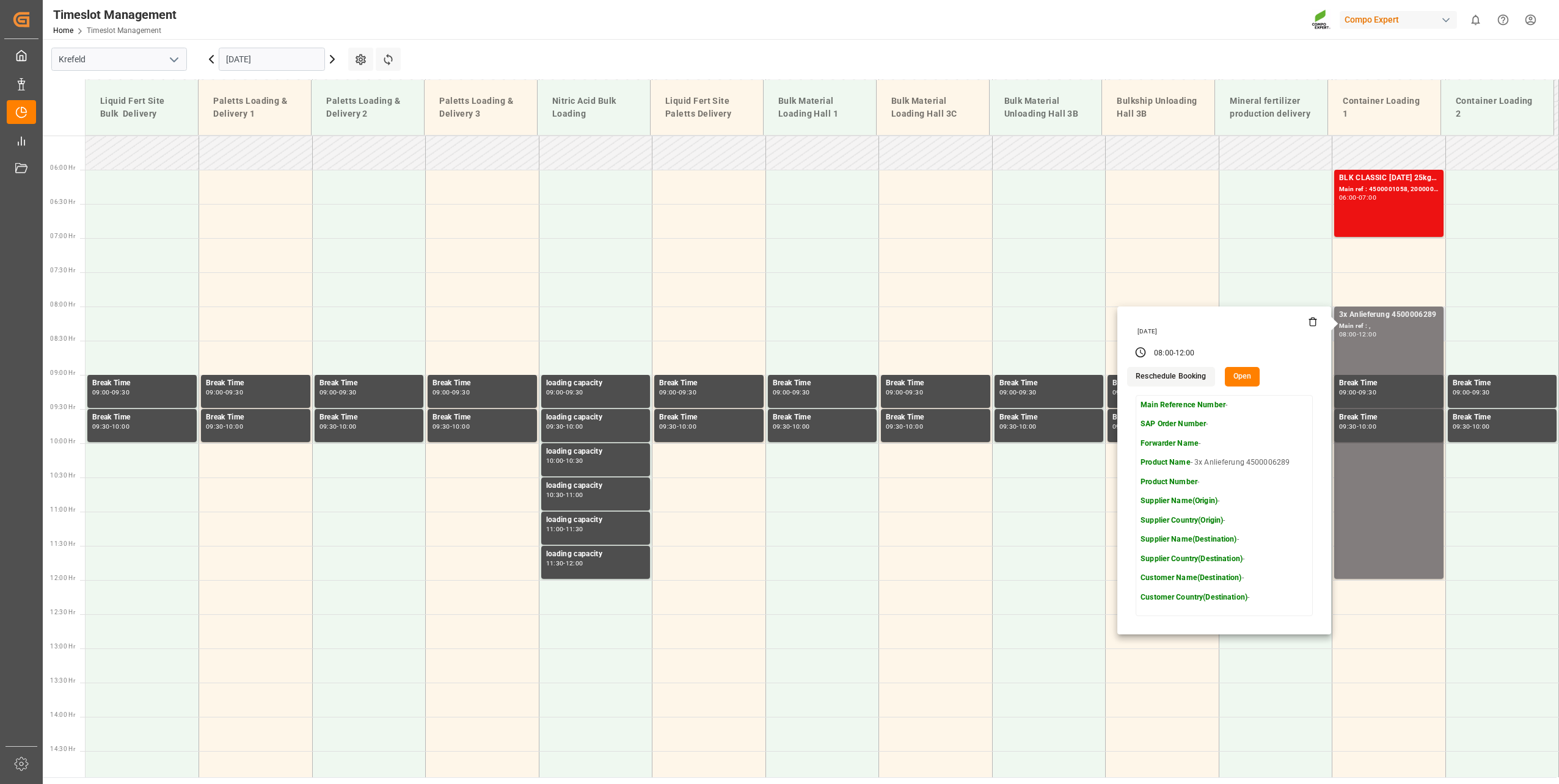
click at [1245, 371] on button "Open" at bounding box center [1243, 376] width 36 height 19
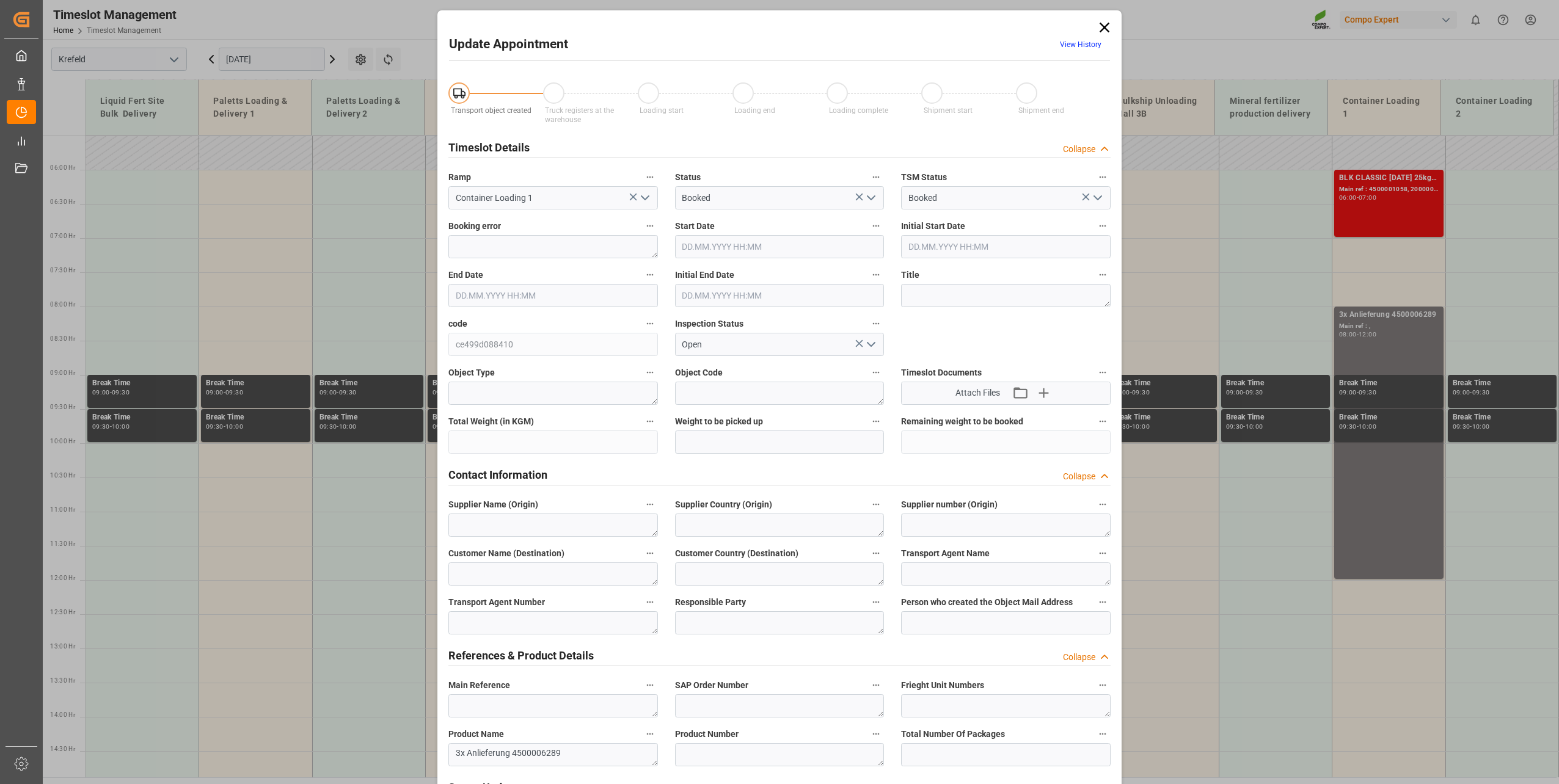
type input "[DATE] 08:00"
type input "[DATE] 12:00"
type input "[DATE] 11:00"
type input "[DATE] 07:54"
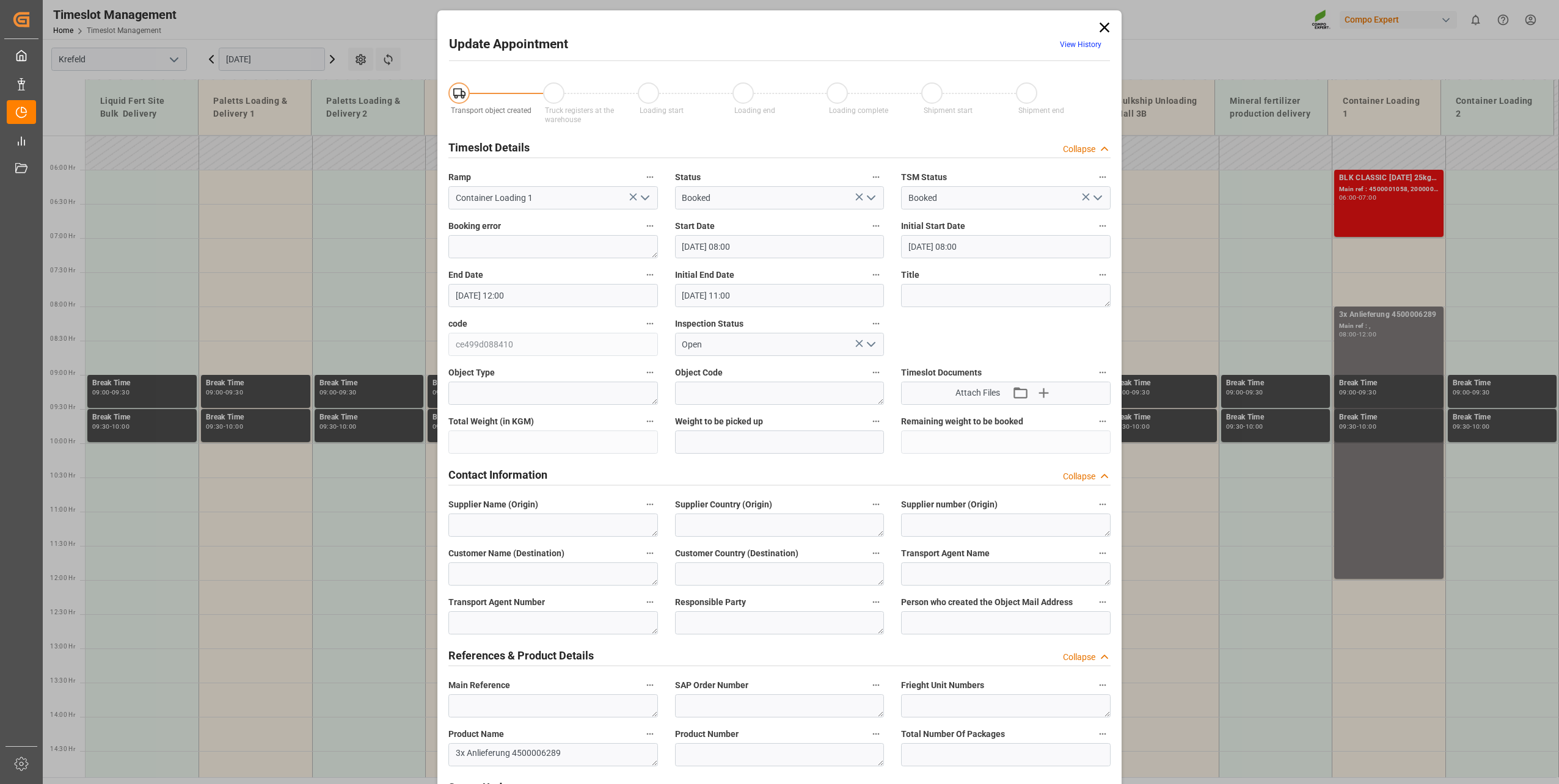
click at [550, 292] on input "[DATE] 12:00" at bounding box center [553, 296] width 210 height 23
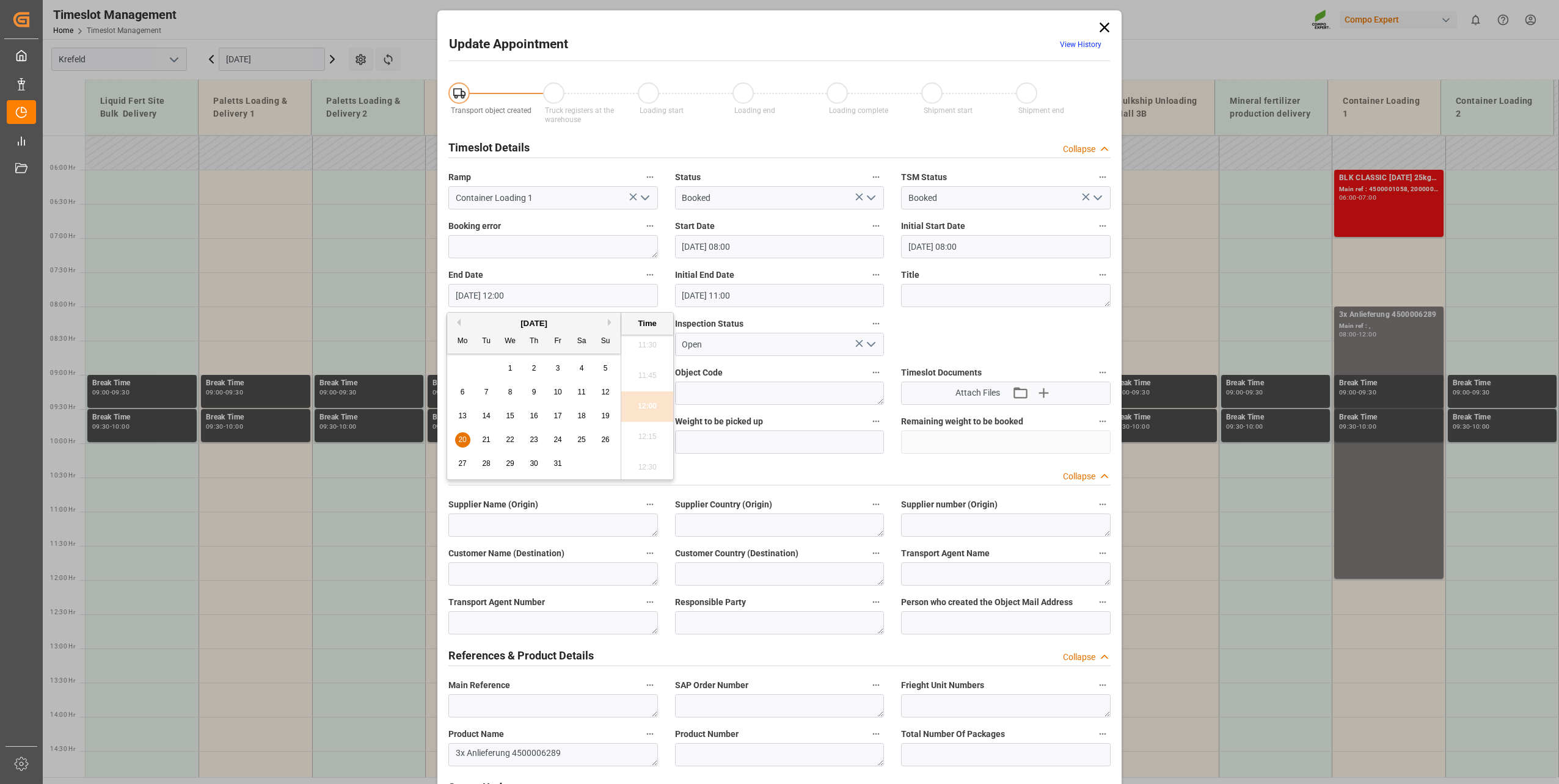
click at [460, 438] on span "20" at bounding box center [462, 440] width 8 height 9
click at [650, 460] on li "15:00" at bounding box center [647, 462] width 52 height 31
type input "[DATE] 15:00"
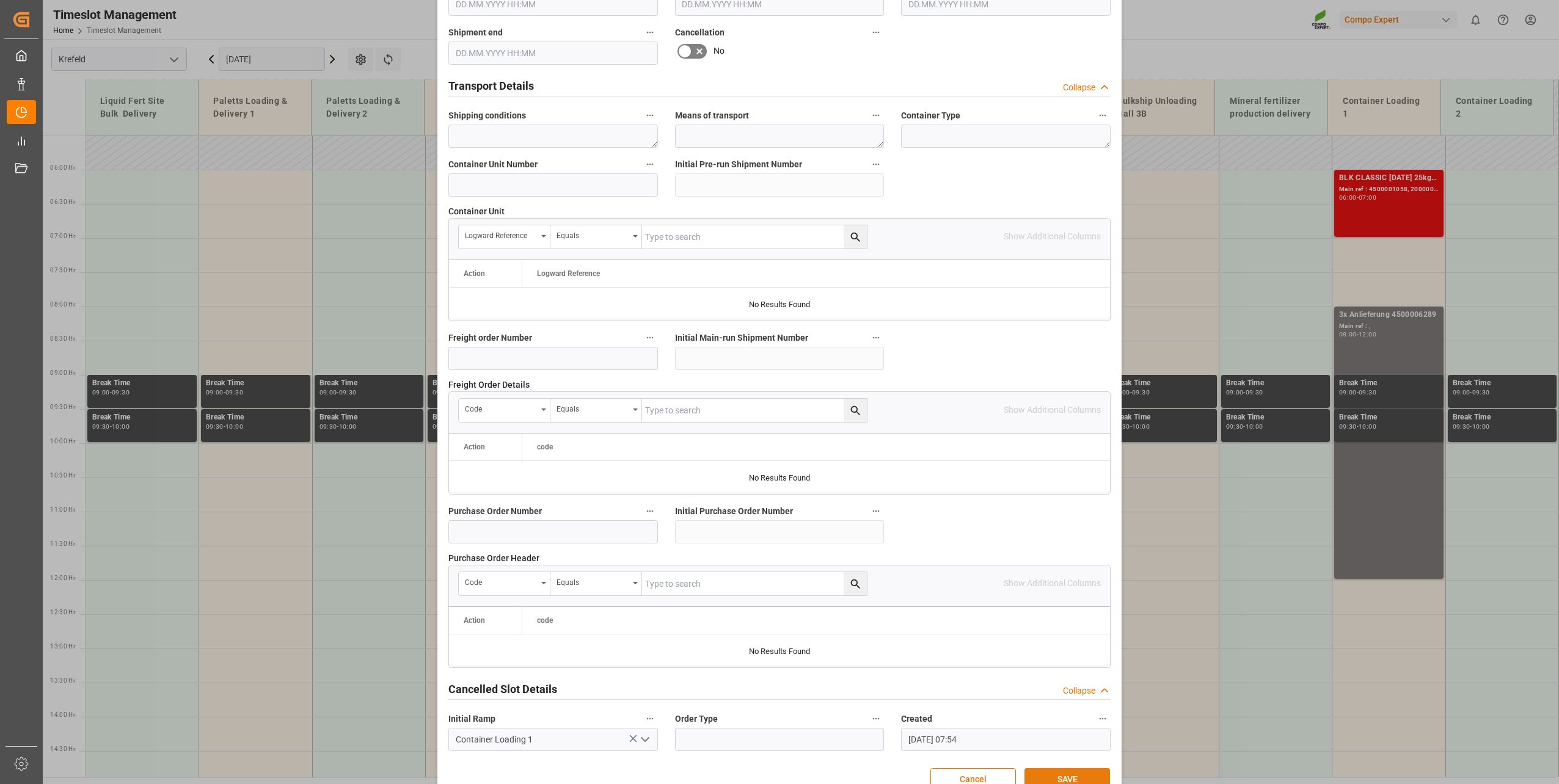
scroll to position [910, 0]
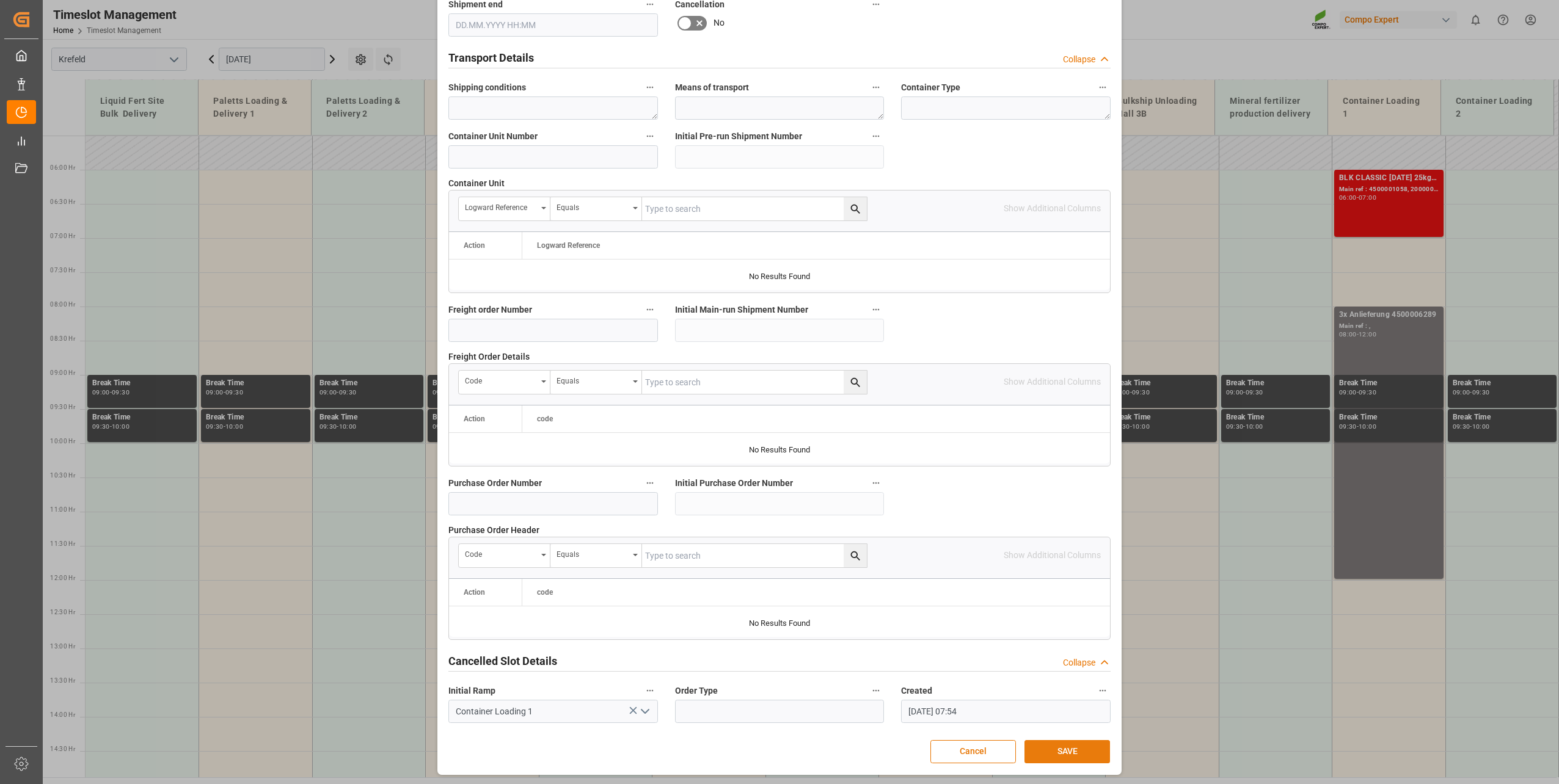
click at [1068, 743] on button "SAVE" at bounding box center [1067, 751] width 86 height 23
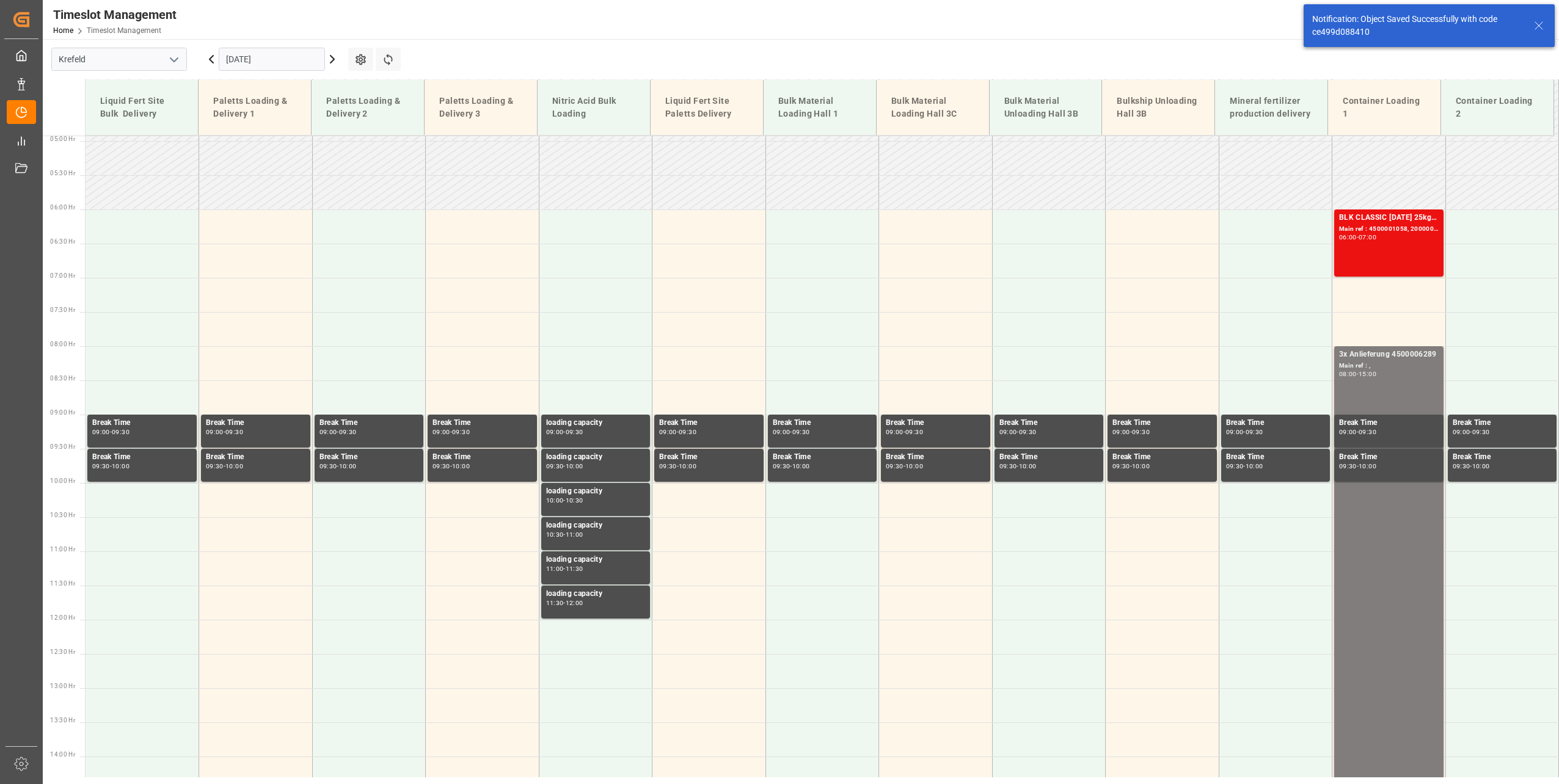
scroll to position [428, 0]
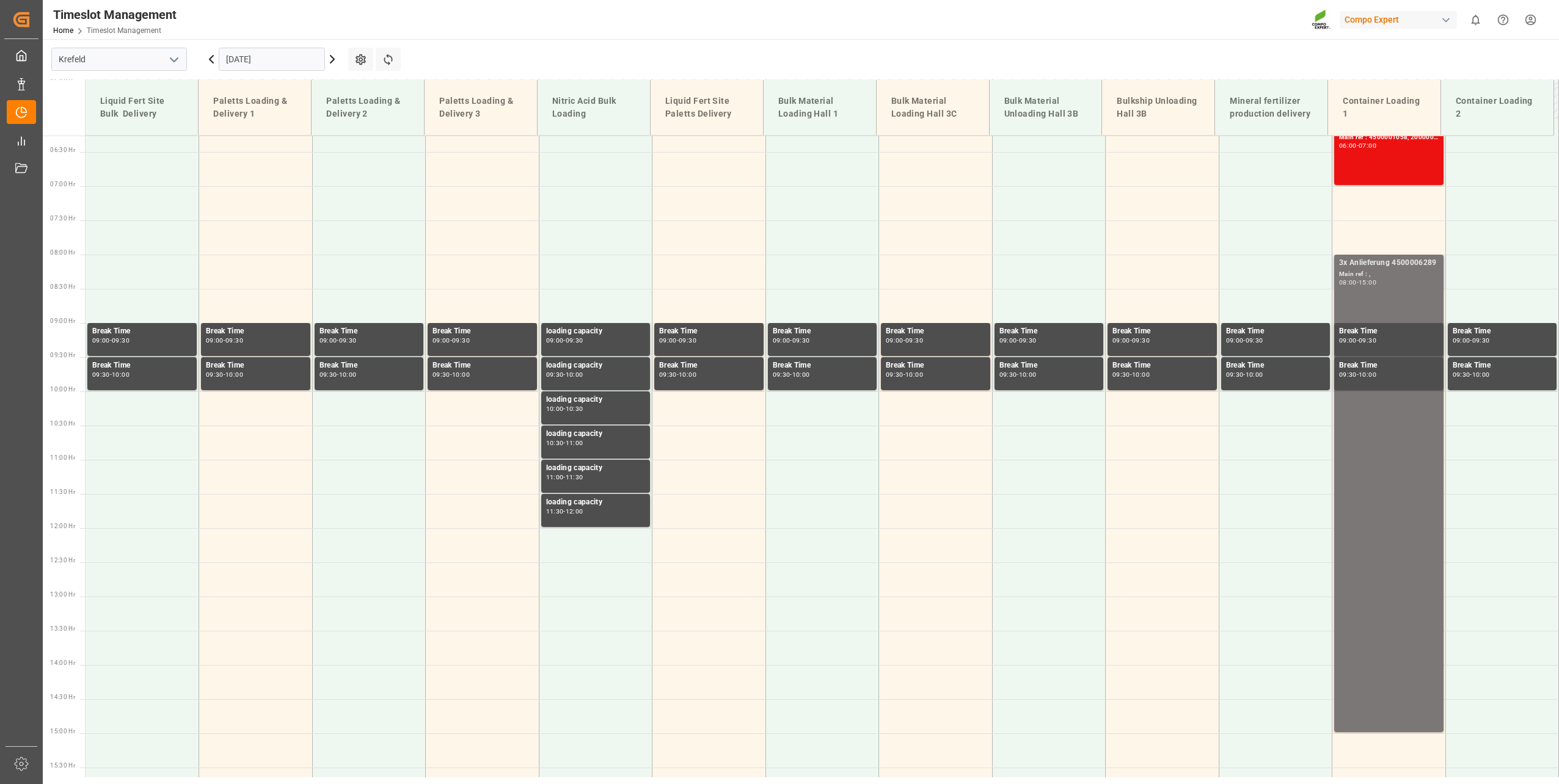
click at [1373, 283] on div "15:00" at bounding box center [1367, 282] width 18 height 6
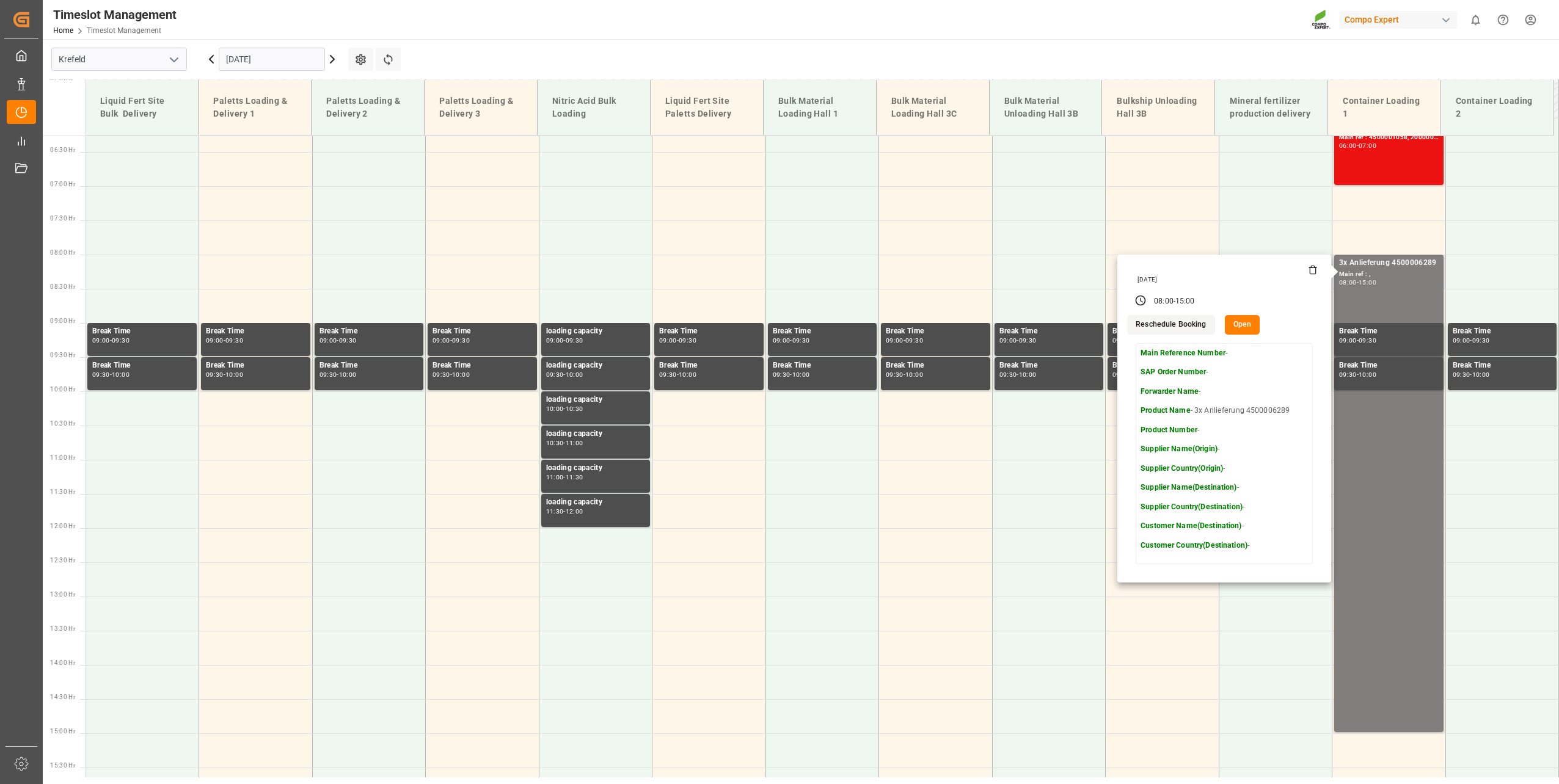
click at [1245, 327] on button "Open" at bounding box center [1243, 324] width 36 height 19
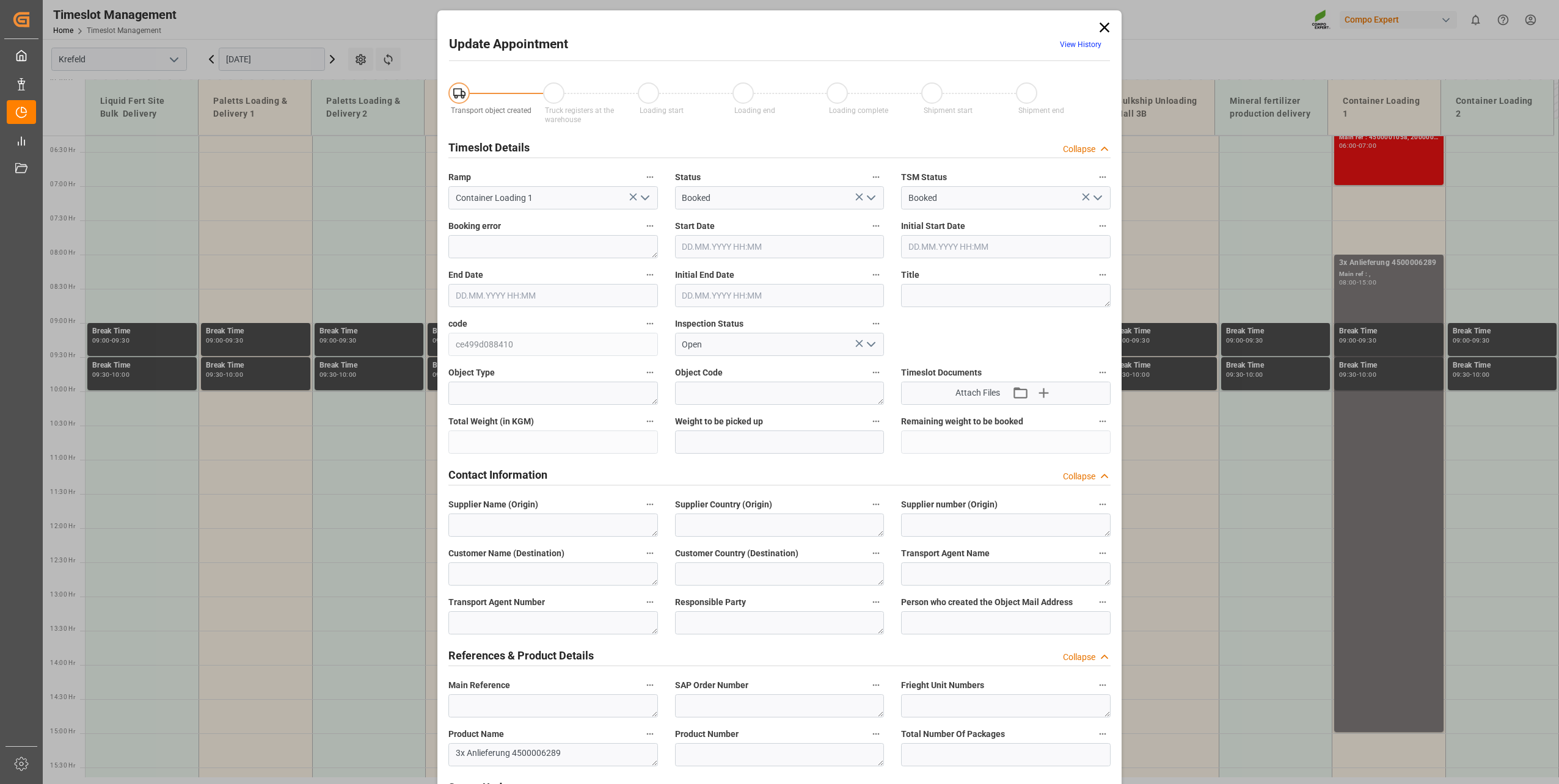
type input "[DATE] 08:00"
type input "[DATE] 15:00"
type input "[DATE] 11:00"
type input "[DATE] 07:54"
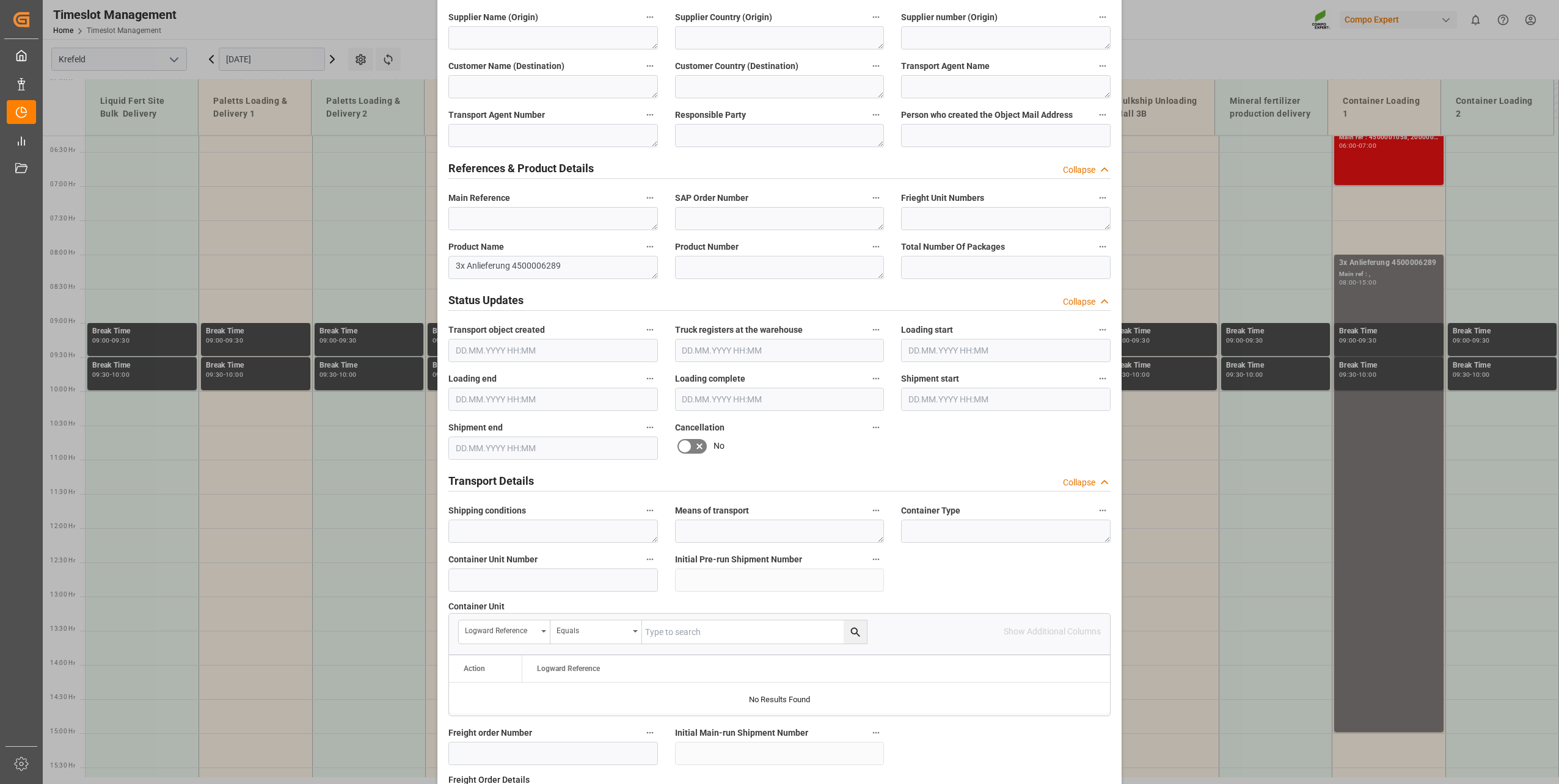
scroll to position [488, 0]
drag, startPoint x: 458, startPoint y: 264, endPoint x: 445, endPoint y: 265, distance: 13.0
click at [445, 265] on div "Product Name 3x Anlieferung 4500006289" at bounding box center [553, 259] width 227 height 49
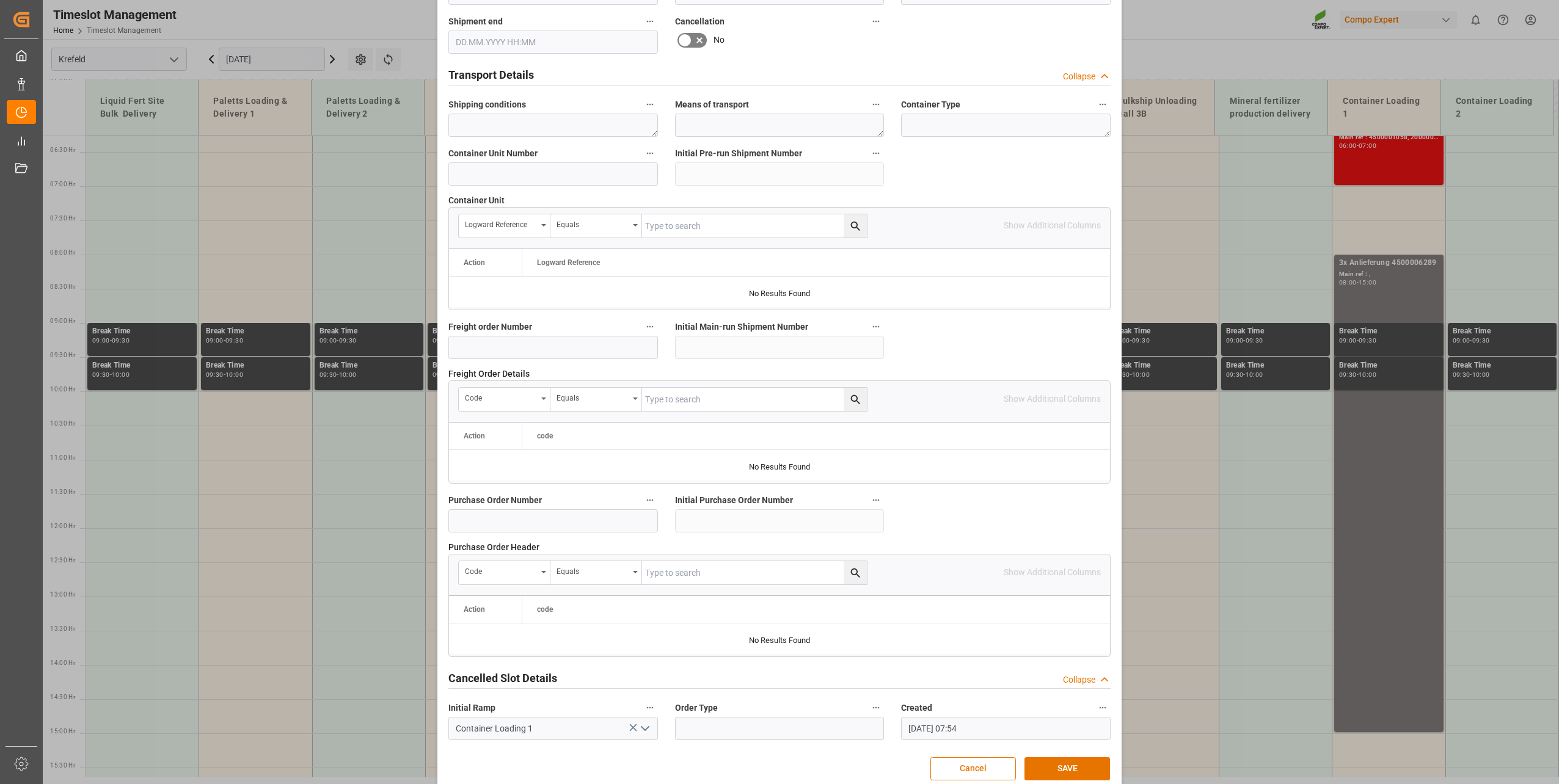
scroll to position [910, 0]
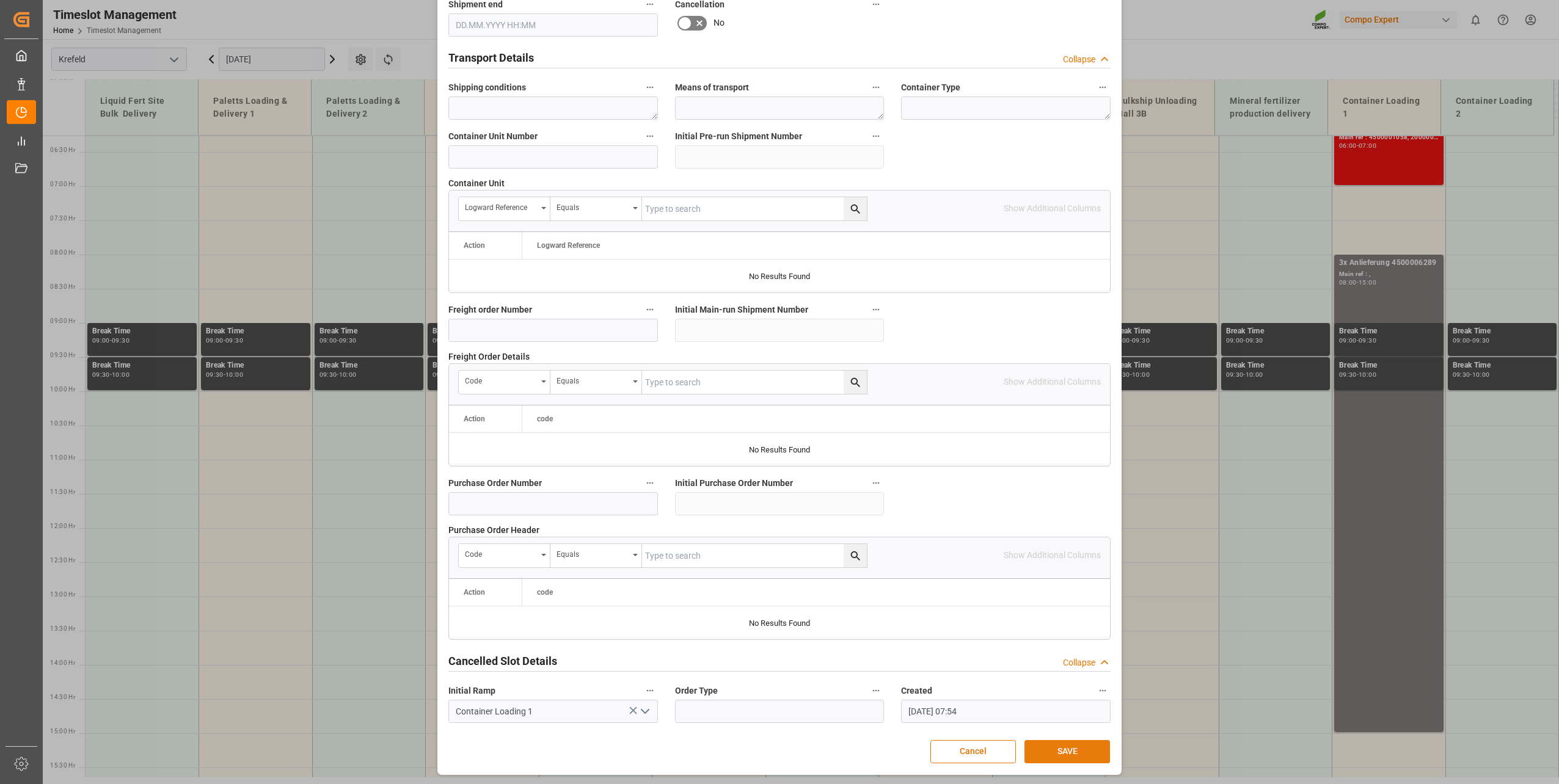
type textarea "5x Anlieferung 4500006289"
click at [1082, 749] on button "SAVE" at bounding box center [1067, 751] width 86 height 23
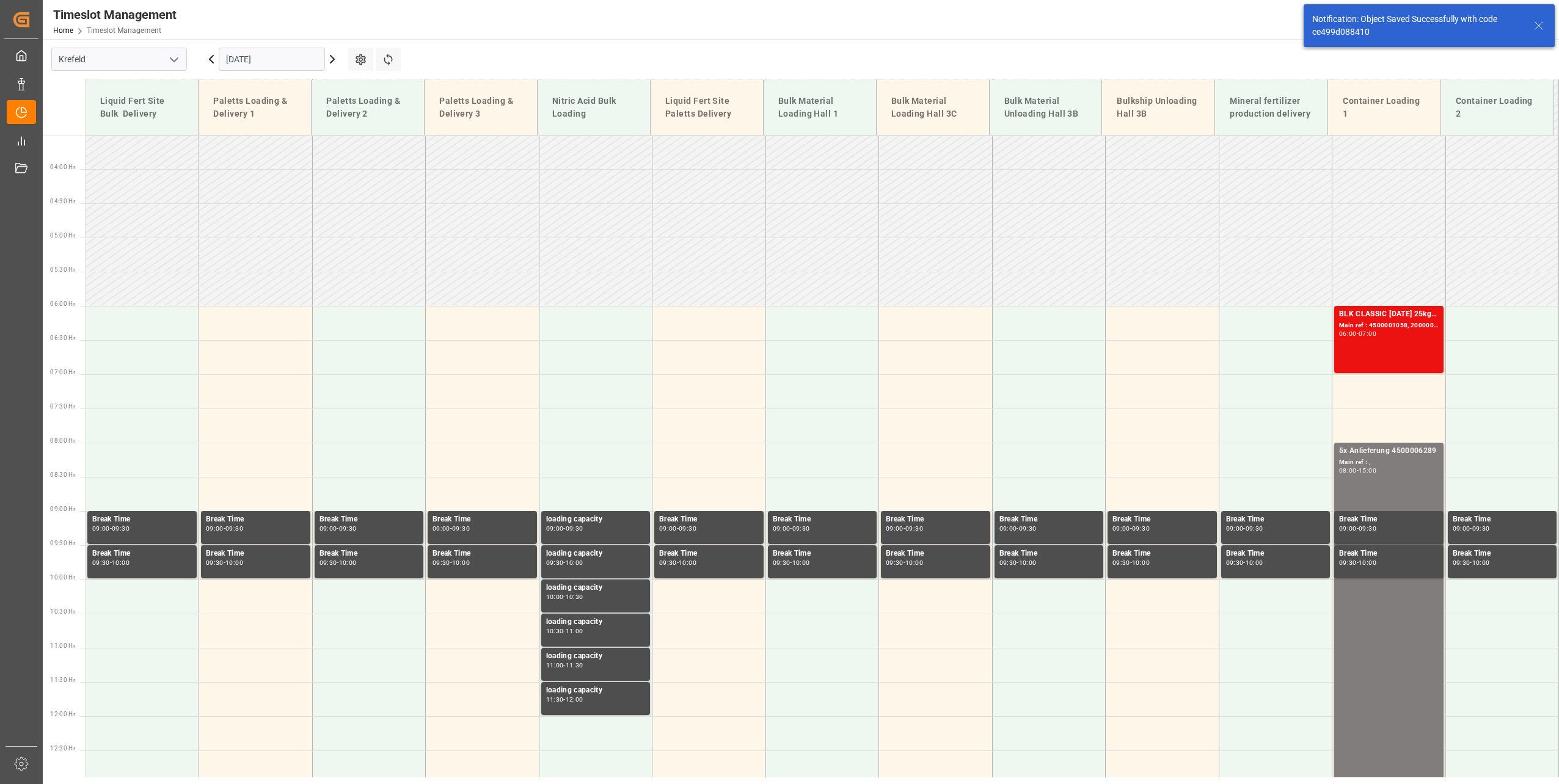
scroll to position [484, 0]
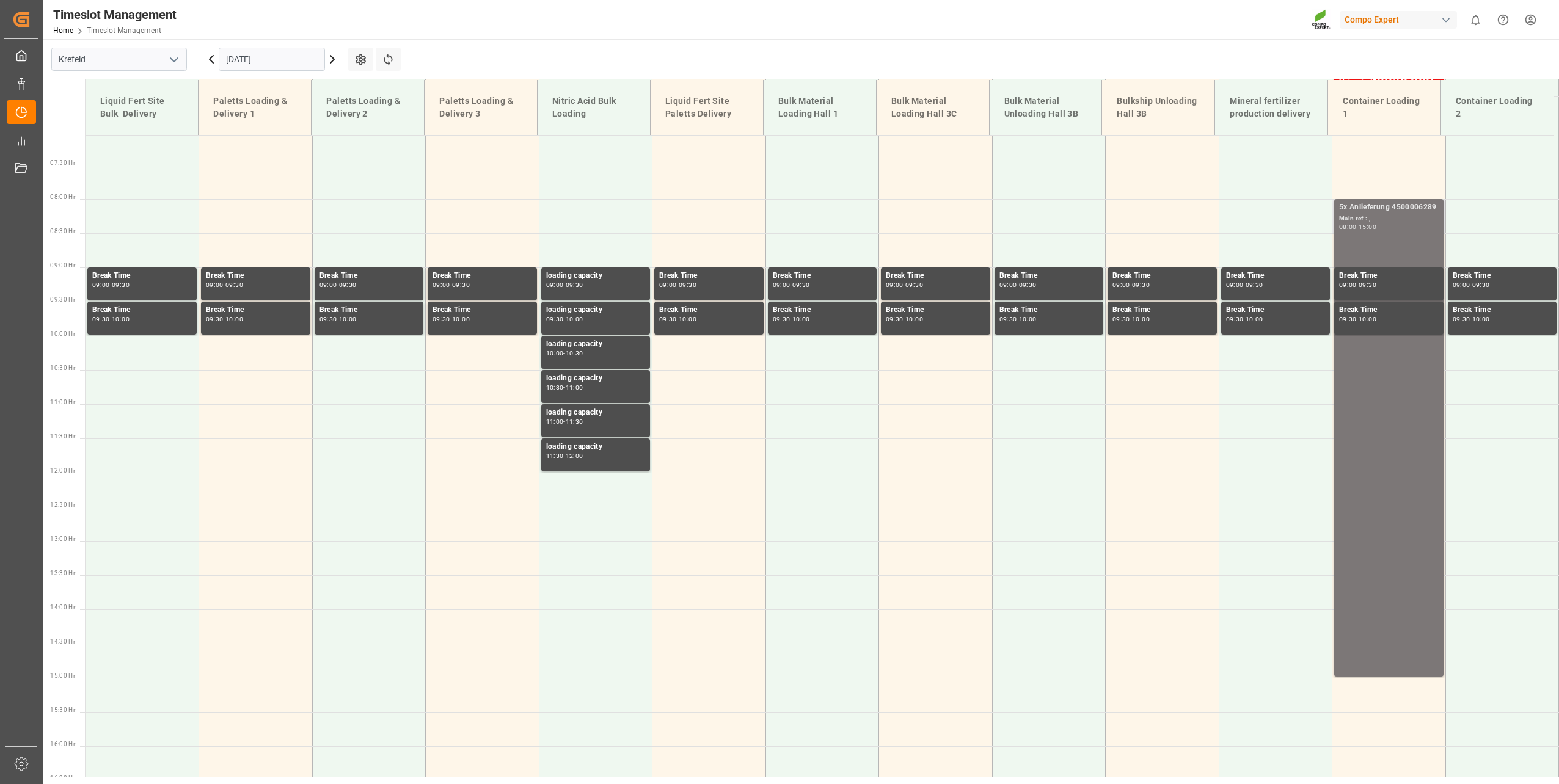
click at [1377, 661] on div "5x Anlieferung 4500006289 Main ref : , 08:00 - 15:00" at bounding box center [1389, 438] width 100 height 473
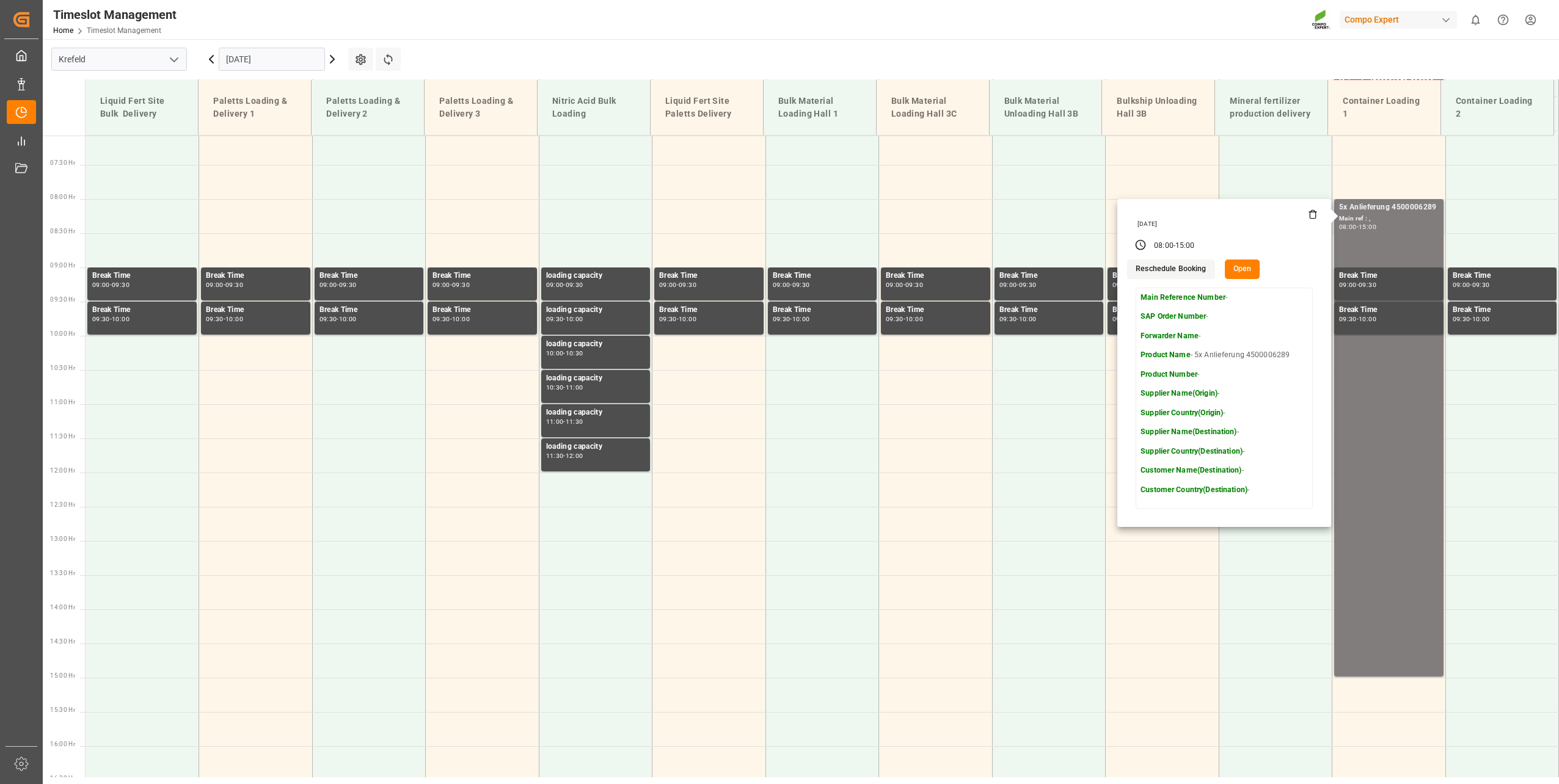
click at [1231, 267] on button "Open" at bounding box center [1243, 269] width 36 height 19
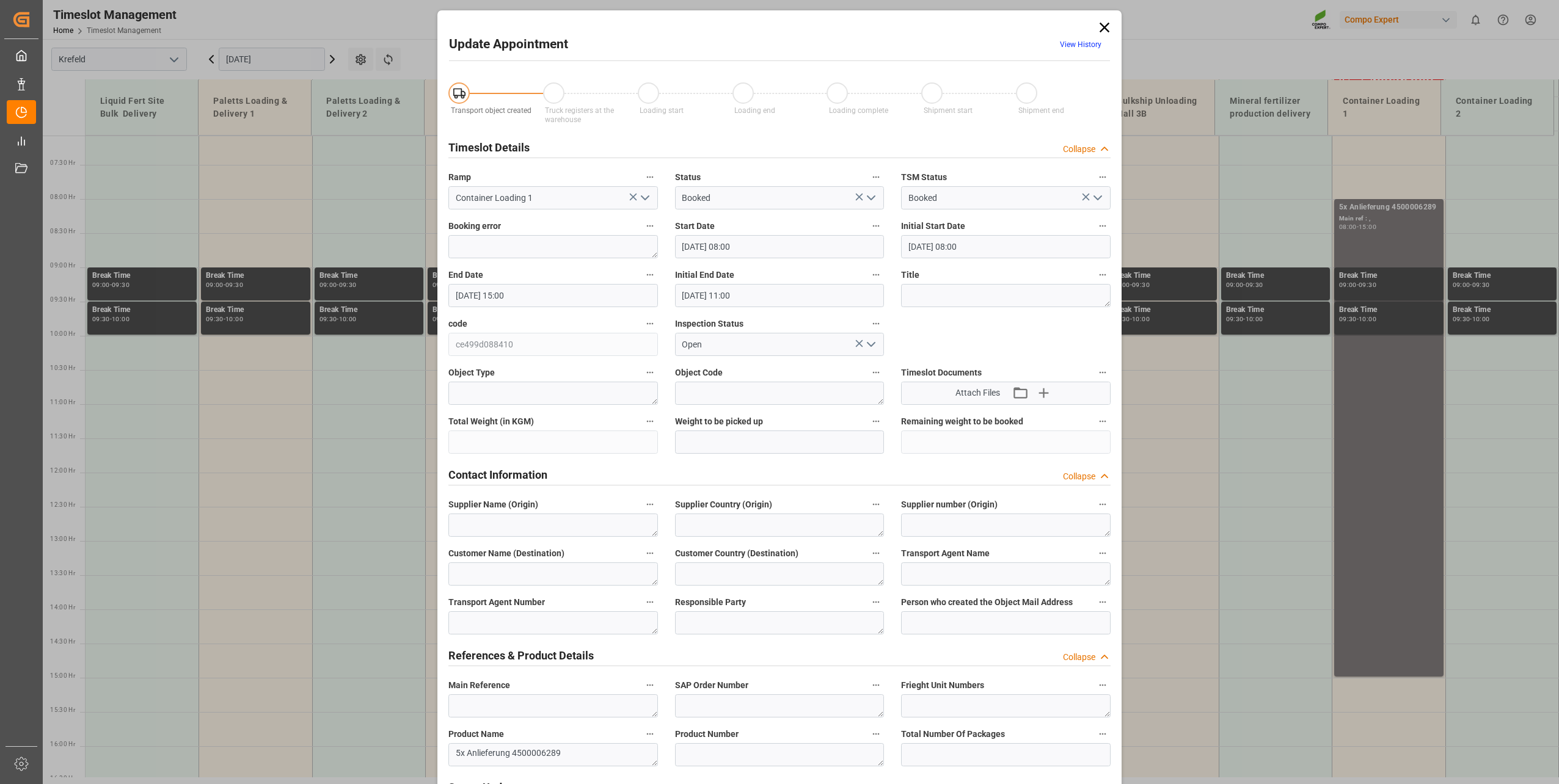
type input "[DATE] 08:00"
type input "[DATE] 15:00"
type input "[DATE] 11:00"
type input "[DATE] 07:54"
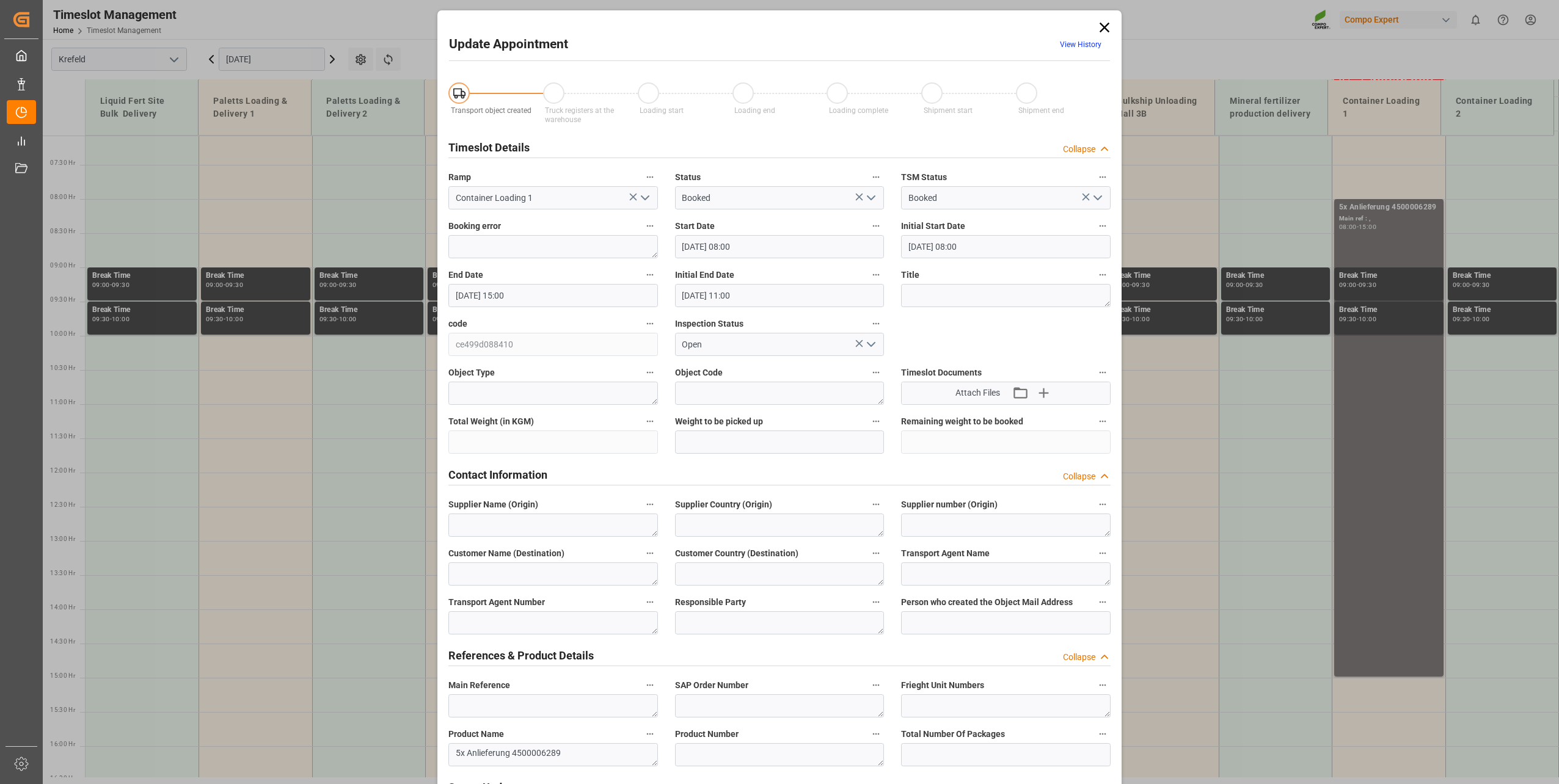
click at [542, 297] on input "[DATE] 15:00" at bounding box center [553, 296] width 210 height 23
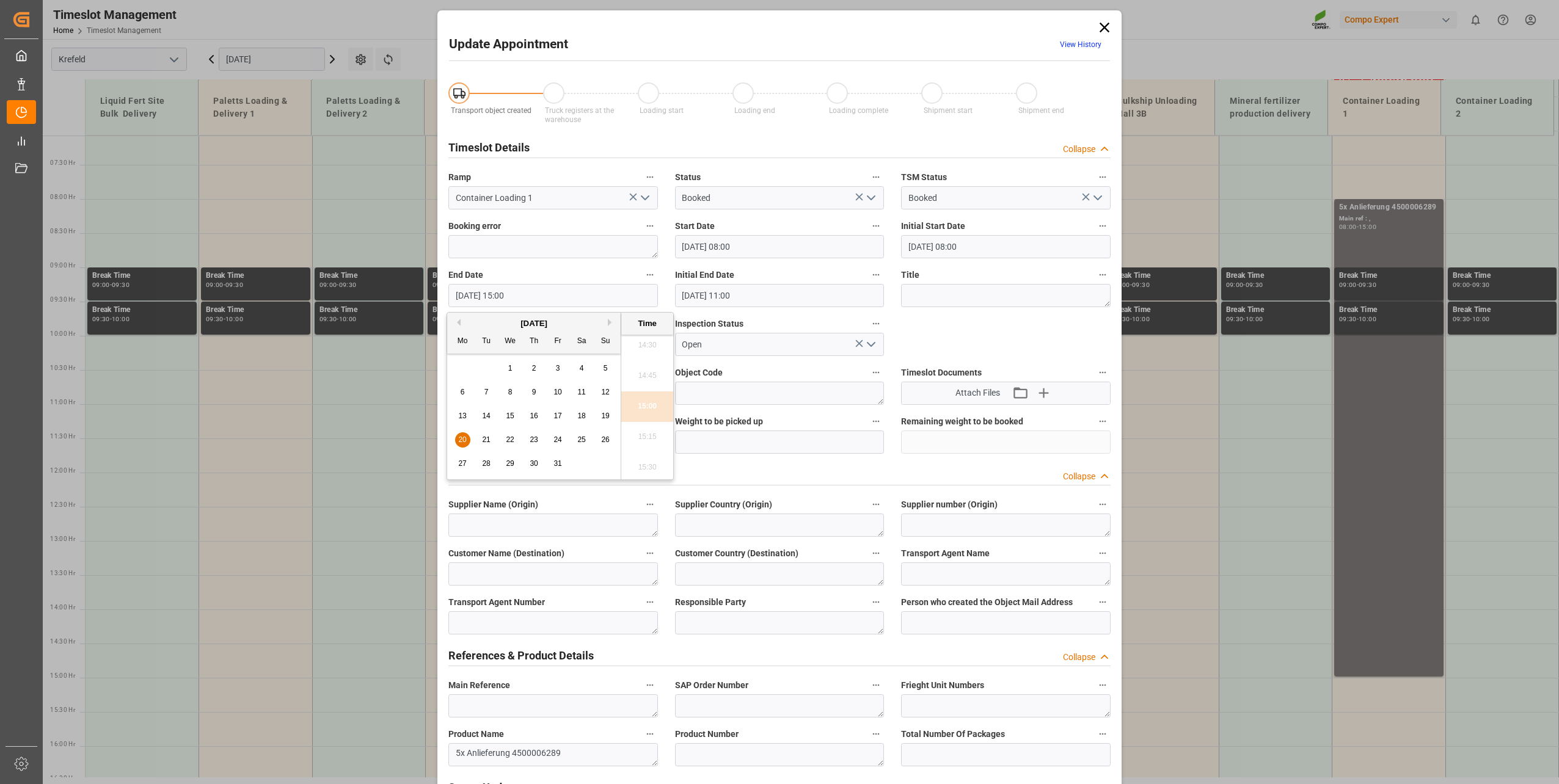
click at [462, 441] on span "20" at bounding box center [462, 440] width 8 height 9
click at [653, 399] on li "14:00" at bounding box center [647, 391] width 52 height 31
type input "[DATE] 14:00"
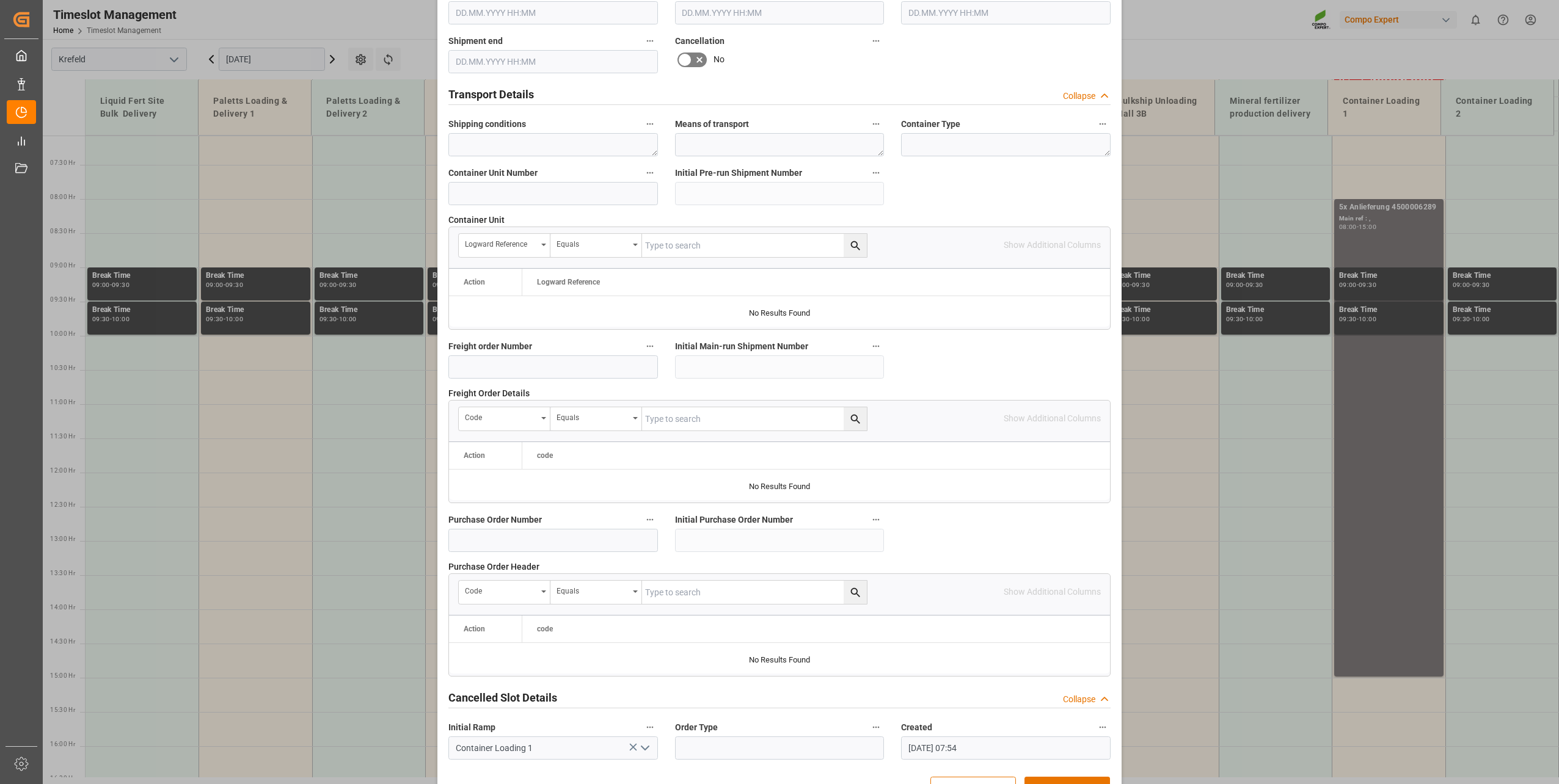
scroll to position [910, 0]
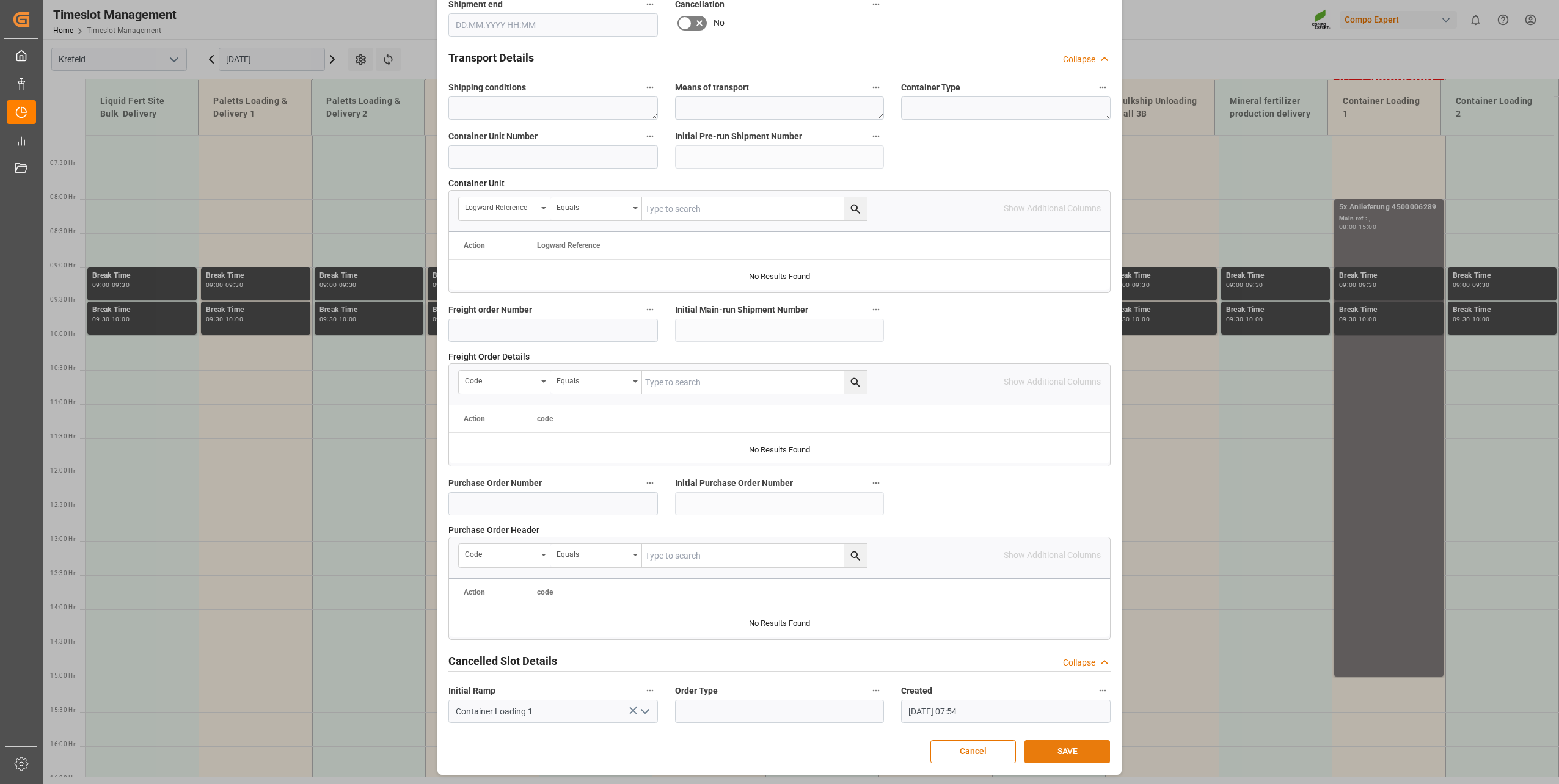
click at [1080, 754] on button "SAVE" at bounding box center [1067, 751] width 86 height 23
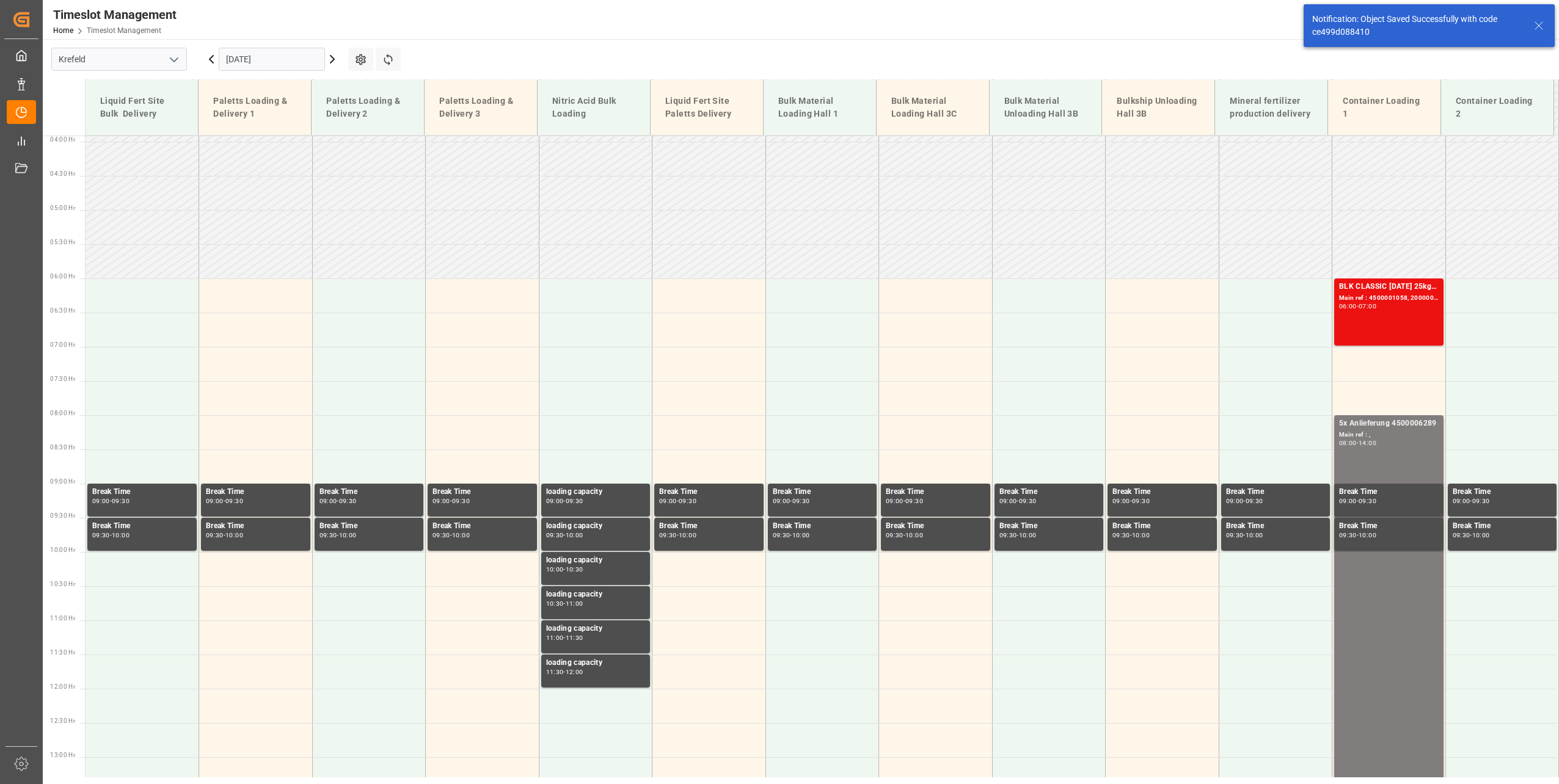
scroll to position [484, 0]
